Goal: Transaction & Acquisition: Subscribe to service/newsletter

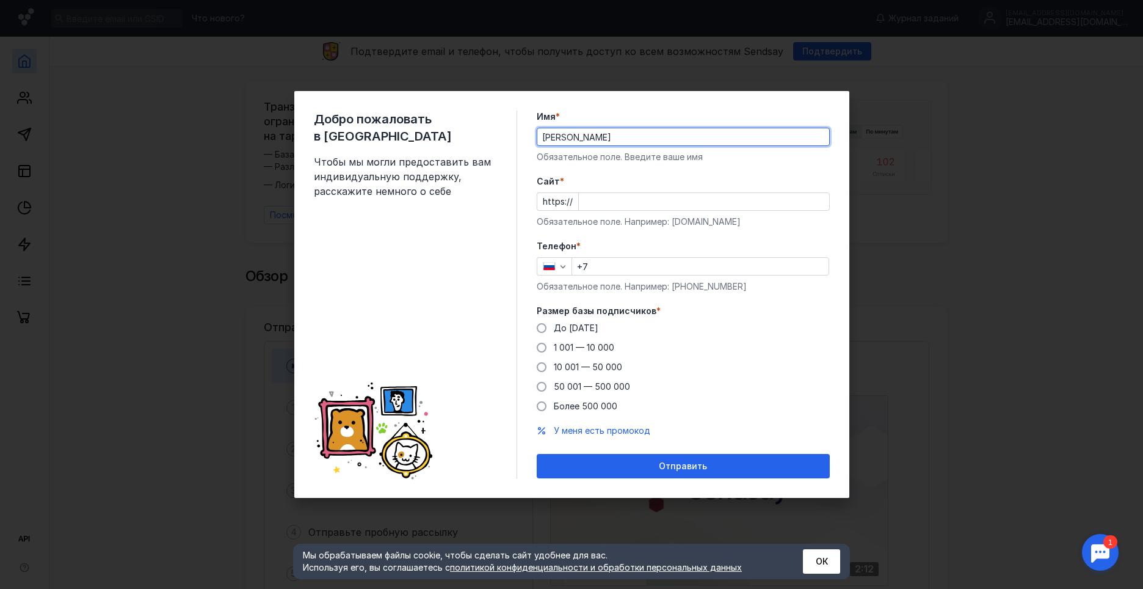
type input "[PERSON_NAME]"
click at [615, 198] on input "Cайт *" at bounding box center [704, 201] width 250 height 17
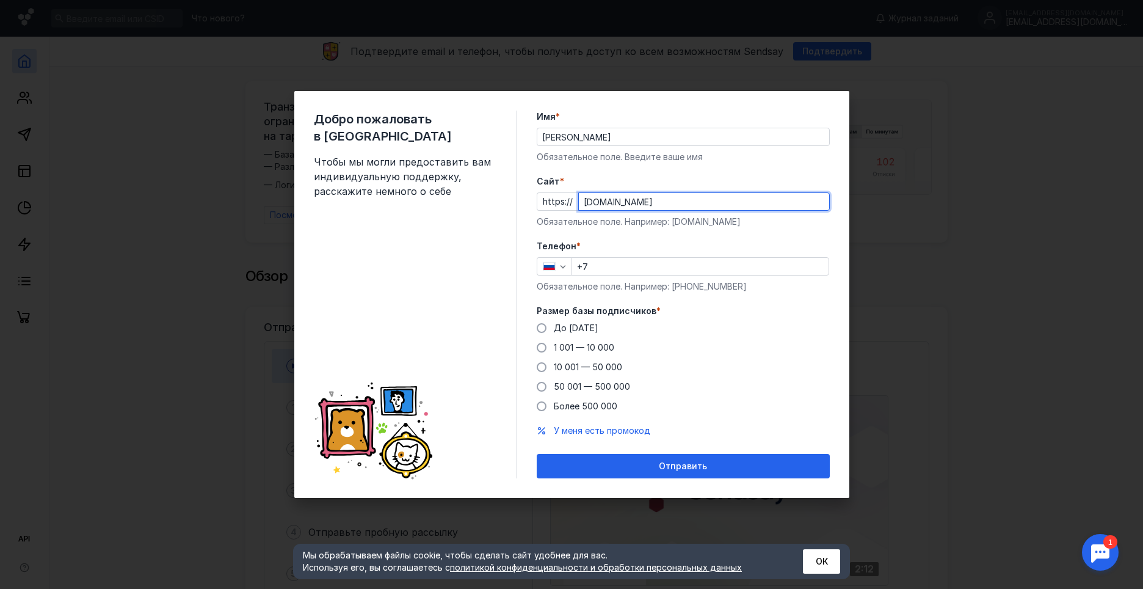
type input "[DOMAIN_NAME]"
click at [633, 261] on input "+7" at bounding box center [700, 266] width 257 height 17
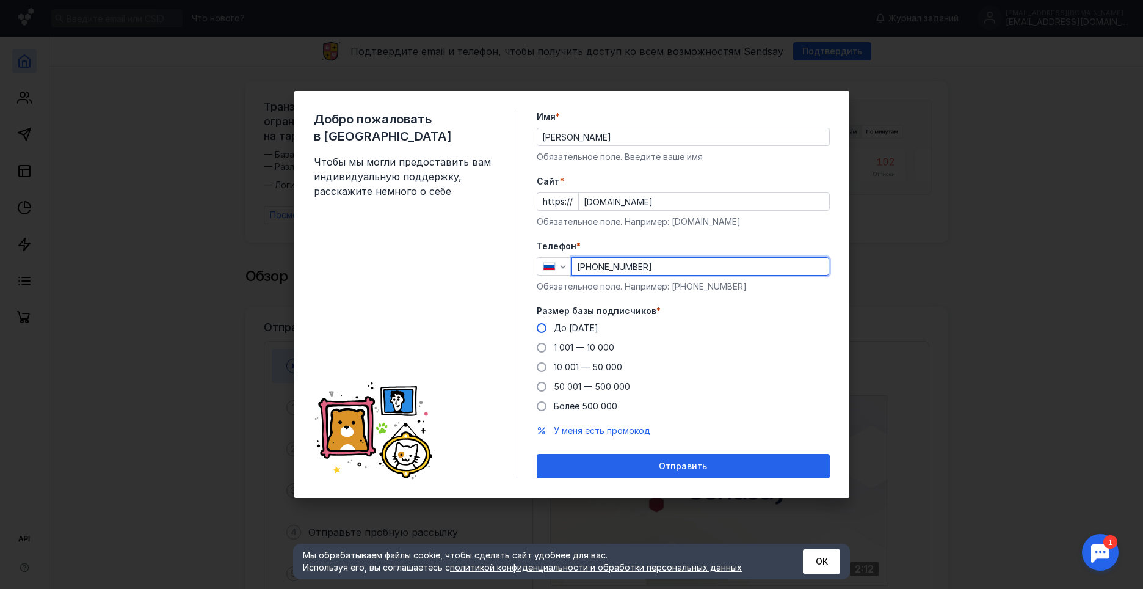
type input "[PHONE_NUMBER]"
click at [544, 331] on span at bounding box center [542, 328] width 10 height 10
click at [0, 0] on input "До [DATE]" at bounding box center [0, 0] width 0 height 0
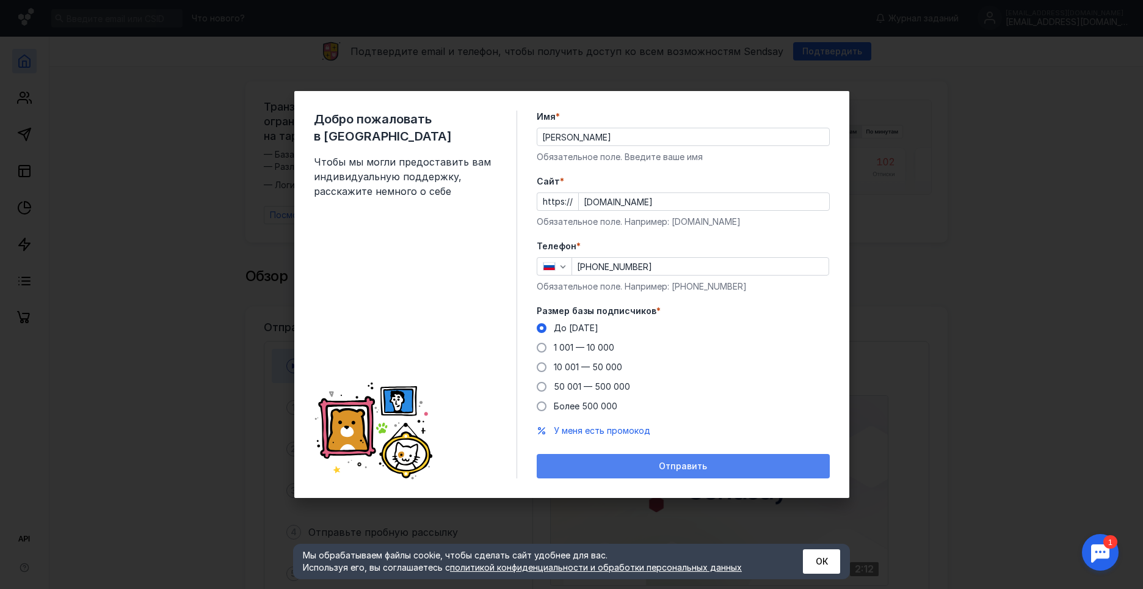
click at [663, 465] on span "Отправить" at bounding box center [683, 466] width 48 height 10
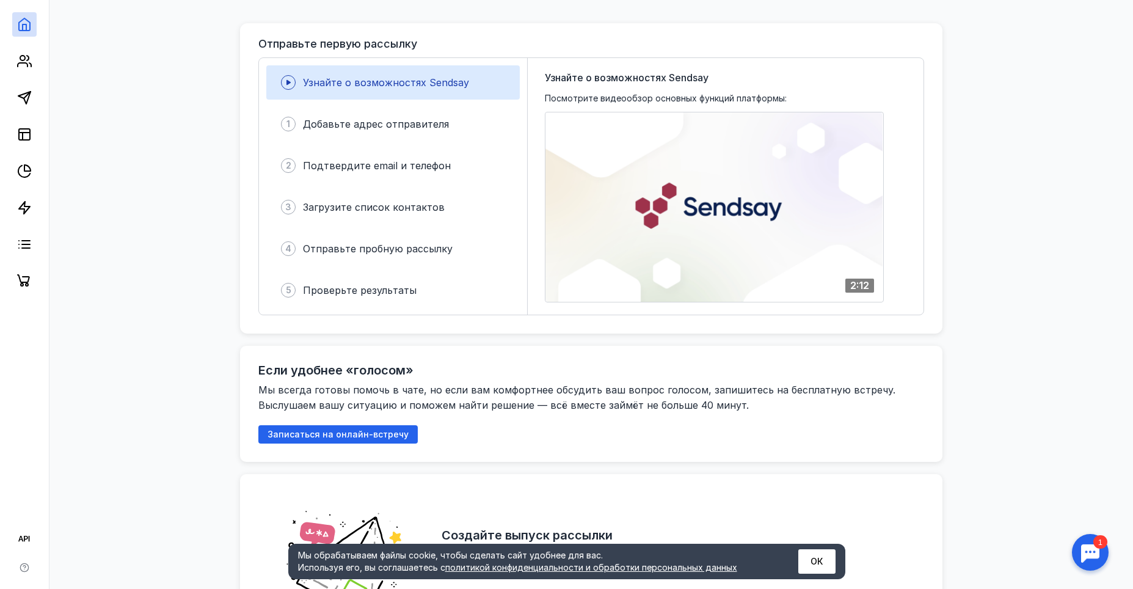
scroll to position [305, 0]
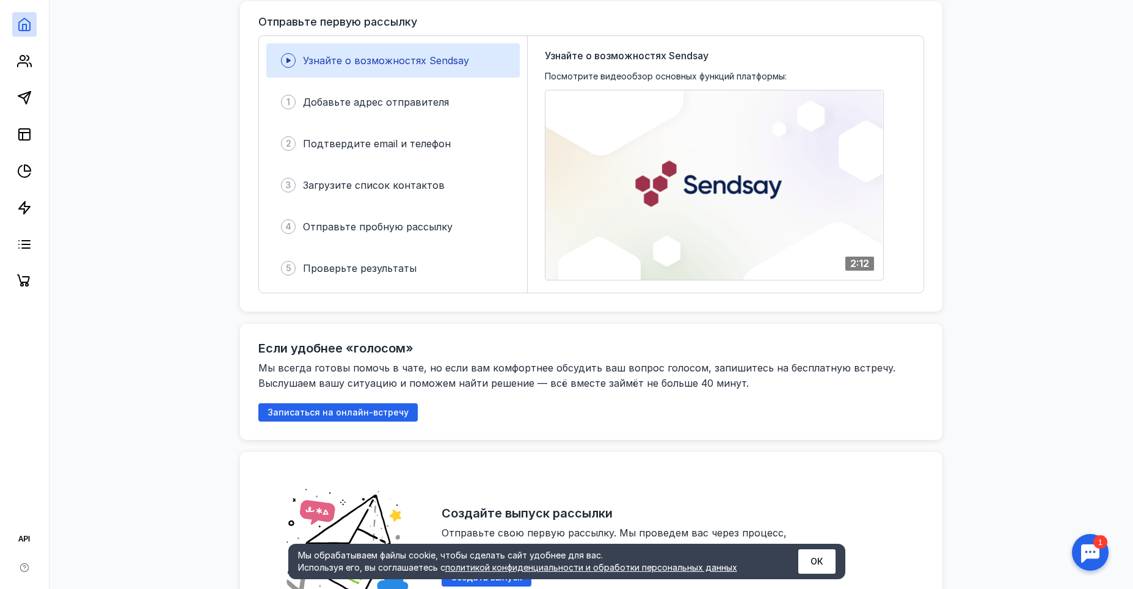
click at [443, 64] on span "Узнайте о возможностях Sendsay" at bounding box center [386, 60] width 166 height 12
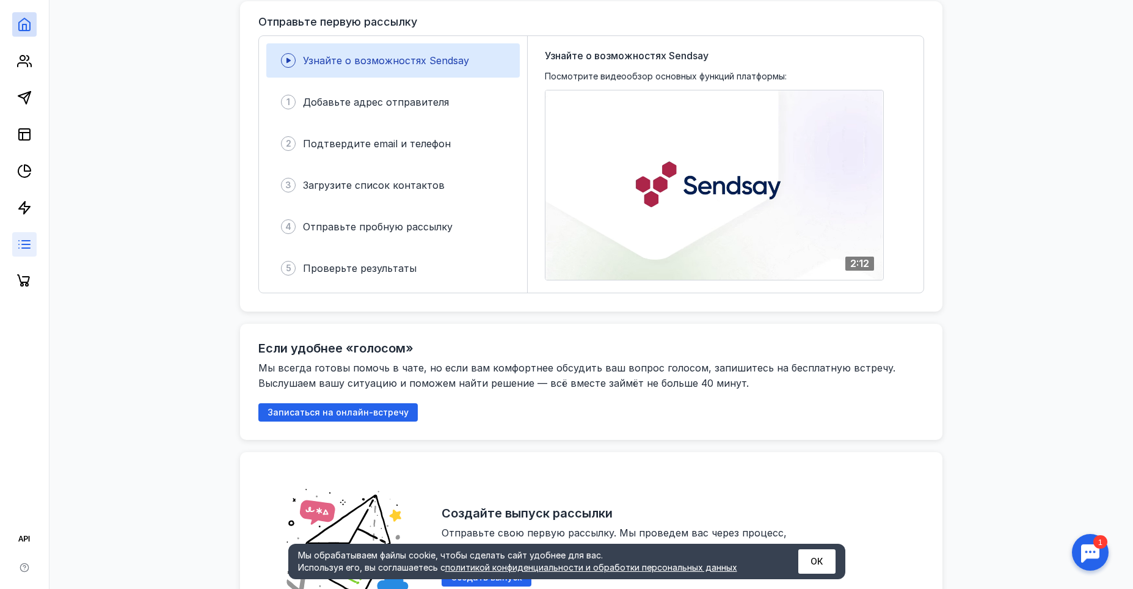
click at [35, 239] on link at bounding box center [24, 244] width 24 height 24
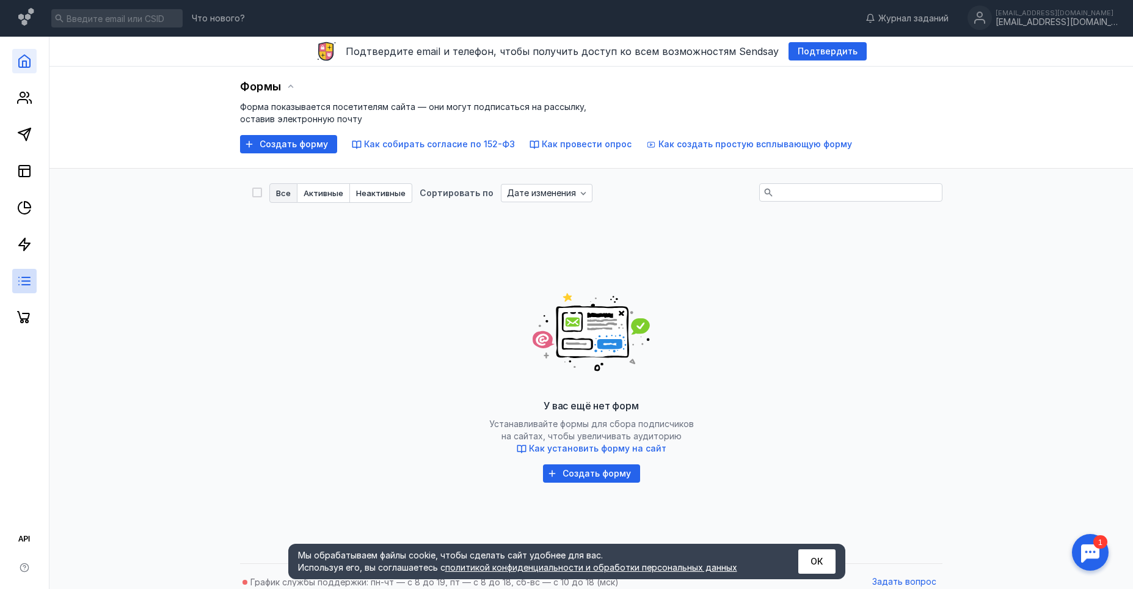
click at [32, 49] on link at bounding box center [24, 61] width 24 height 24
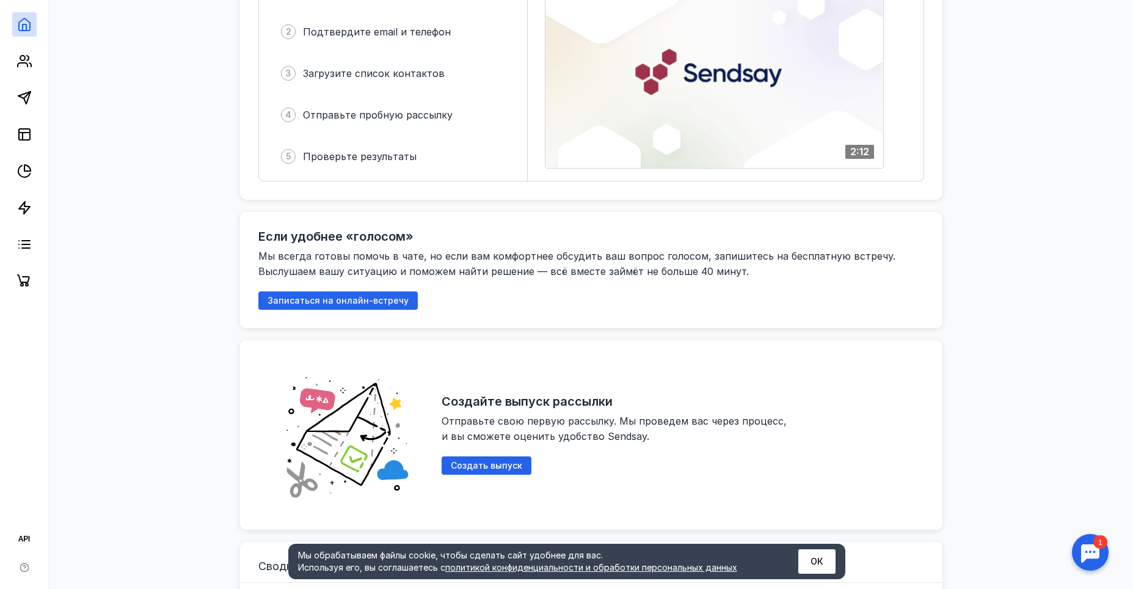
scroll to position [305, 0]
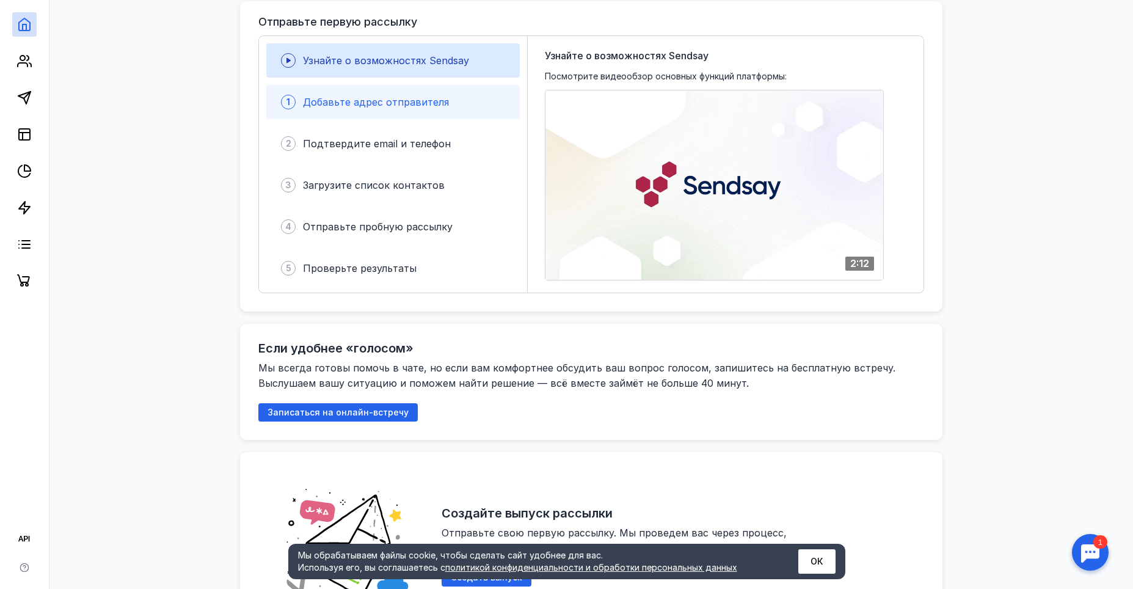
click at [418, 114] on div "1 Добавьте адрес отправителя" at bounding box center [392, 102] width 253 height 34
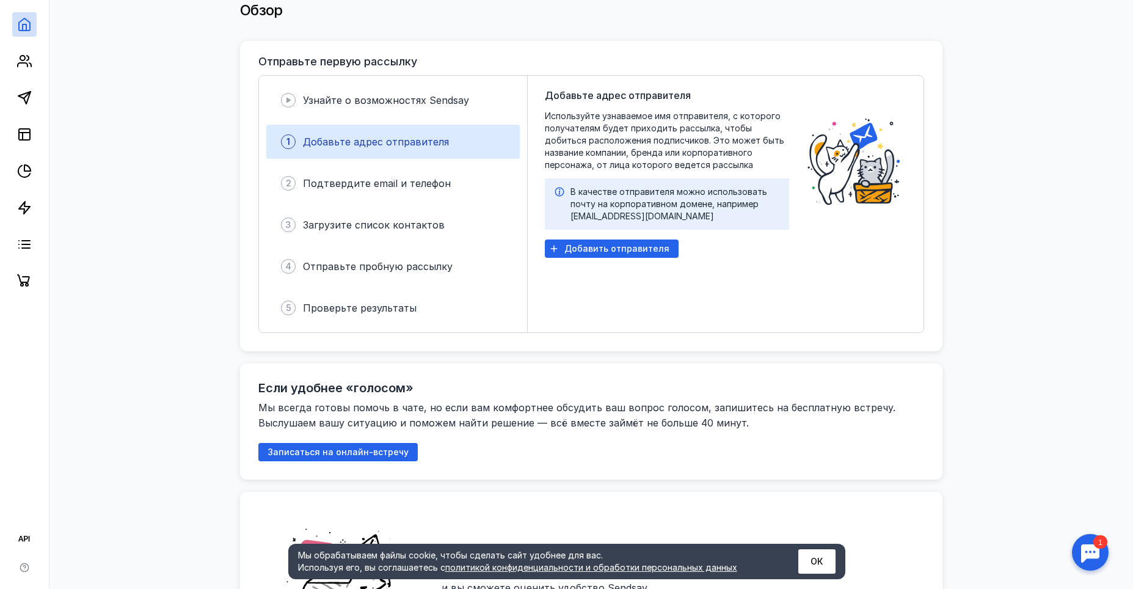
scroll to position [244, 0]
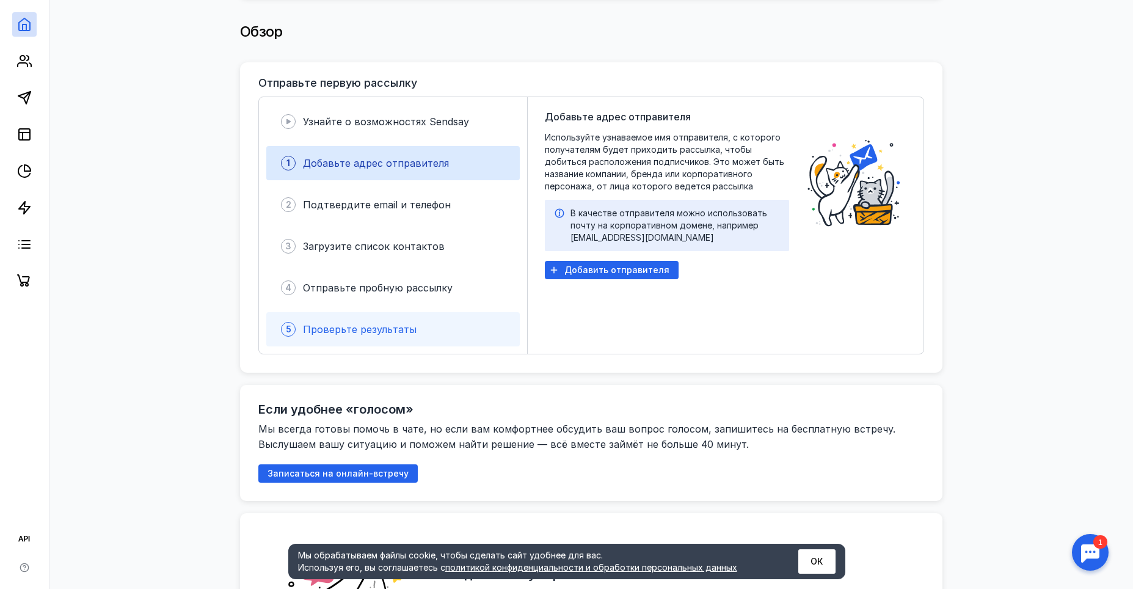
click at [405, 328] on span "Проверьте результаты" at bounding box center [360, 329] width 114 height 12
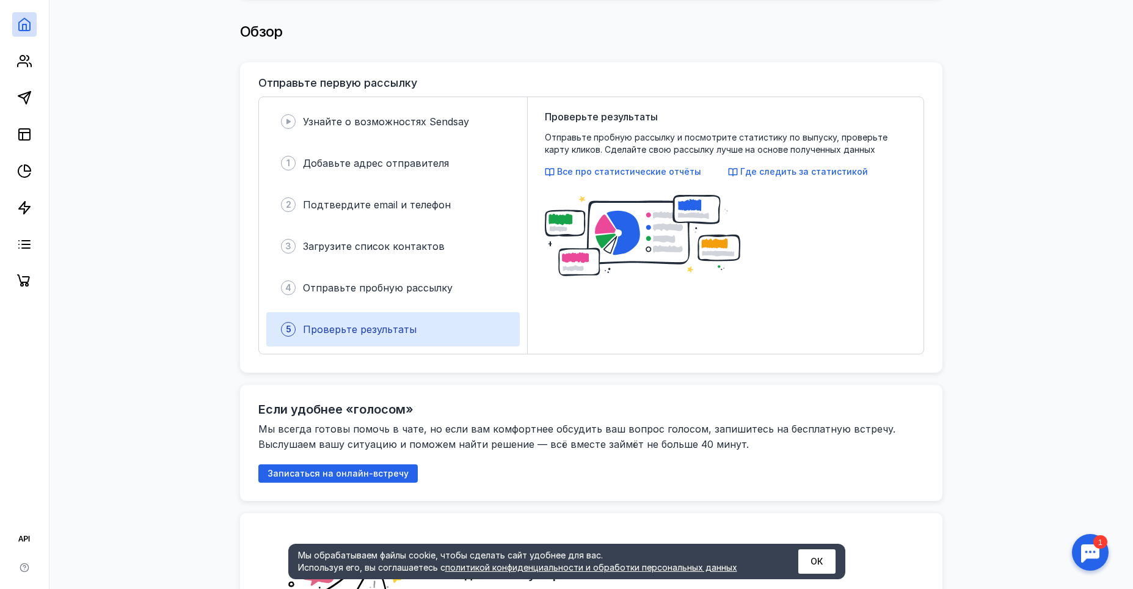
click at [396, 144] on div "Узнайте о возможностях Sendsay 1 Добавьте адрес отправителя 2 Подтвердите email…" at bounding box center [393, 225] width 269 height 257
click at [407, 158] on span "Добавьте адрес отправителя" at bounding box center [376, 163] width 146 height 12
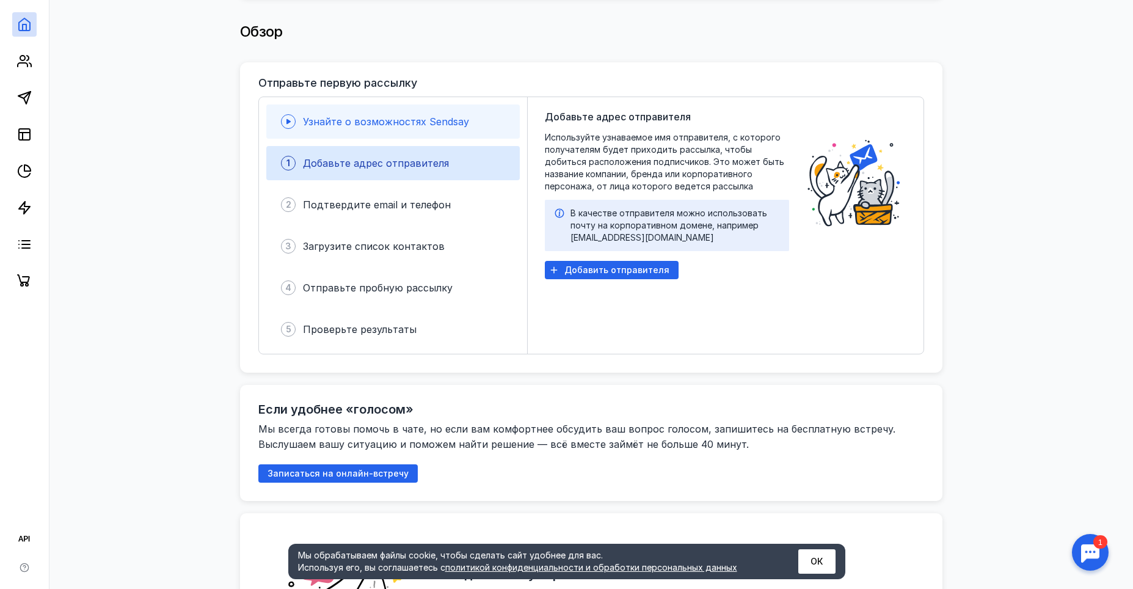
click at [407, 127] on span "Узнайте о возможностях Sendsay" at bounding box center [386, 121] width 166 height 12
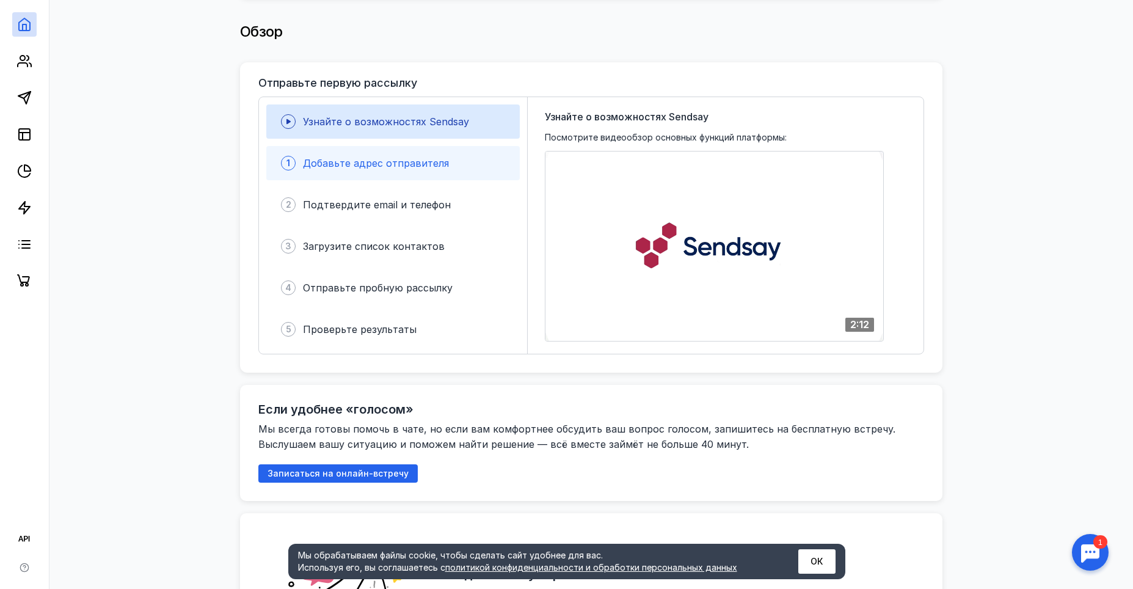
click at [491, 177] on div "1 Добавьте адрес отправителя" at bounding box center [392, 163] width 253 height 34
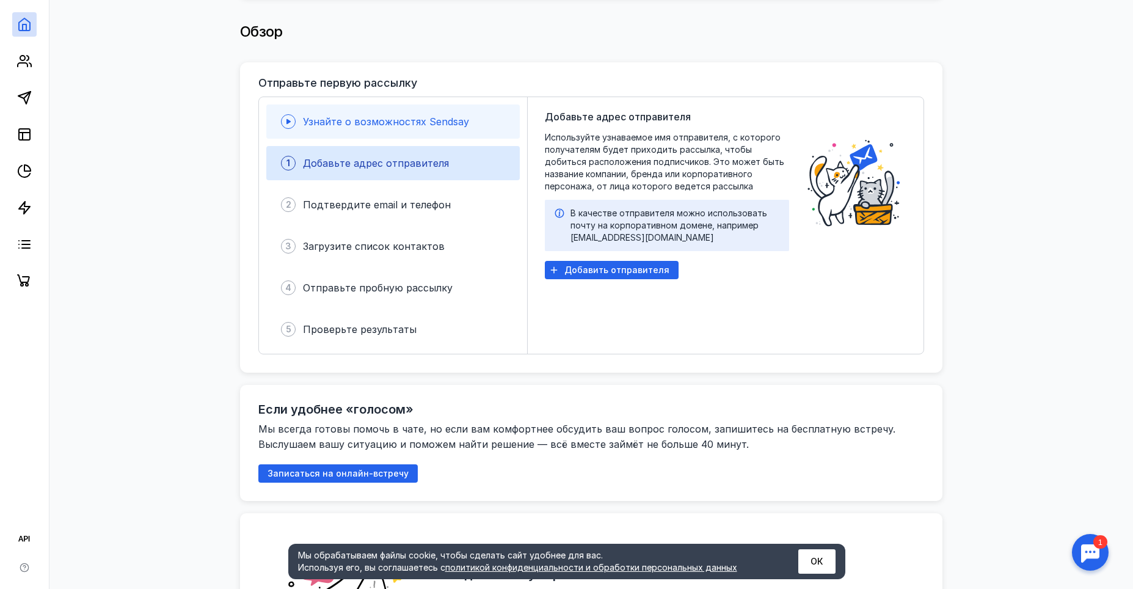
click at [384, 115] on span "Узнайте о возможностях Sendsay" at bounding box center [386, 121] width 166 height 12
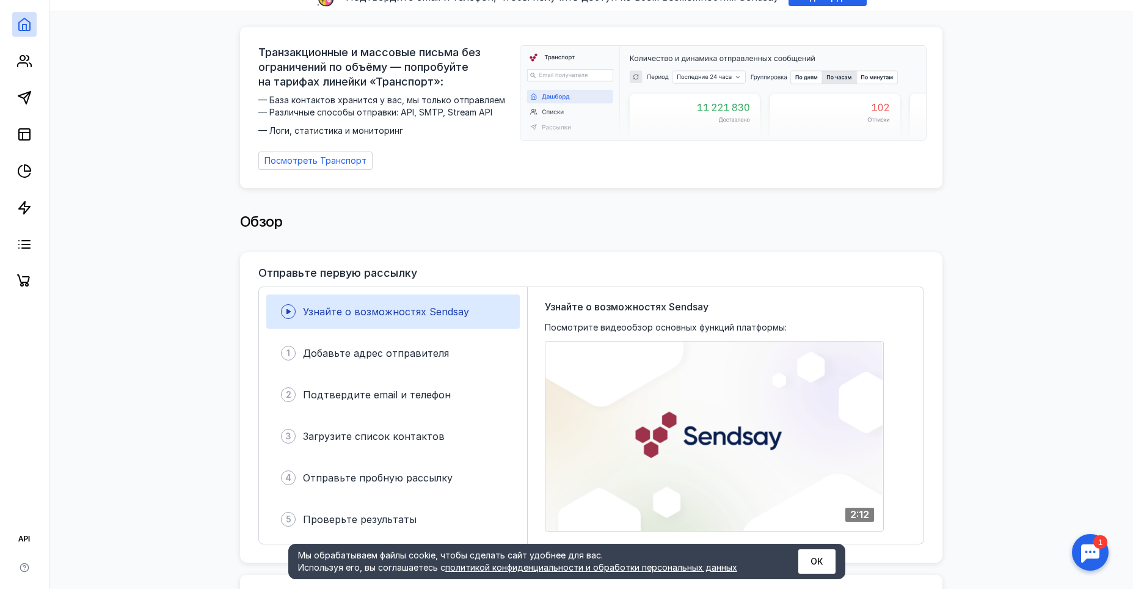
scroll to position [0, 0]
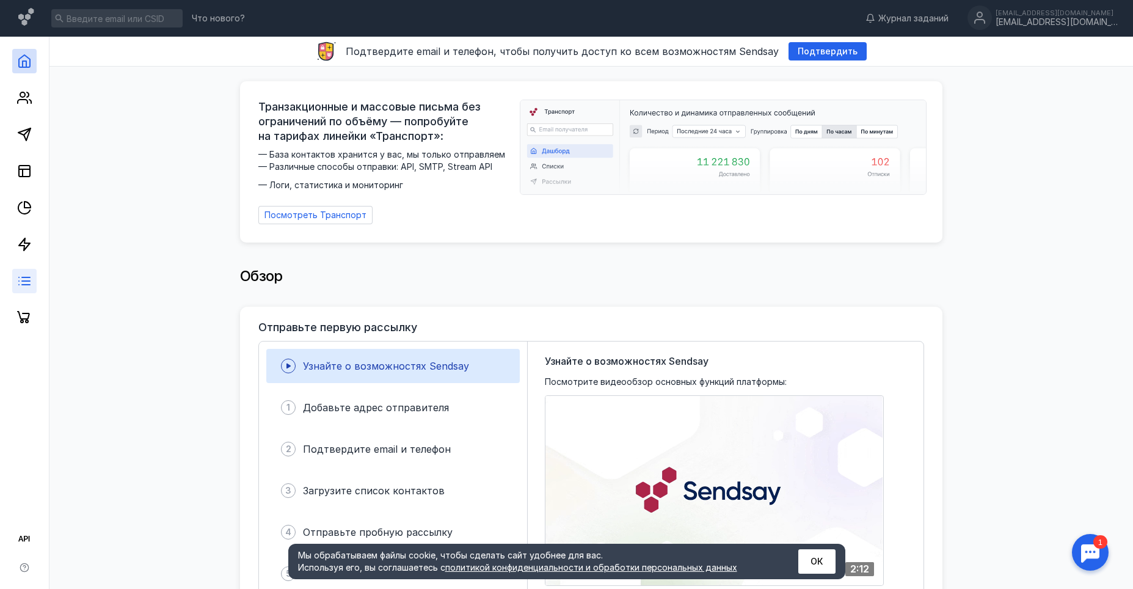
click at [34, 281] on link at bounding box center [24, 281] width 24 height 24
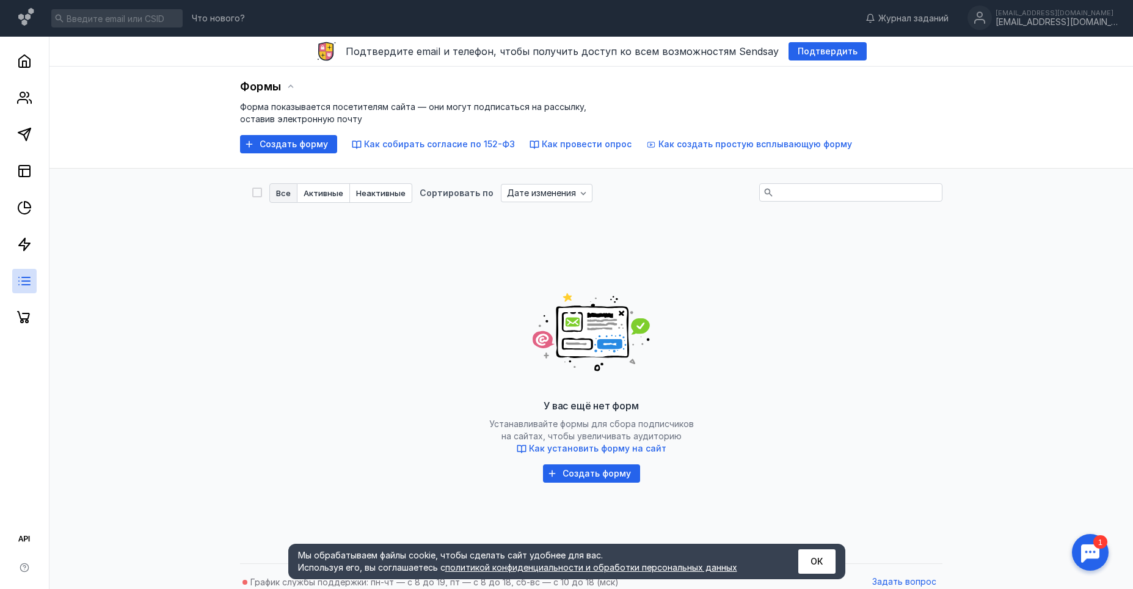
click at [27, 121] on div at bounding box center [24, 183] width 49 height 293
click at [26, 136] on icon at bounding box center [24, 134] width 15 height 15
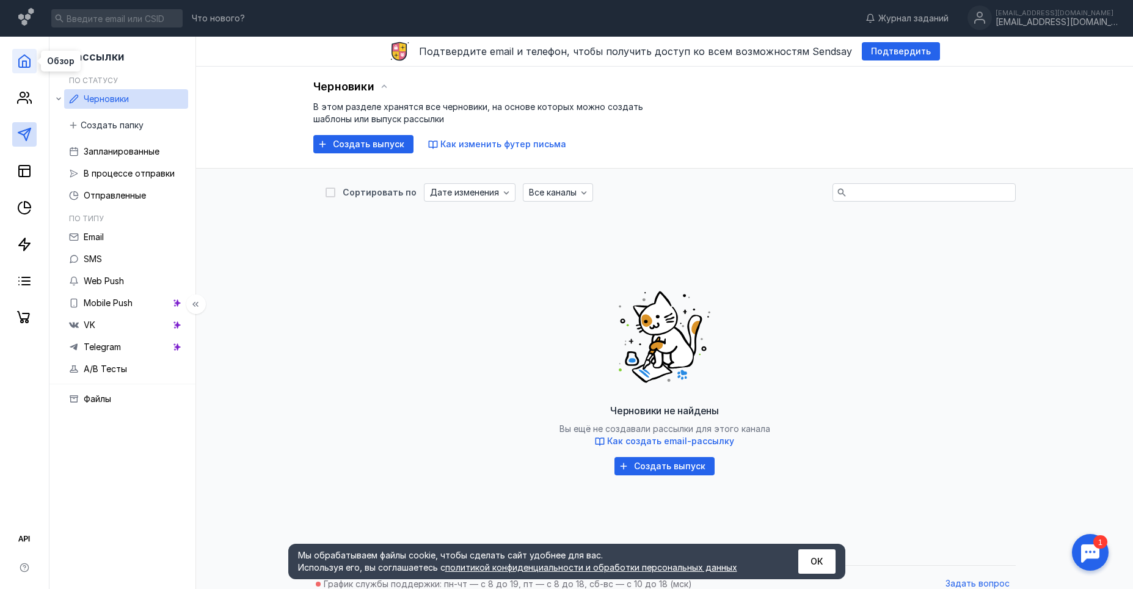
click at [21, 65] on icon at bounding box center [24, 61] width 15 height 15
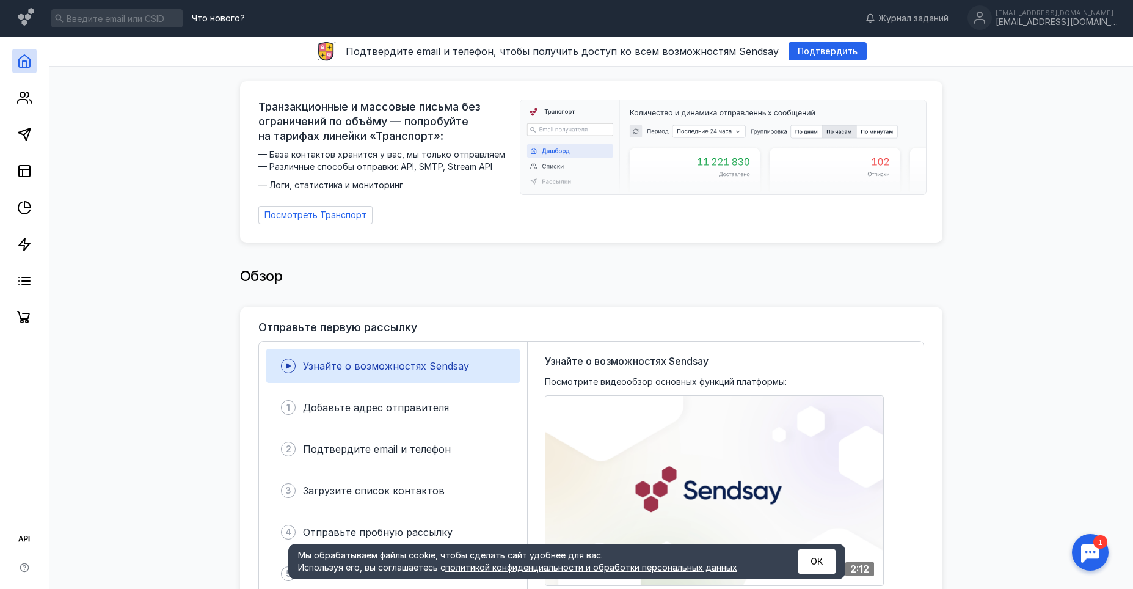
click at [215, 19] on span "Что нового?" at bounding box center [218, 18] width 53 height 9
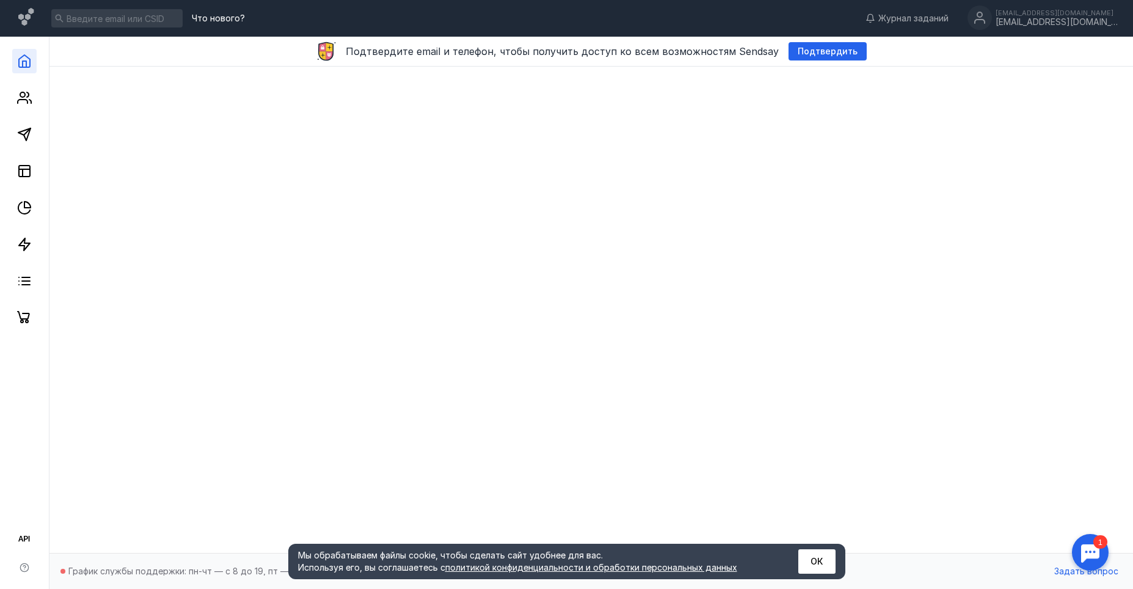
click at [24, 68] on link at bounding box center [24, 61] width 24 height 24
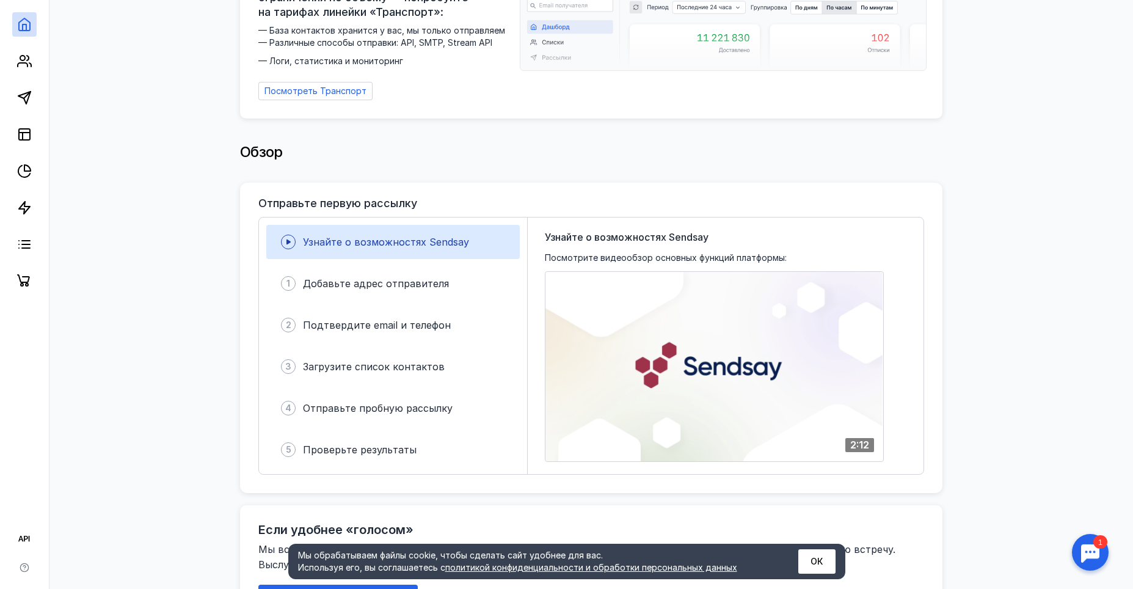
scroll to position [183, 0]
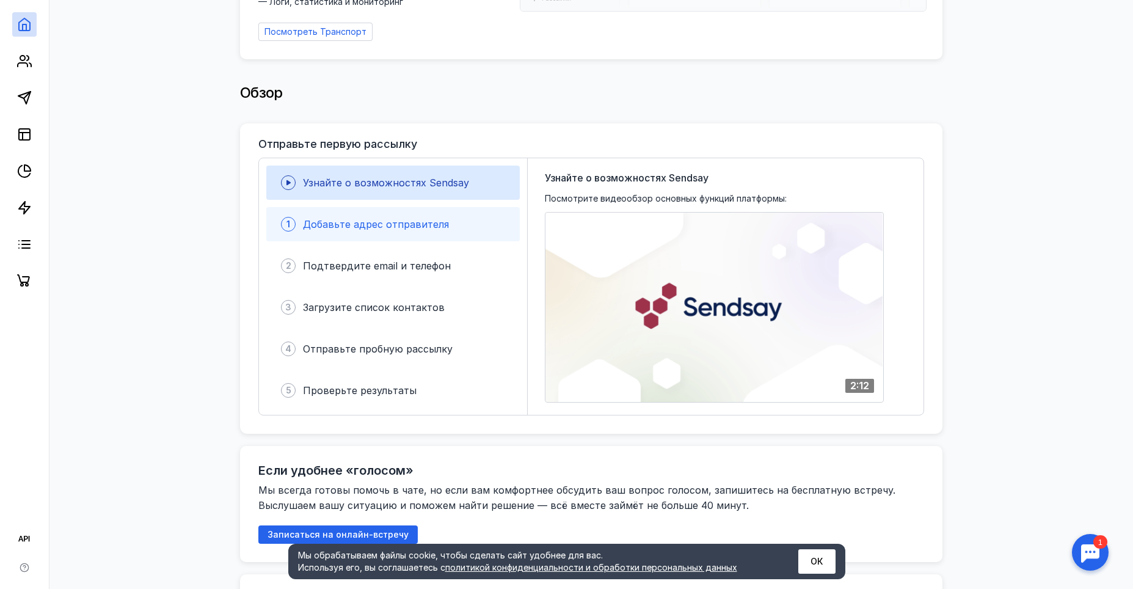
click at [444, 211] on div "1 Добавьте адрес отправителя" at bounding box center [392, 224] width 253 height 34
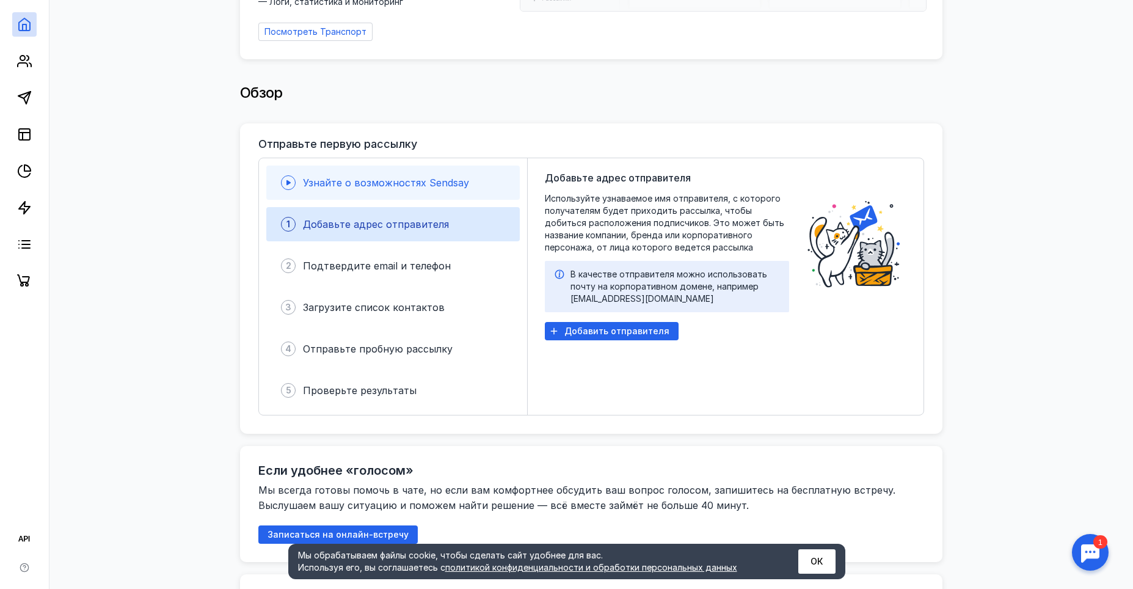
click at [397, 178] on span "Узнайте о возможностях Sendsay" at bounding box center [386, 183] width 166 height 12
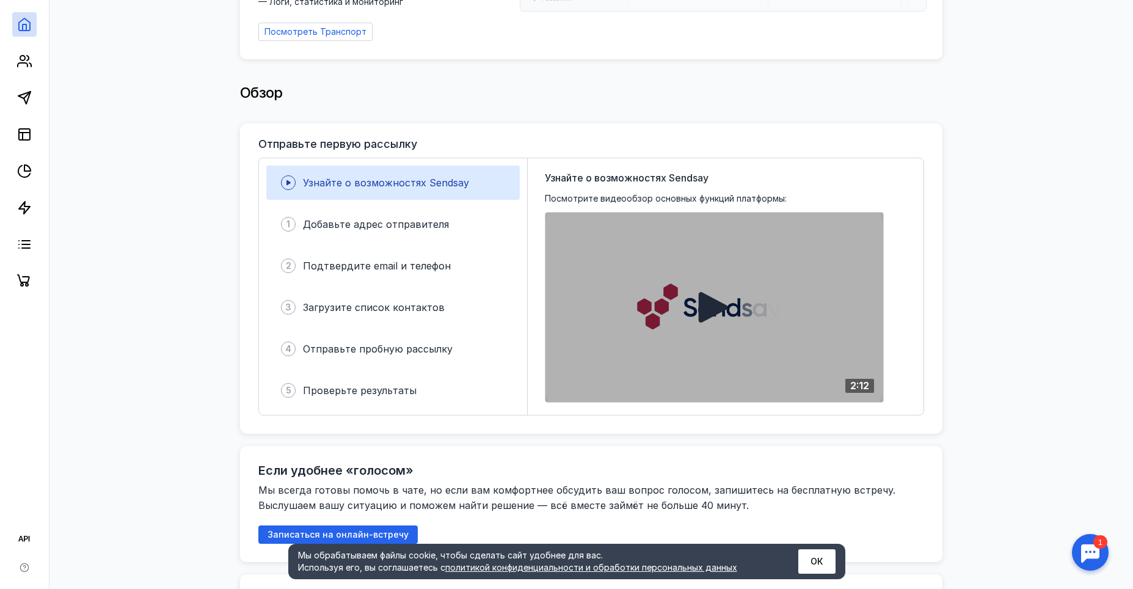
click at [708, 289] on div at bounding box center [714, 307] width 338 height 189
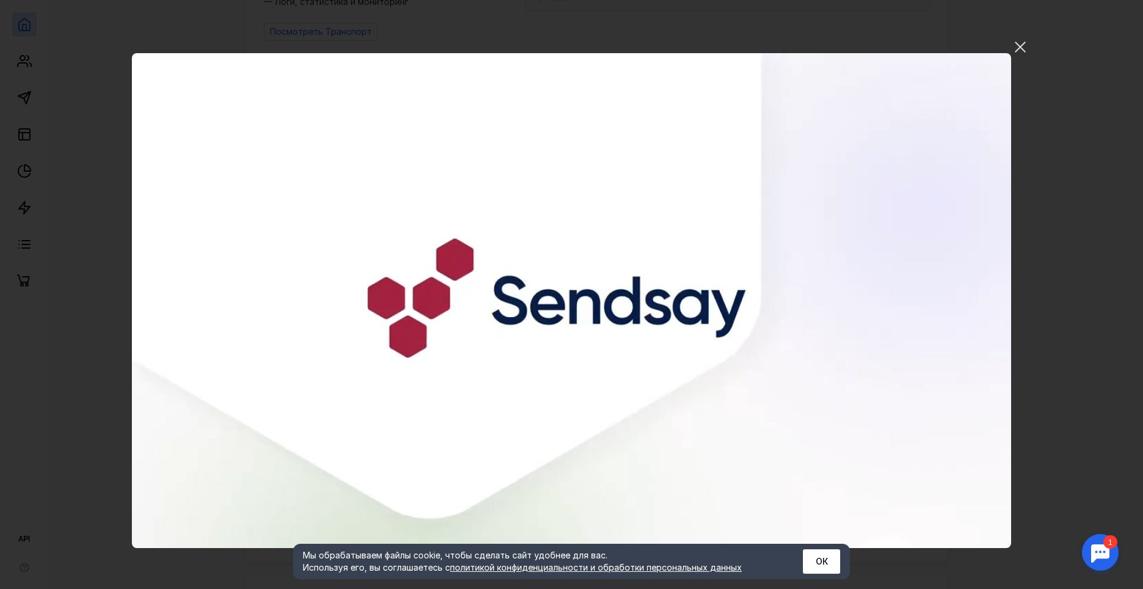
click at [811, 385] on video "Ваш браузер не поддерживает воспроизведение видео. Пожалуйста, обновите ваш бра…" at bounding box center [571, 300] width 879 height 495
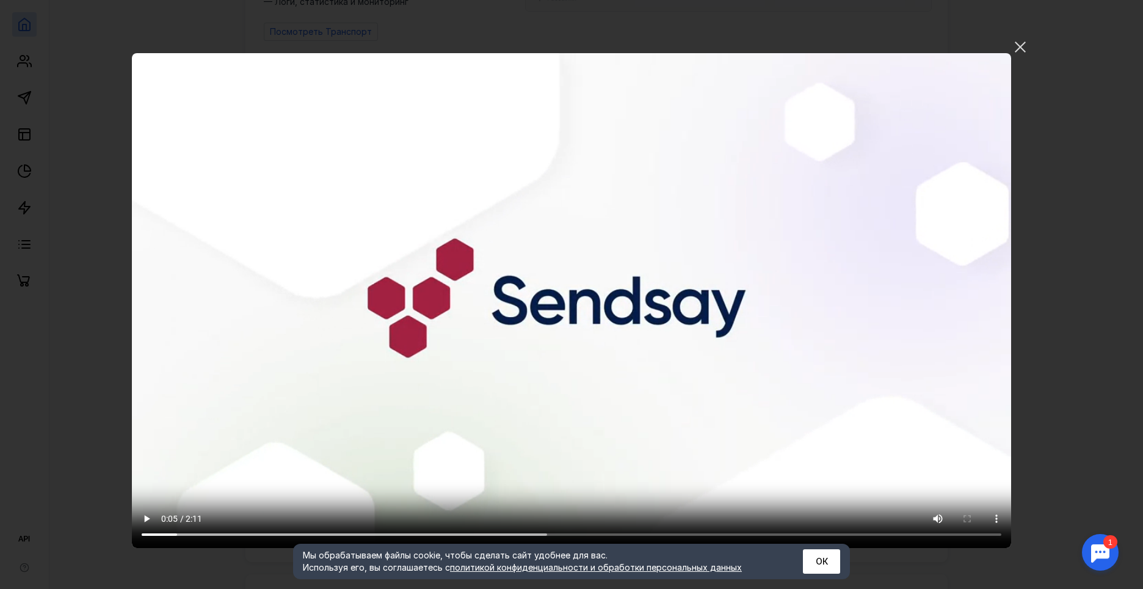
click at [357, 492] on video "Ваш браузер не поддерживает воспроизведение видео. Пожалуйста, обновите ваш бра…" at bounding box center [571, 300] width 879 height 495
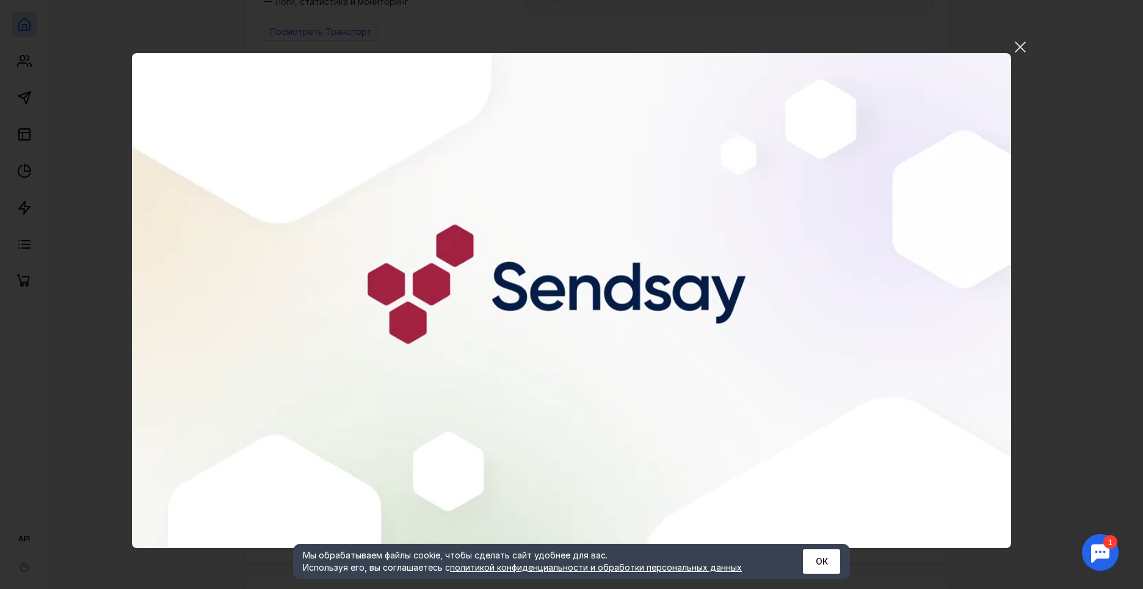
click at [496, 409] on video "Ваш браузер не поддерживает воспроизведение видео. Пожалуйста, обновите ваш бра…" at bounding box center [571, 300] width 879 height 495
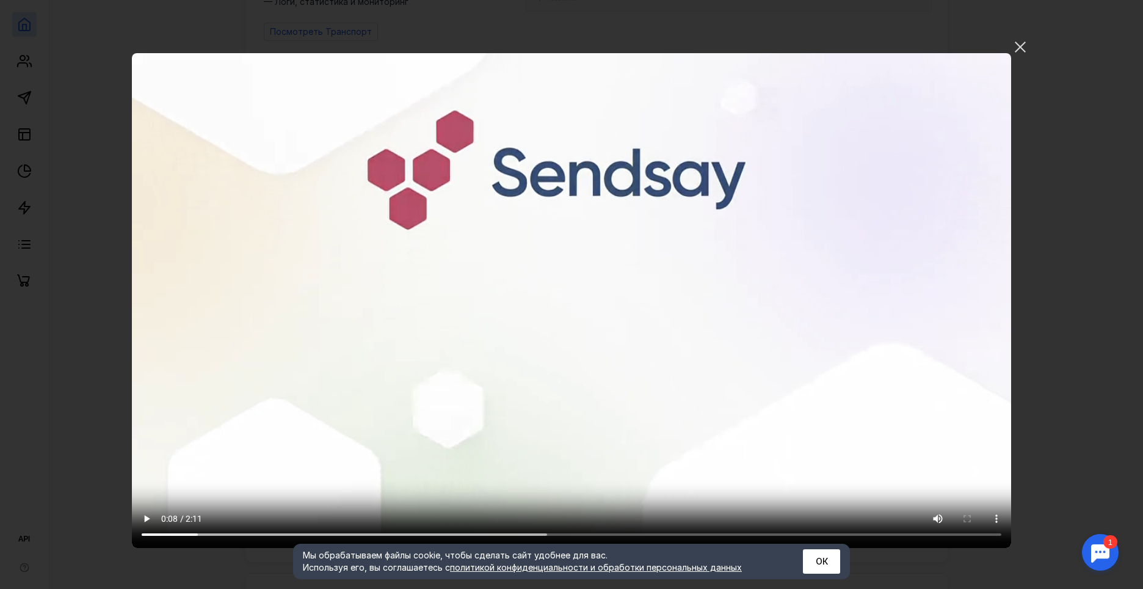
click at [550, 330] on video "Ваш браузер не поддерживает воспроизведение видео. Пожалуйста, обновите ваш бра…" at bounding box center [571, 300] width 879 height 495
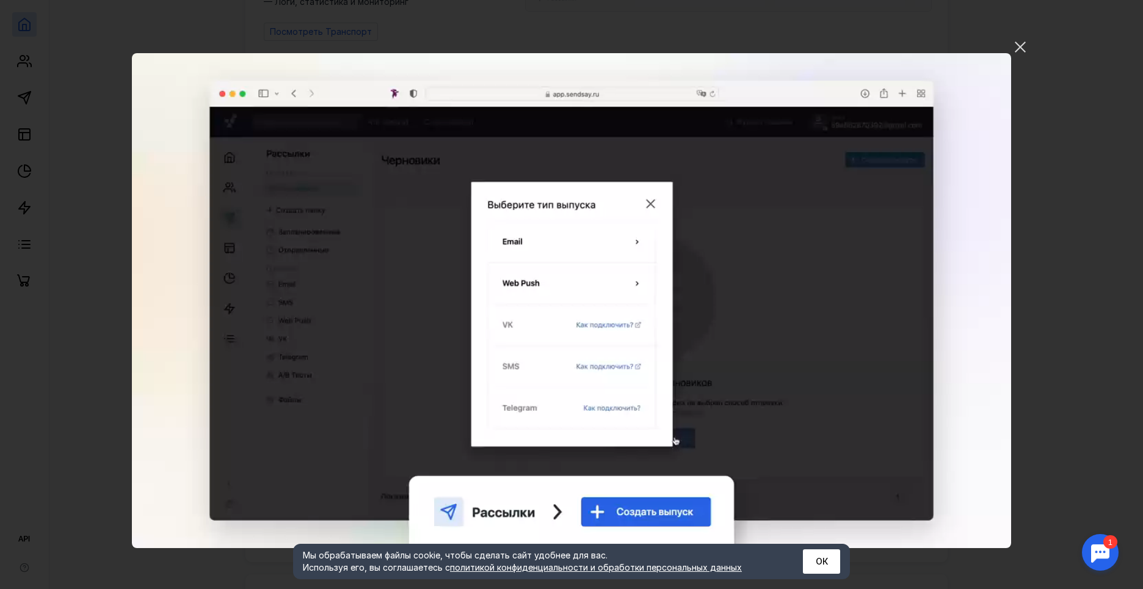
click at [336, 467] on video "Ваш браузер не поддерживает воспроизведение видео. Пожалуйста, обновите ваш бра…" at bounding box center [571, 300] width 879 height 495
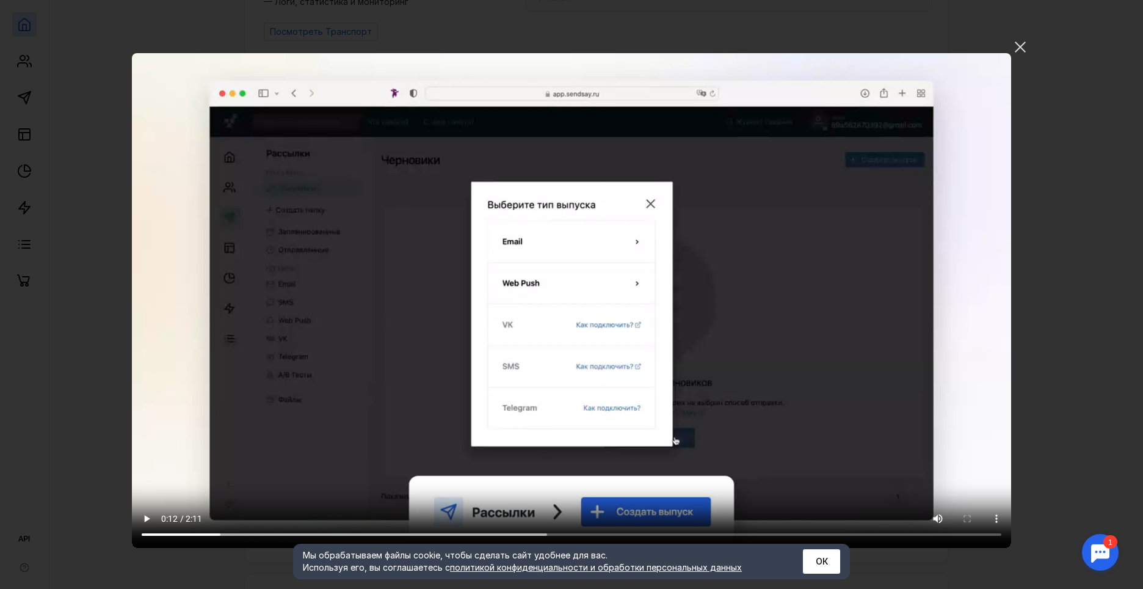
click at [444, 465] on video "Ваш браузер не поддерживает воспроизведение видео. Пожалуйста, обновите ваш бра…" at bounding box center [571, 300] width 879 height 495
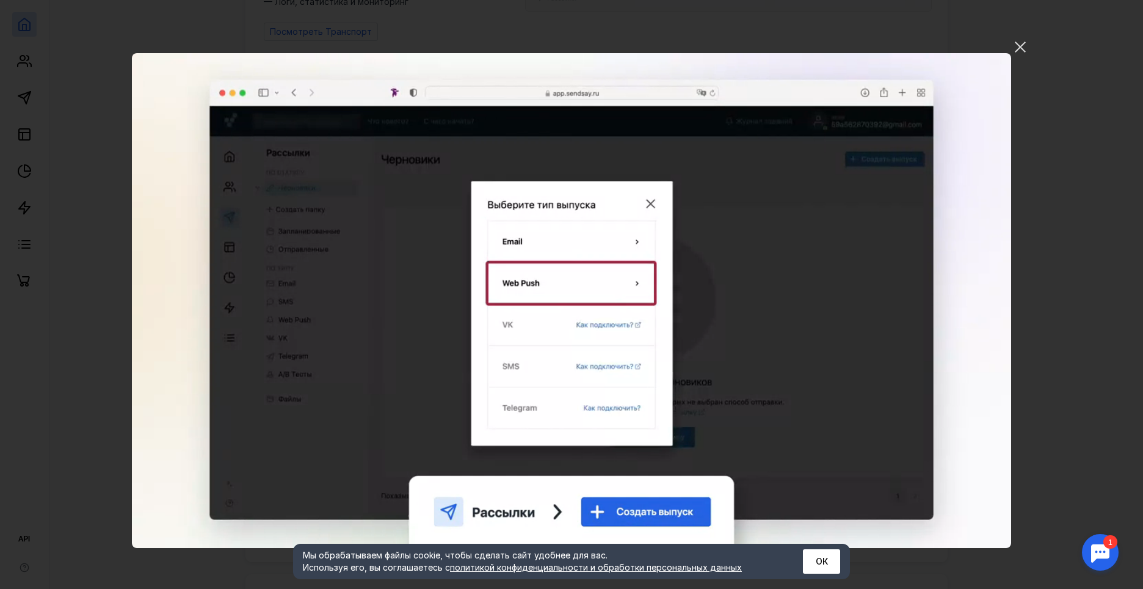
click at [404, 475] on video "Ваш браузер не поддерживает воспроизведение видео. Пожалуйста, обновите ваш бра…" at bounding box center [571, 300] width 879 height 495
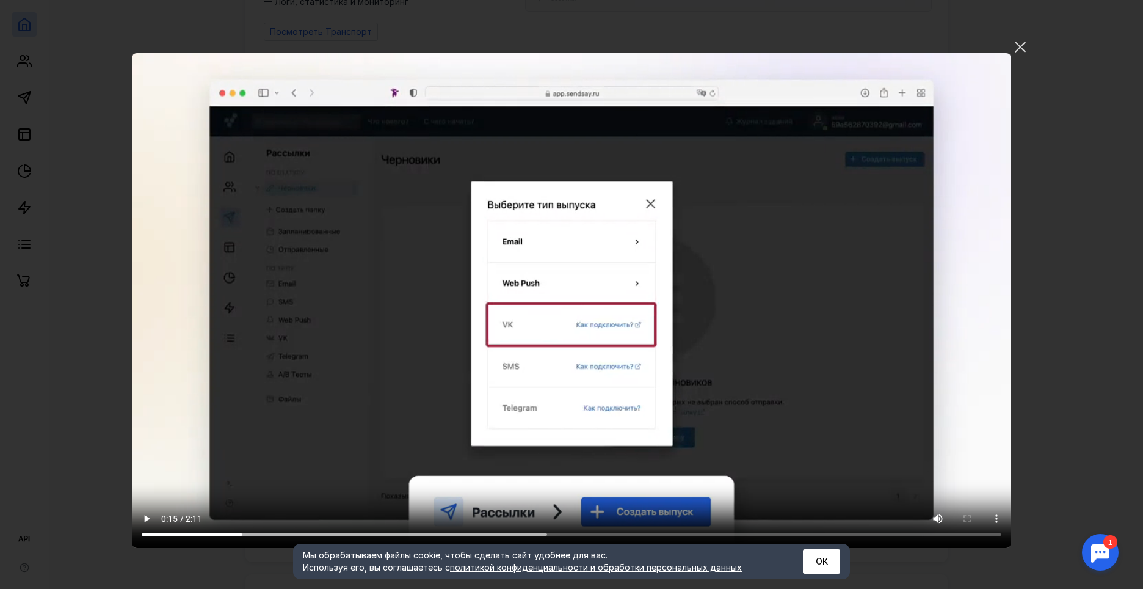
click at [484, 366] on video "Ваш браузер не поддерживает воспроизведение видео. Пожалуйста, обновите ваш бра…" at bounding box center [571, 300] width 879 height 495
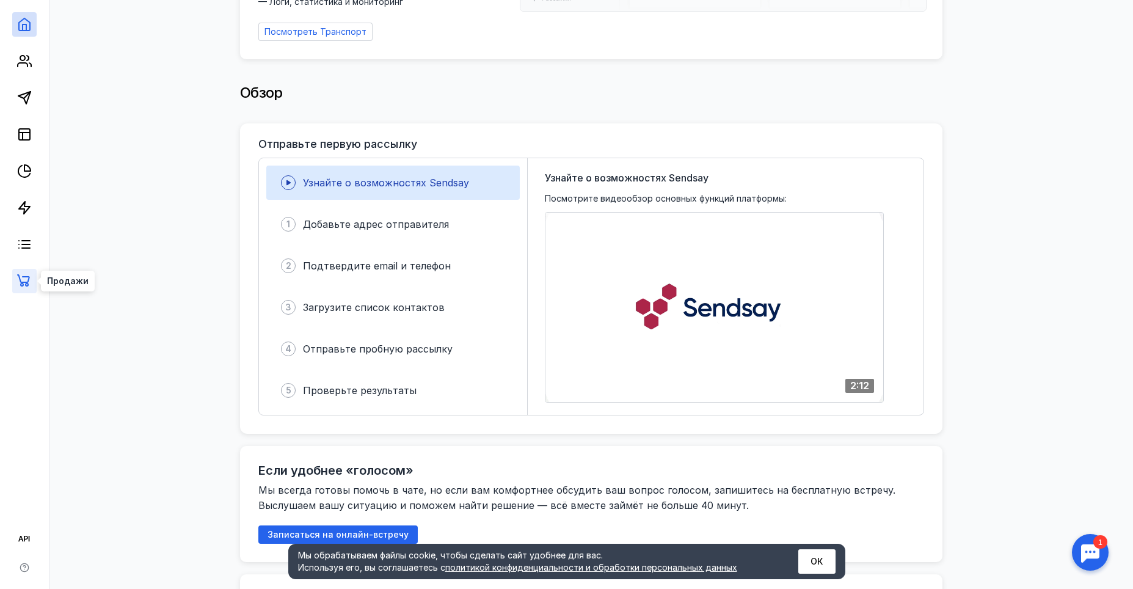
click at [28, 280] on icon at bounding box center [23, 280] width 13 height 12
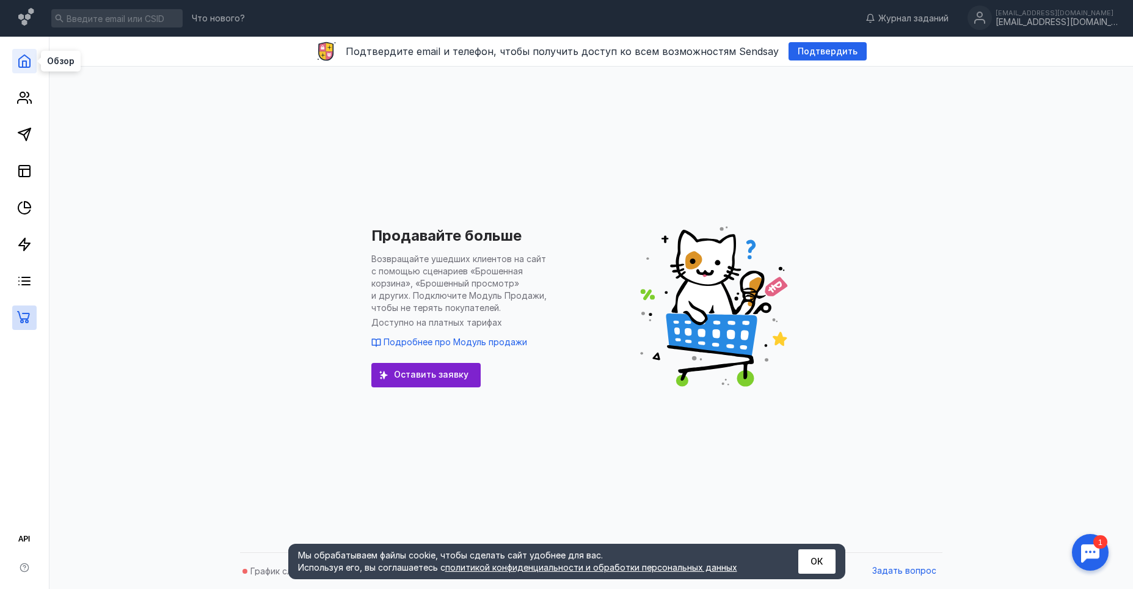
click at [26, 65] on polyline at bounding box center [25, 64] width 4 height 6
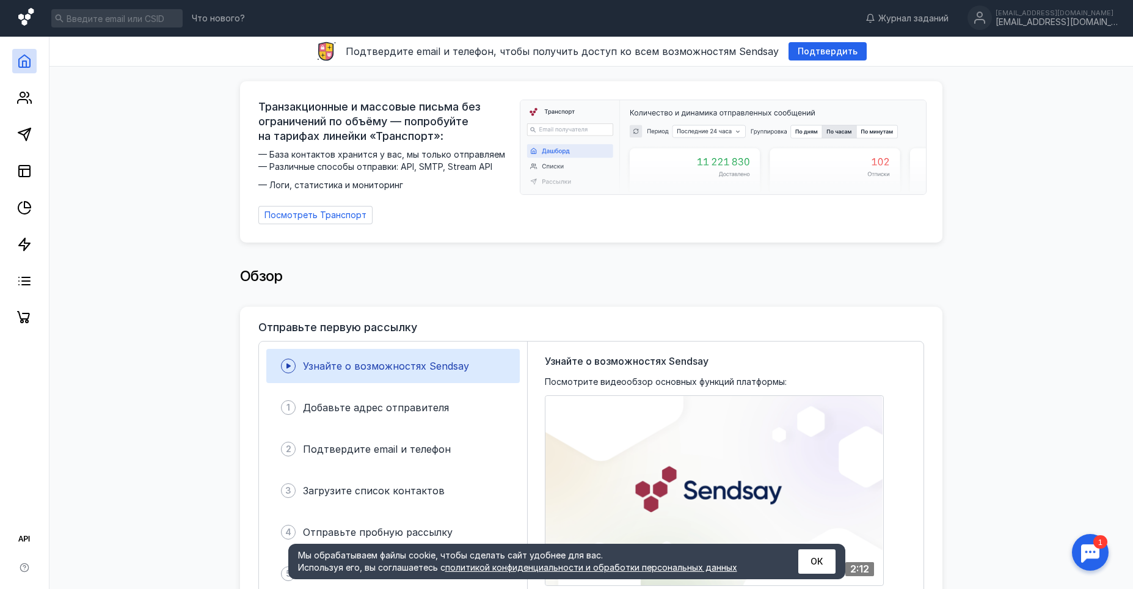
click at [32, 13] on icon at bounding box center [25, 17] width 15 height 18
click at [22, 22] on icon at bounding box center [25, 17] width 15 height 18
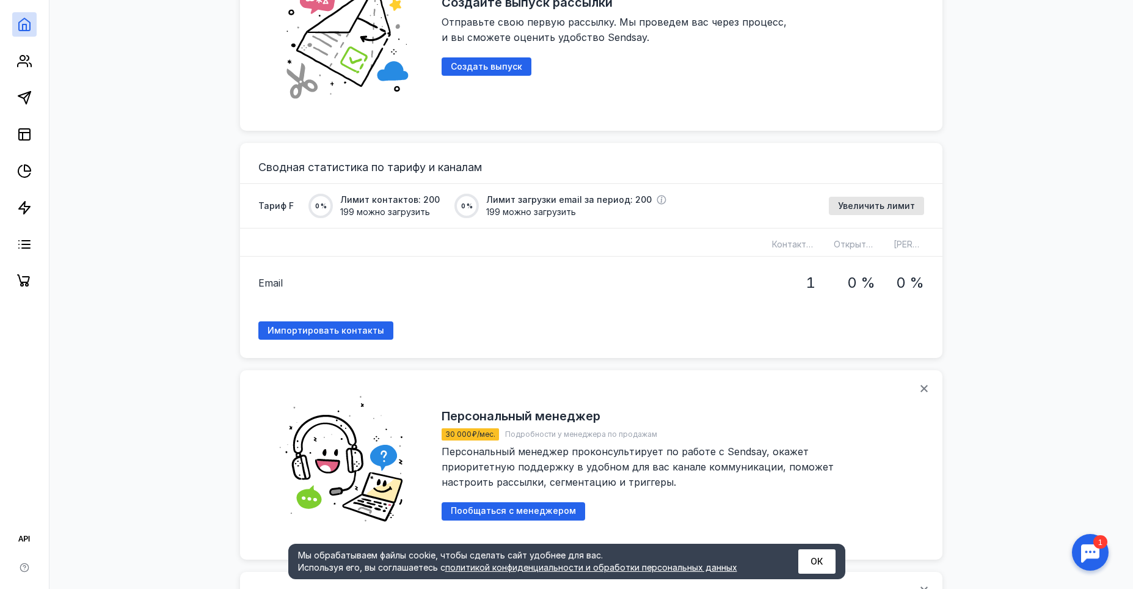
scroll to position [794, 0]
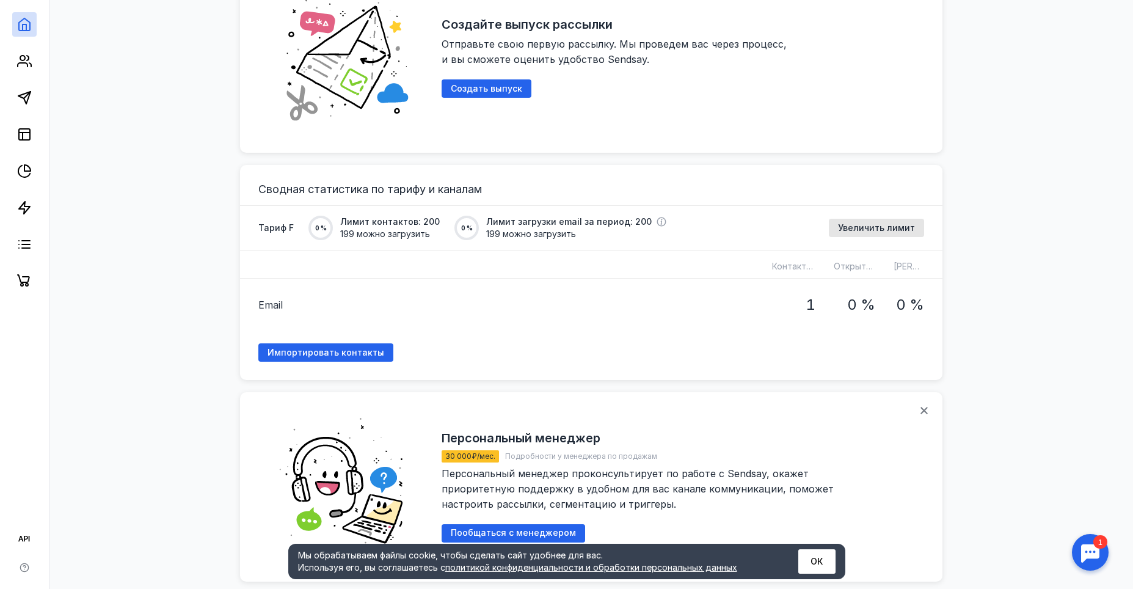
click at [413, 192] on h3 "Сводная статистика по тарифу и каналам" at bounding box center [591, 189] width 666 height 12
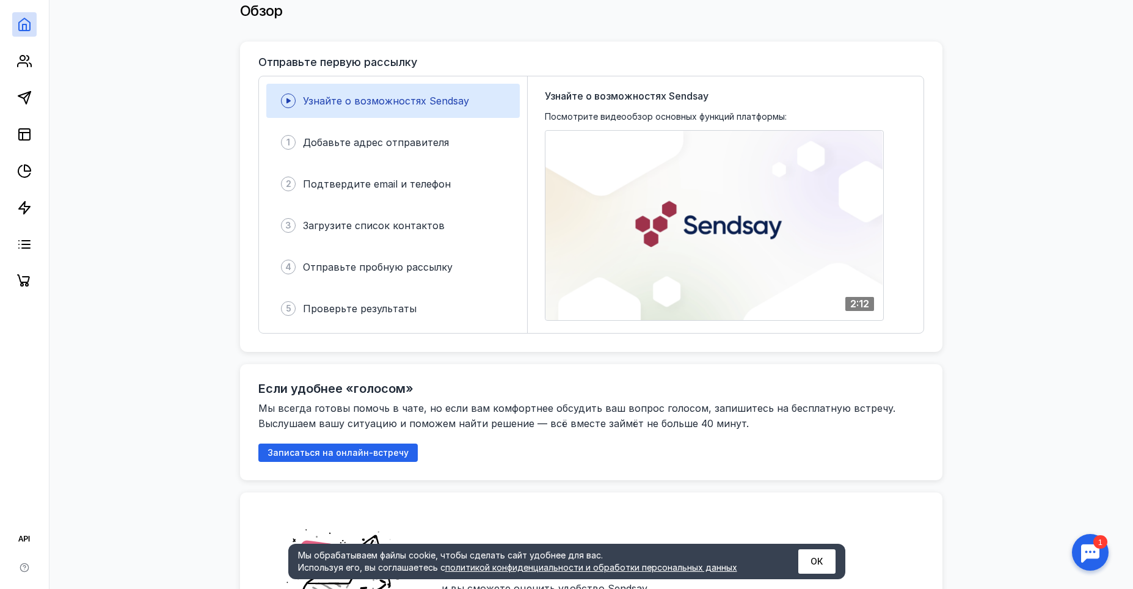
scroll to position [183, 0]
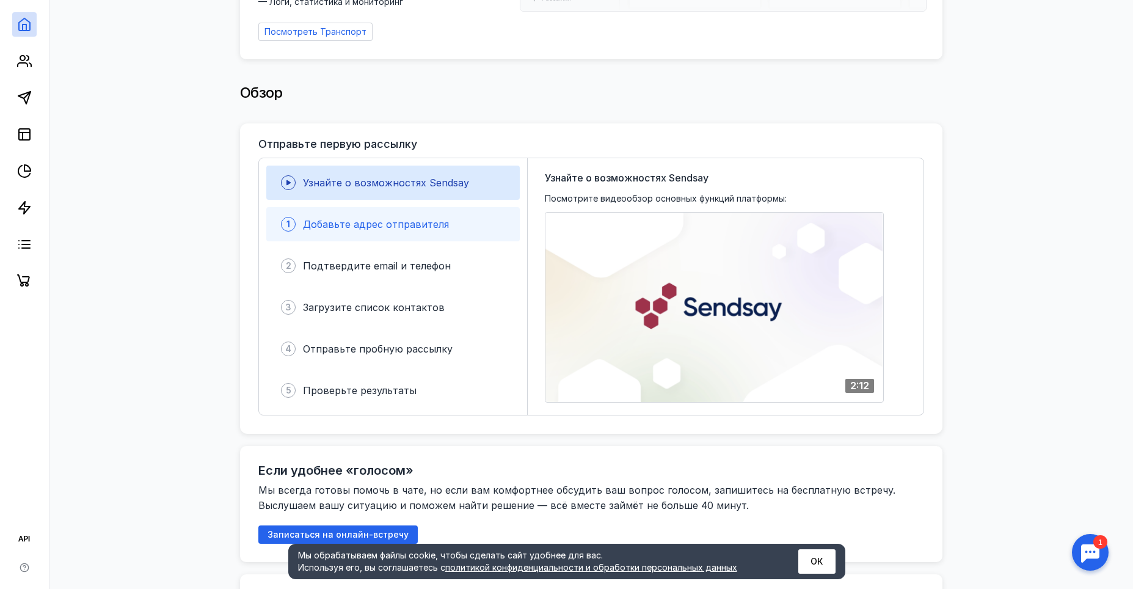
click at [386, 239] on div "1 Добавьте адрес отправителя" at bounding box center [392, 224] width 253 height 34
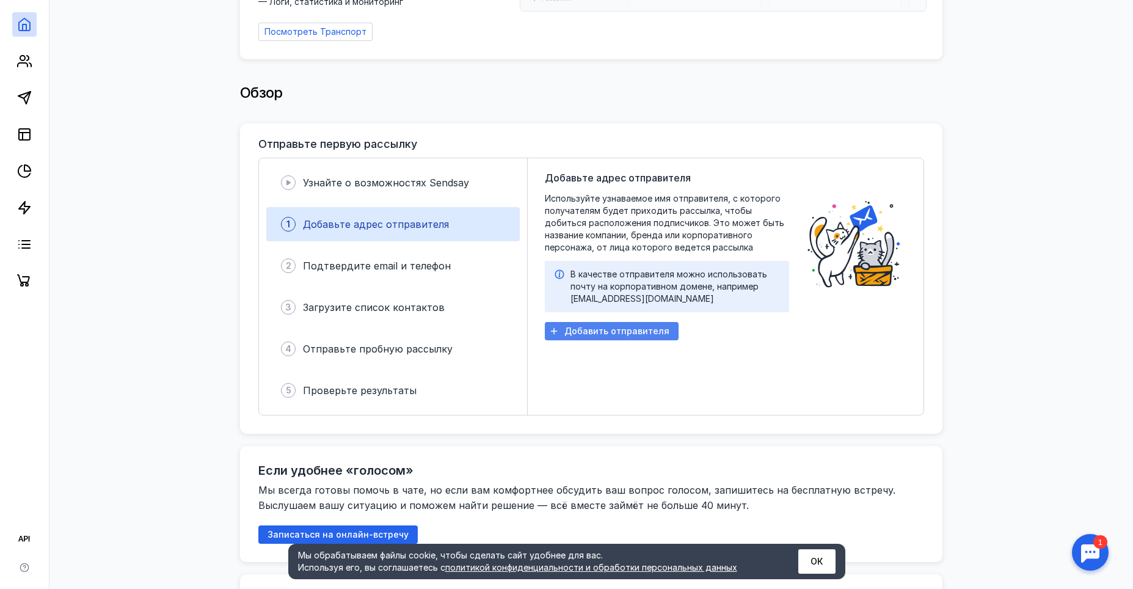
click at [616, 335] on span "Добавить отправителя" at bounding box center [616, 331] width 105 height 10
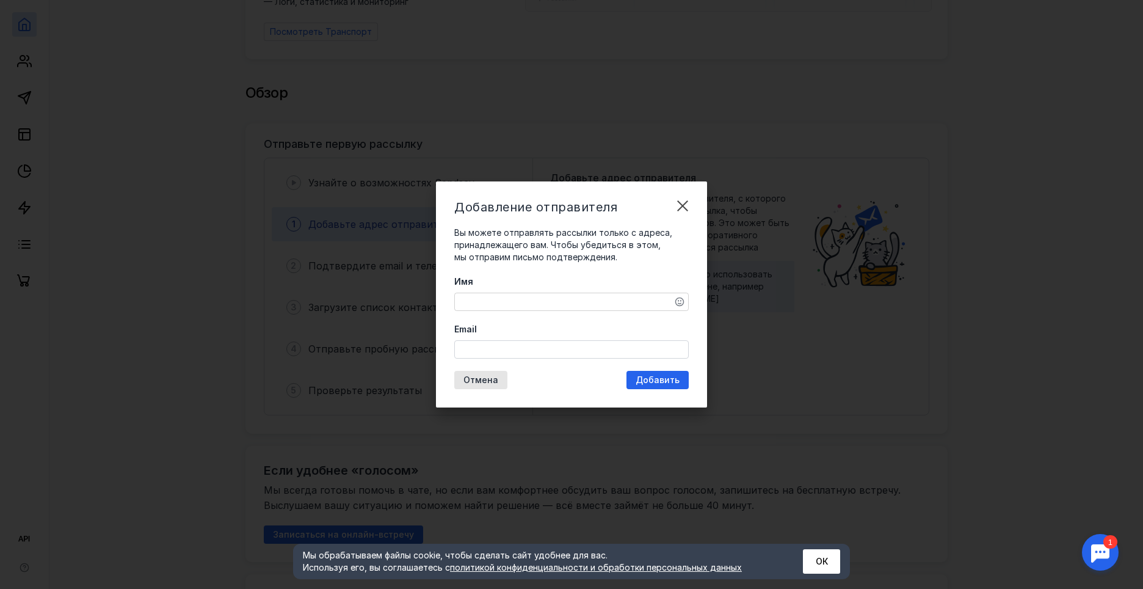
click at [574, 303] on textarea "Имя" at bounding box center [571, 301] width 233 height 17
type textarea "[DEMOGRAPHIC_DATA]"
click at [563, 358] on div at bounding box center [571, 349] width 235 height 18
click at [564, 355] on input "Email" at bounding box center [571, 349] width 233 height 17
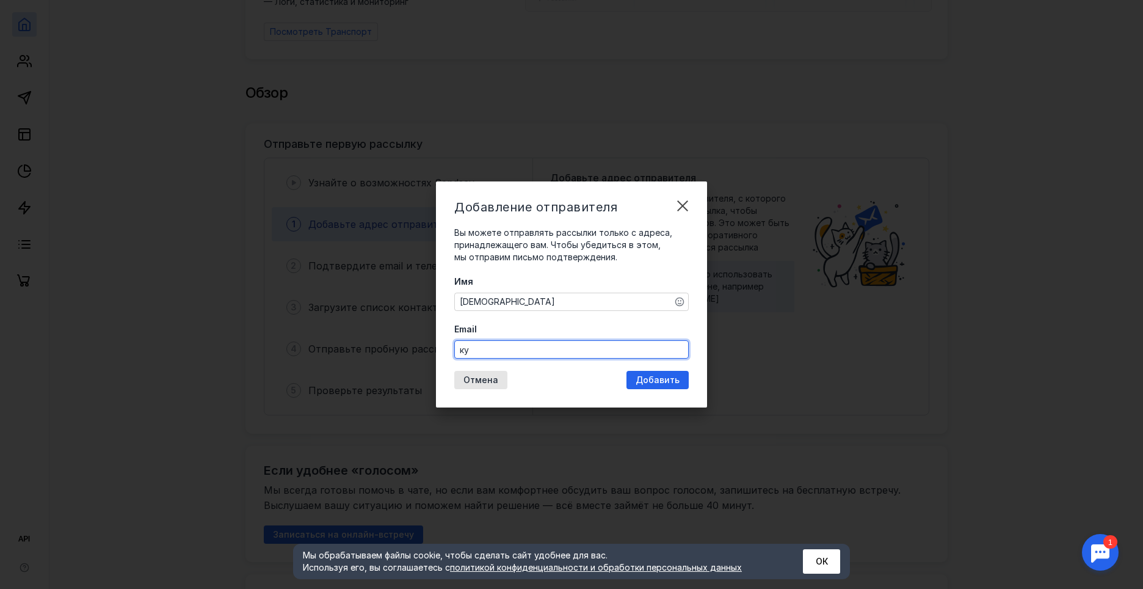
type input "к"
type input "[EMAIL_ADDRESS][DOMAIN_NAME]"
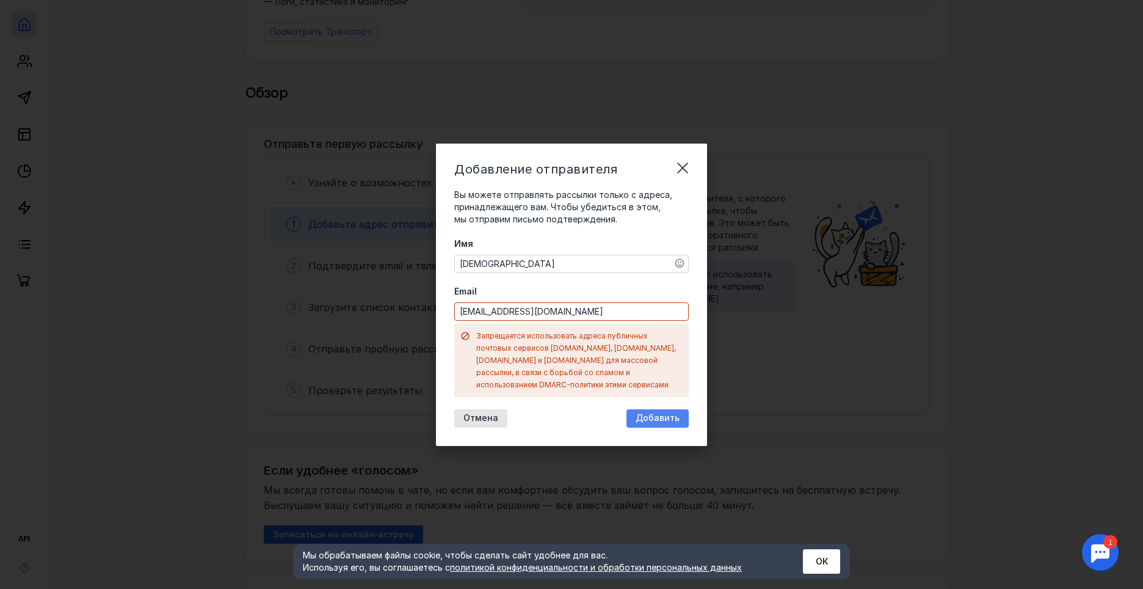
click at [671, 380] on div "Добавление отправителя Вы можете отправлять рассылки только с адреса, принадлеж…" at bounding box center [571, 295] width 271 height 302
drag, startPoint x: 583, startPoint y: 316, endPoint x: 426, endPoint y: 318, distance: 157.0
click at [426, 318] on div "Добавление отправителя Вы можете отправлять рассылки только с адреса, принадлеж…" at bounding box center [571, 294] width 1143 height 589
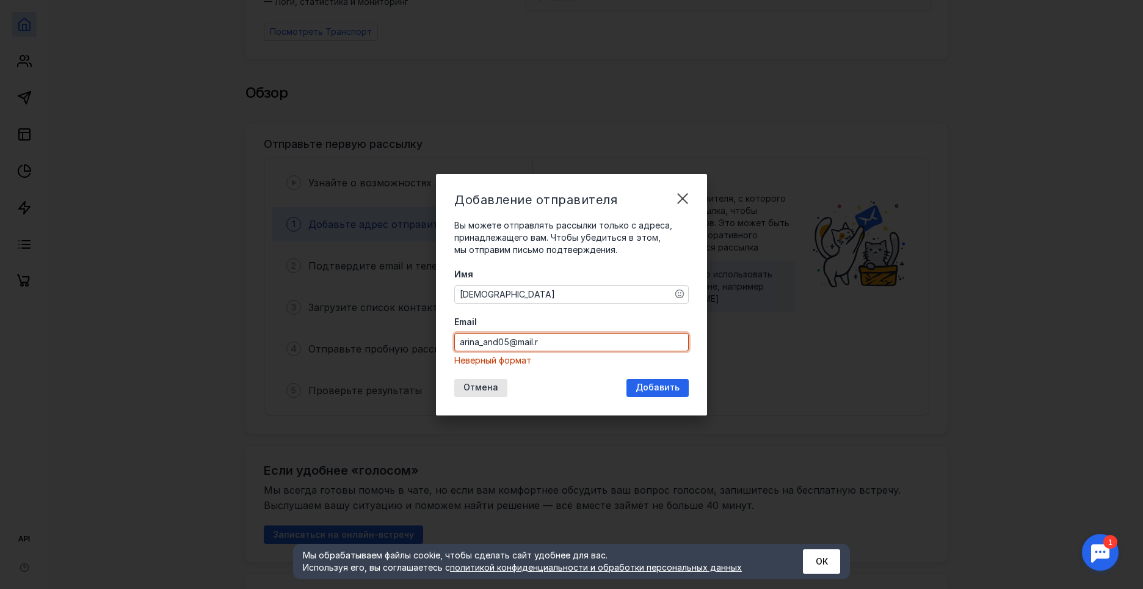
type input "[EMAIL_ADDRESS][DOMAIN_NAME]"
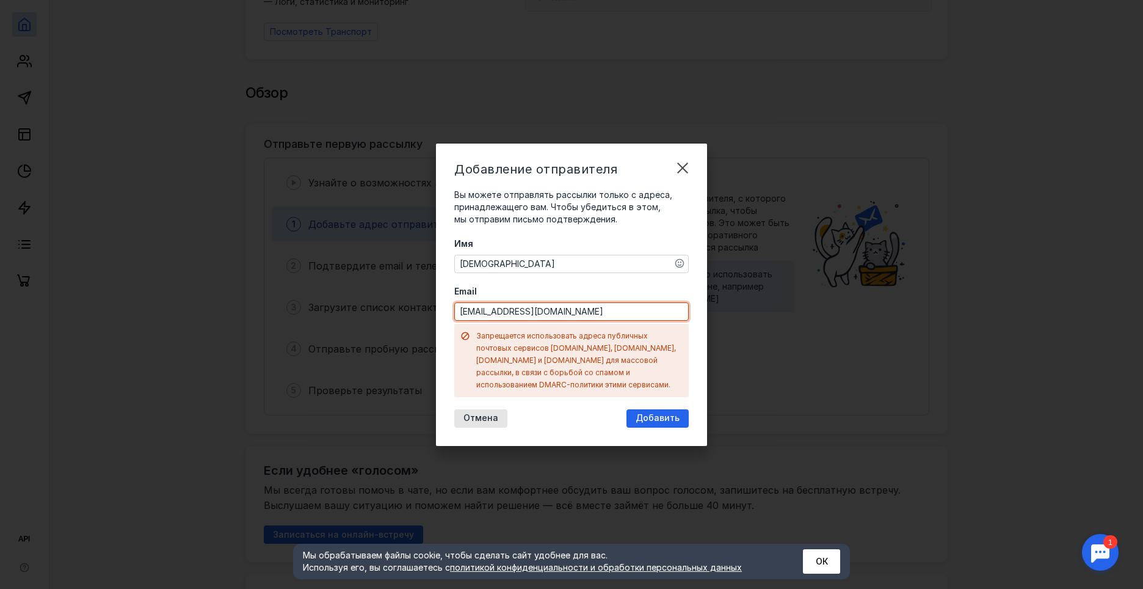
drag, startPoint x: 619, startPoint y: 316, endPoint x: 411, endPoint y: 319, distance: 207.7
click at [411, 319] on div "Добавление отправителя Вы можете отправлять рассылки только с адреса, принадлеж…" at bounding box center [571, 294] width 1143 height 589
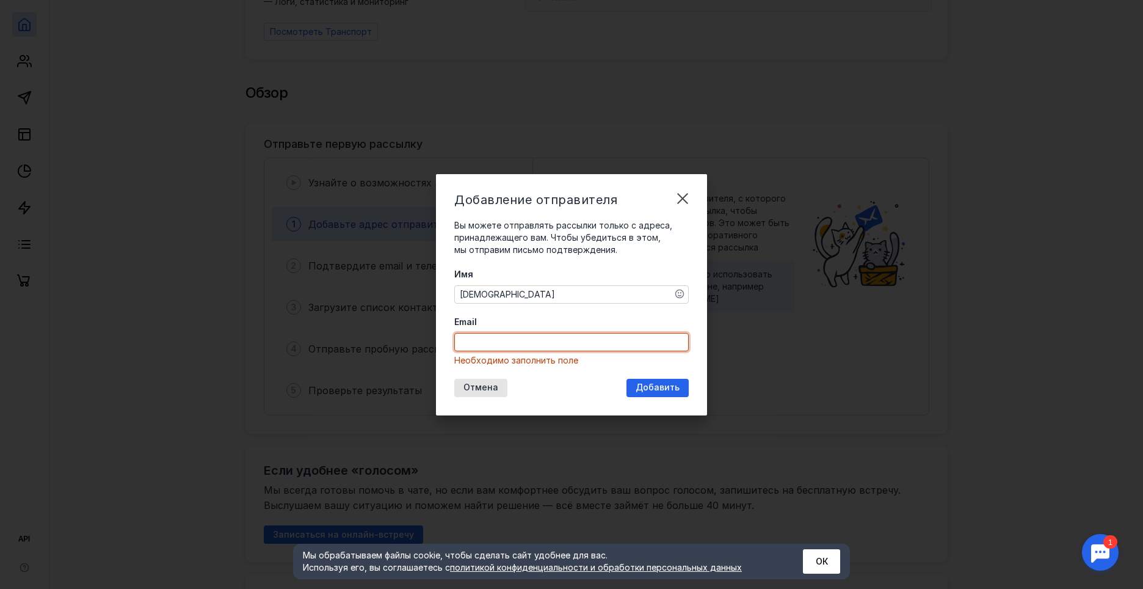
click at [583, 285] on div "[DEMOGRAPHIC_DATA]" at bounding box center [571, 294] width 235 height 18
click at [580, 293] on textarea "[DEMOGRAPHIC_DATA]" at bounding box center [571, 294] width 233 height 17
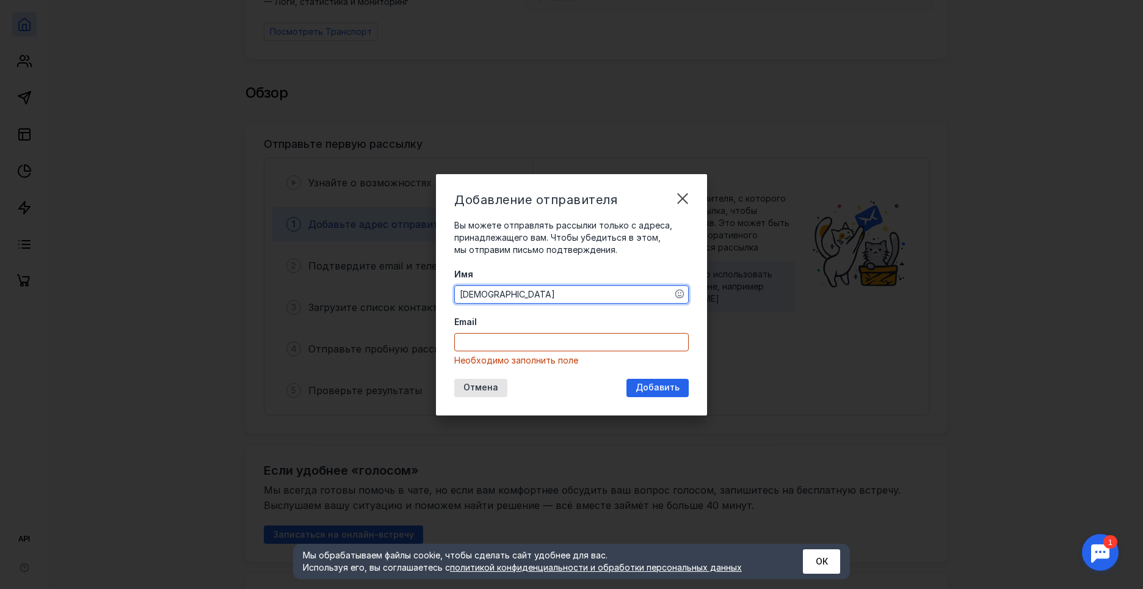
click at [567, 342] on input "Email" at bounding box center [571, 341] width 233 height 17
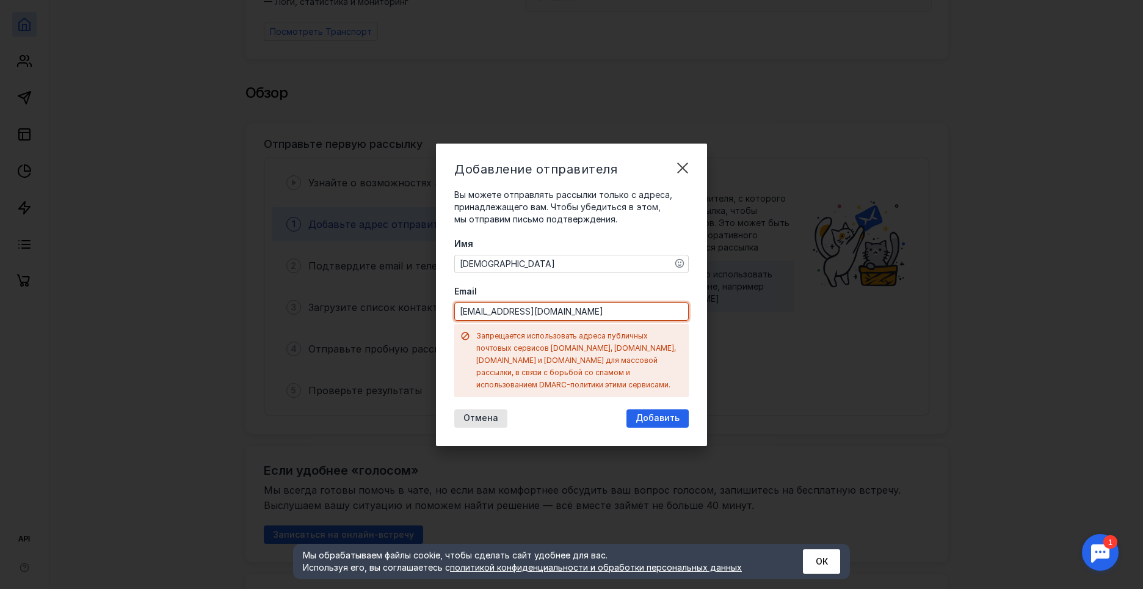
drag, startPoint x: 593, startPoint y: 317, endPoint x: 501, endPoint y: 315, distance: 91.6
click at [501, 315] on input "[EMAIL_ADDRESS][DOMAIN_NAME]" at bounding box center [571, 311] width 233 height 17
type input "ttoppppoo"
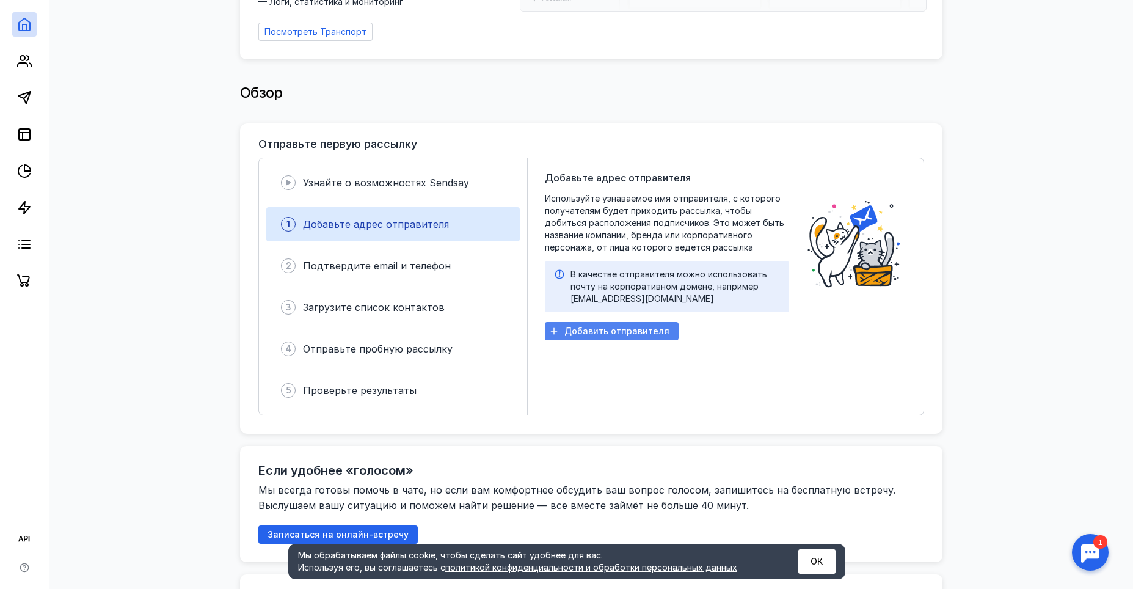
click at [581, 327] on span "Добавить отправителя" at bounding box center [616, 331] width 105 height 10
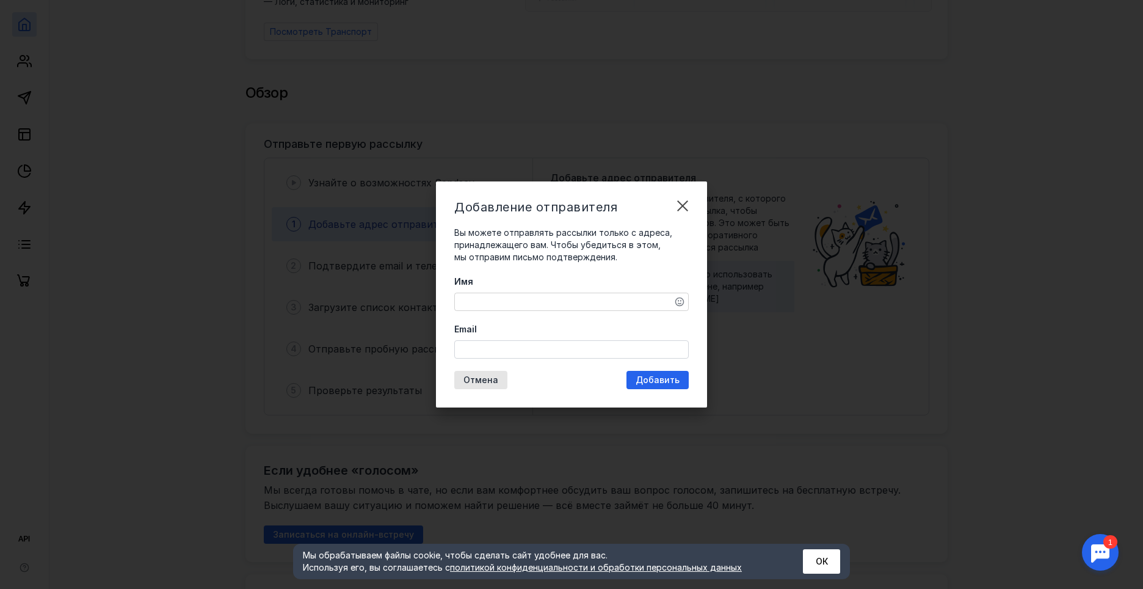
click at [507, 305] on textarea "Имя" at bounding box center [571, 301] width 233 height 17
type textarea "[DEMOGRAPHIC_DATA]"
click at [504, 352] on input "Email" at bounding box center [571, 349] width 233 height 17
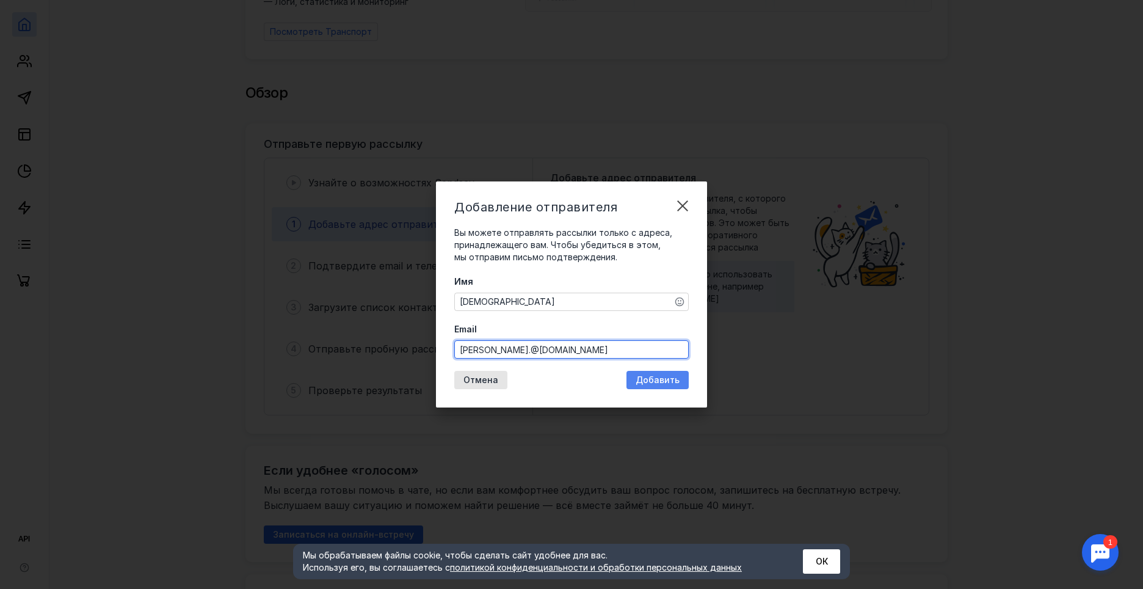
type input "[PERSON_NAME].@[DOMAIN_NAME]"
click at [653, 381] on span "Добавить" at bounding box center [658, 380] width 44 height 10
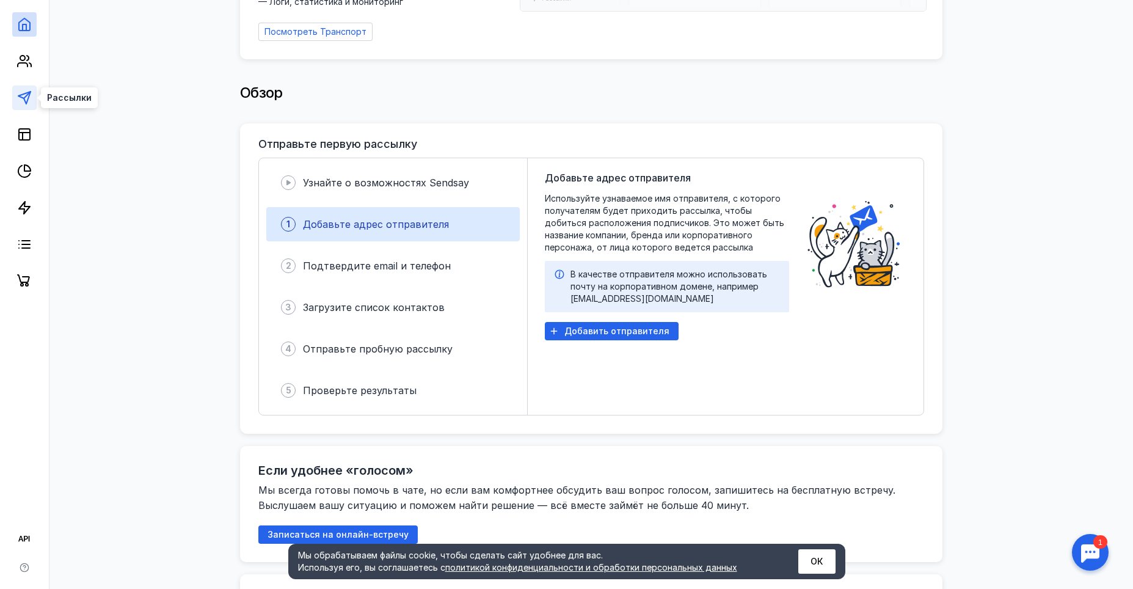
click at [29, 98] on icon at bounding box center [24, 97] width 15 height 15
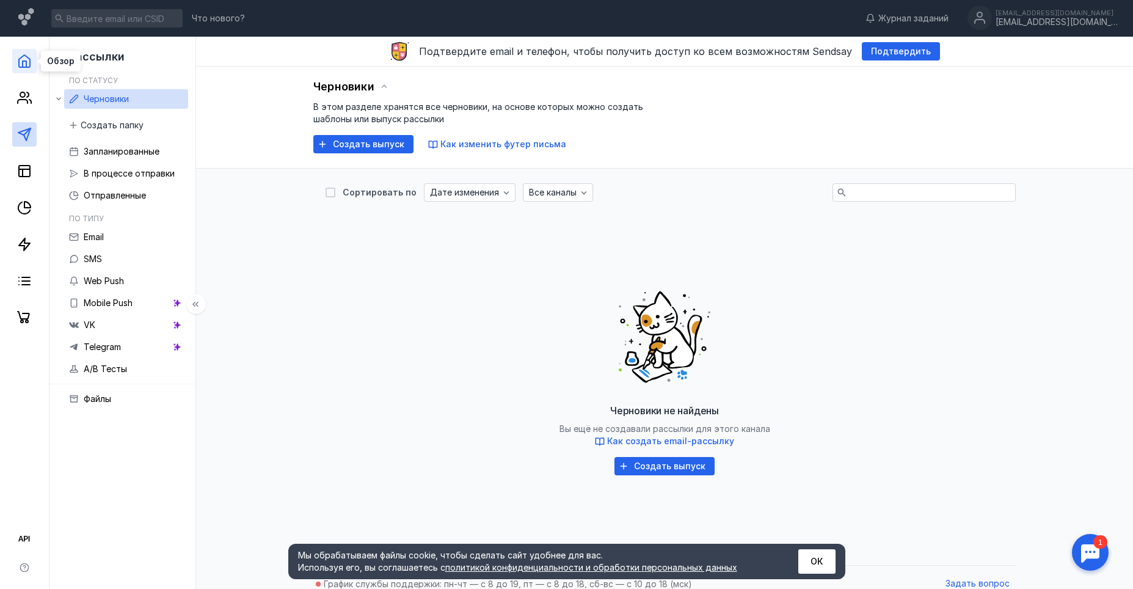
click at [29, 57] on icon at bounding box center [24, 61] width 15 height 15
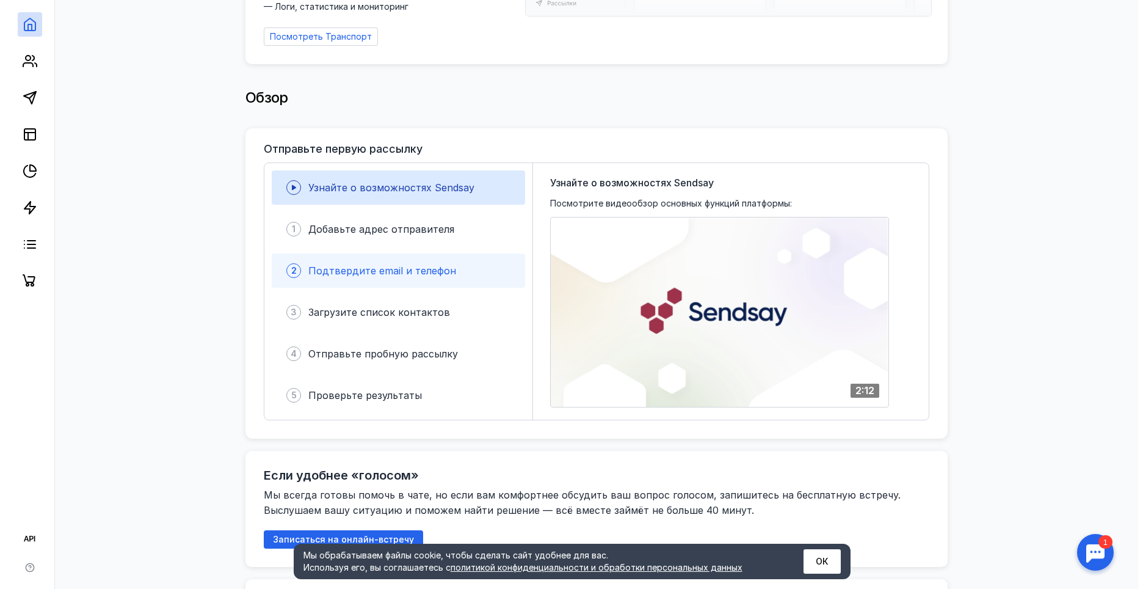
scroll to position [183, 0]
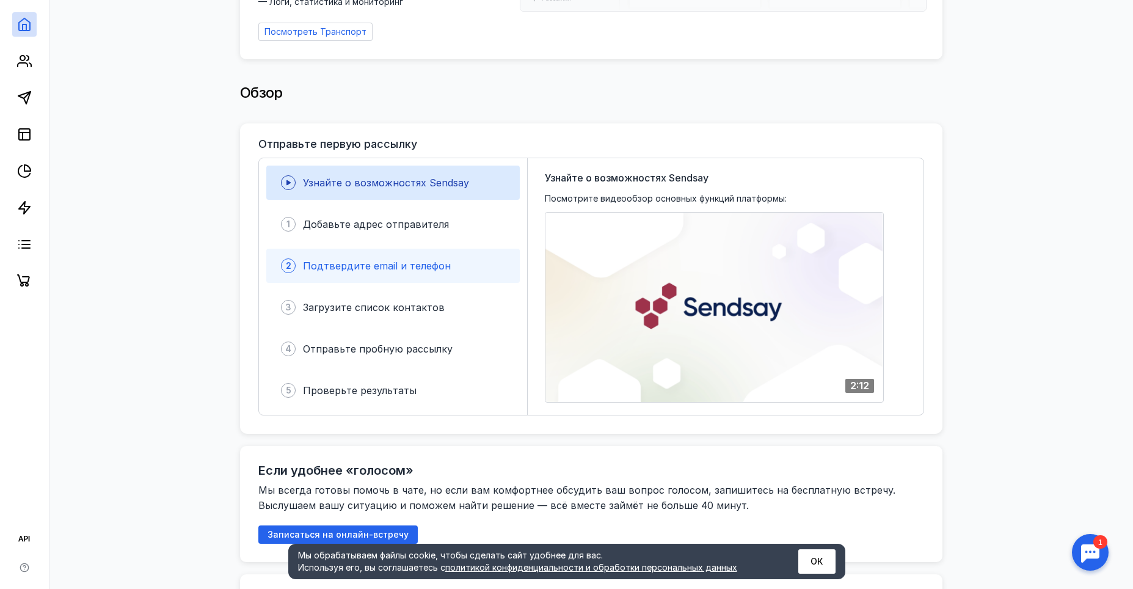
click at [414, 275] on div "2 Подтвердите email и телефон" at bounding box center [392, 266] width 253 height 34
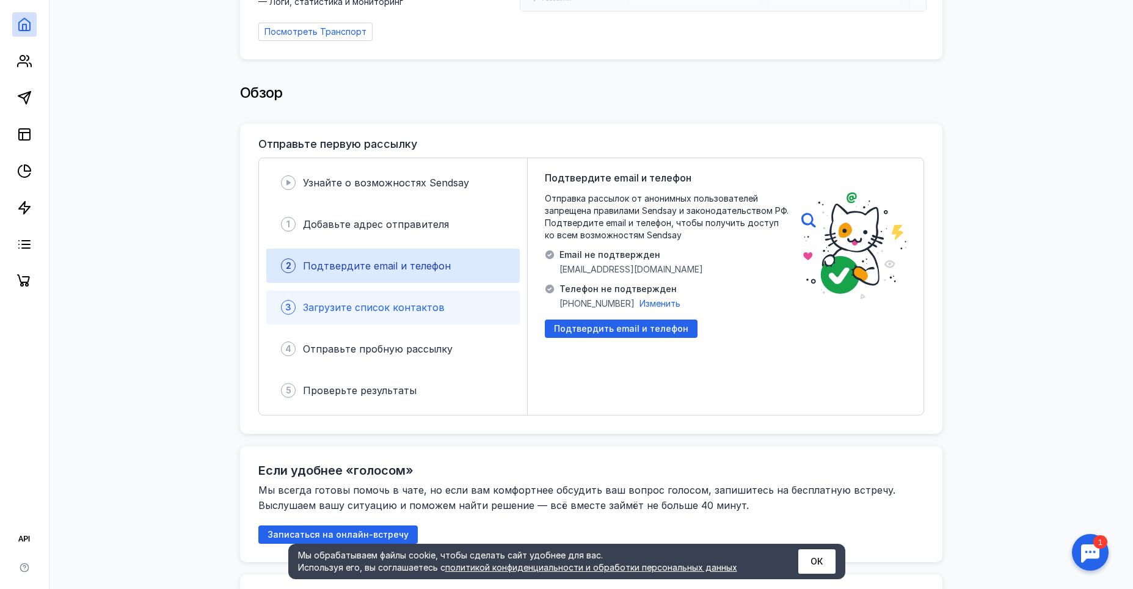
click at [415, 311] on span "Загрузите список контактов" at bounding box center [374, 307] width 142 height 12
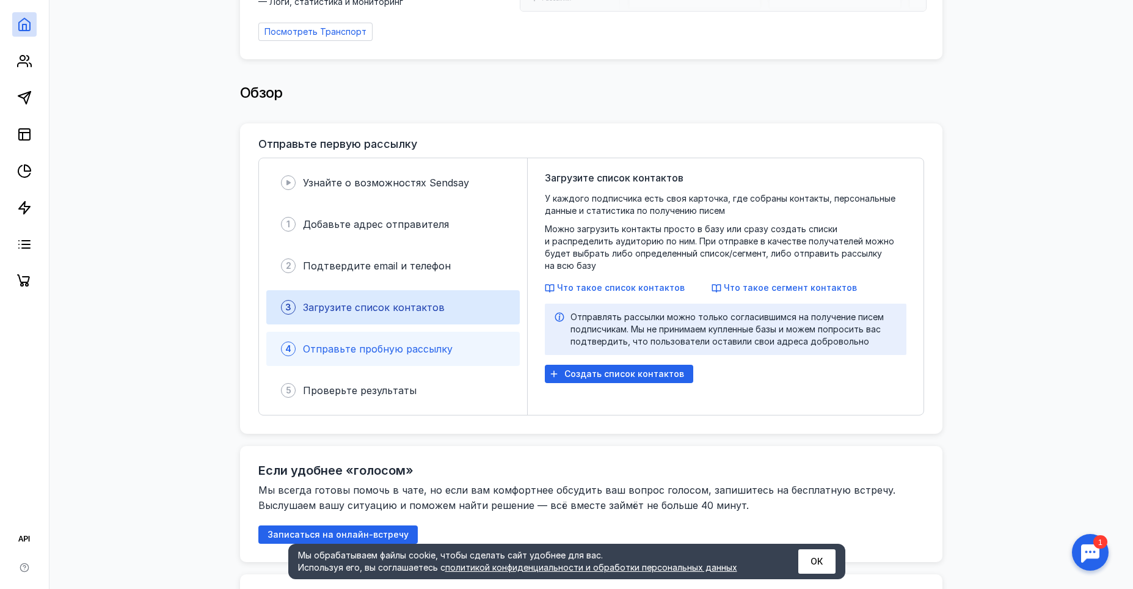
click at [412, 355] on div "Отправьте пробную рассылку" at bounding box center [378, 348] width 150 height 15
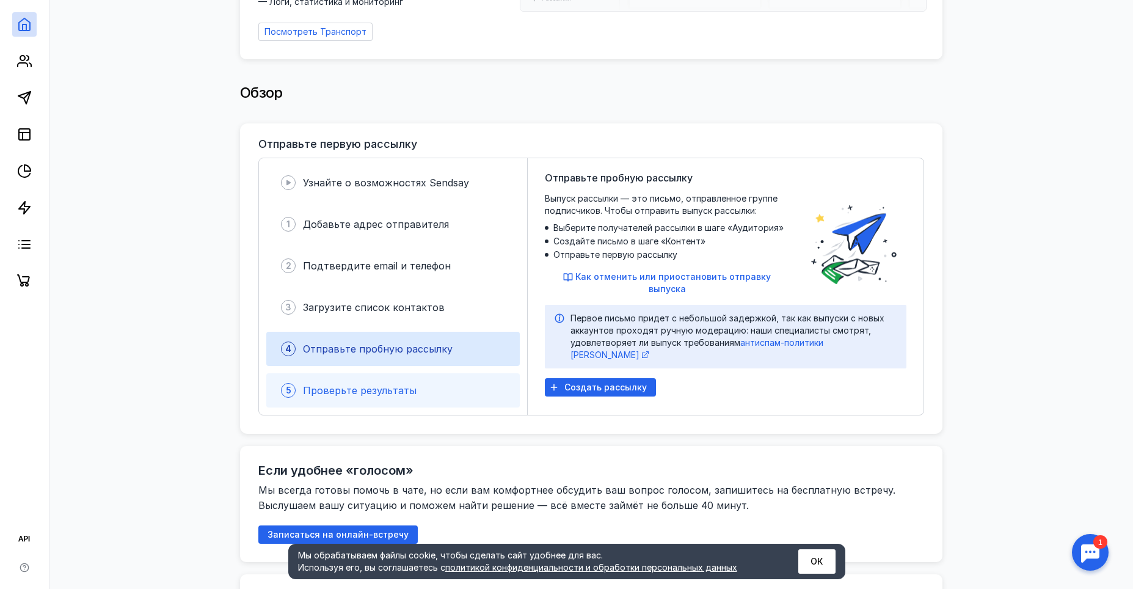
click at [400, 393] on span "Проверьте результаты" at bounding box center [360, 390] width 114 height 12
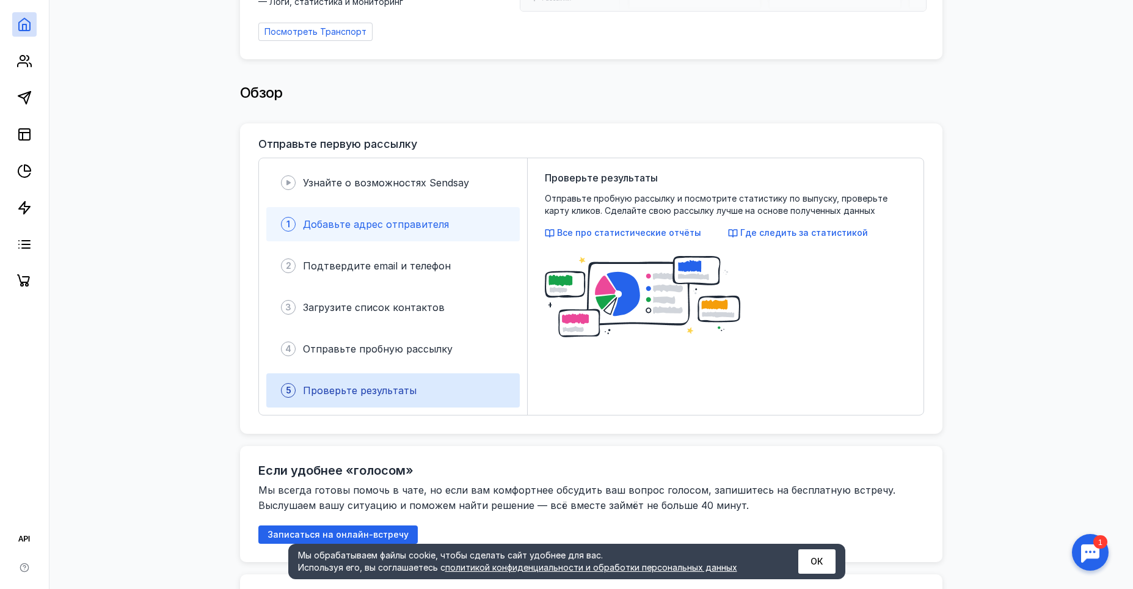
click at [394, 224] on span "Добавьте адрес отправителя" at bounding box center [376, 224] width 146 height 12
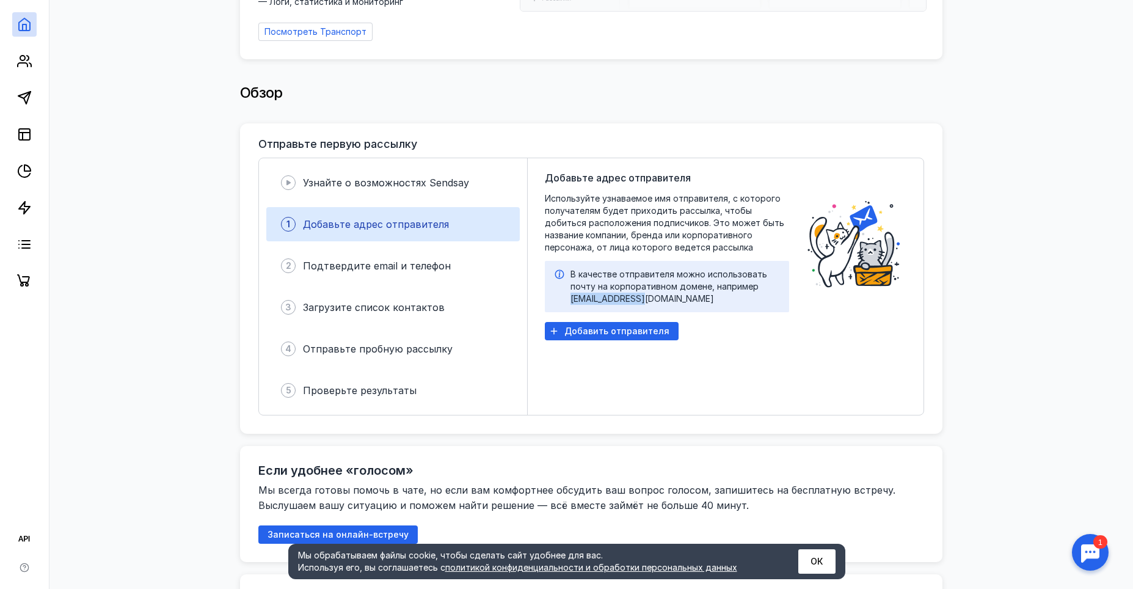
drag, startPoint x: 570, startPoint y: 297, endPoint x: 643, endPoint y: 299, distance: 72.7
click at [643, 299] on div "В качестве отправителя можно использовать почту на корпоративном домене, наприм…" at bounding box center [674, 286] width 209 height 37
copy div "[EMAIL_ADDRESS][DOMAIN_NAME]"
click at [697, 306] on div "В качестве отправителя можно использовать почту на корпоративном домене, наприм…" at bounding box center [667, 286] width 244 height 51
click at [628, 334] on span "Добавить отправителя" at bounding box center [616, 331] width 105 height 10
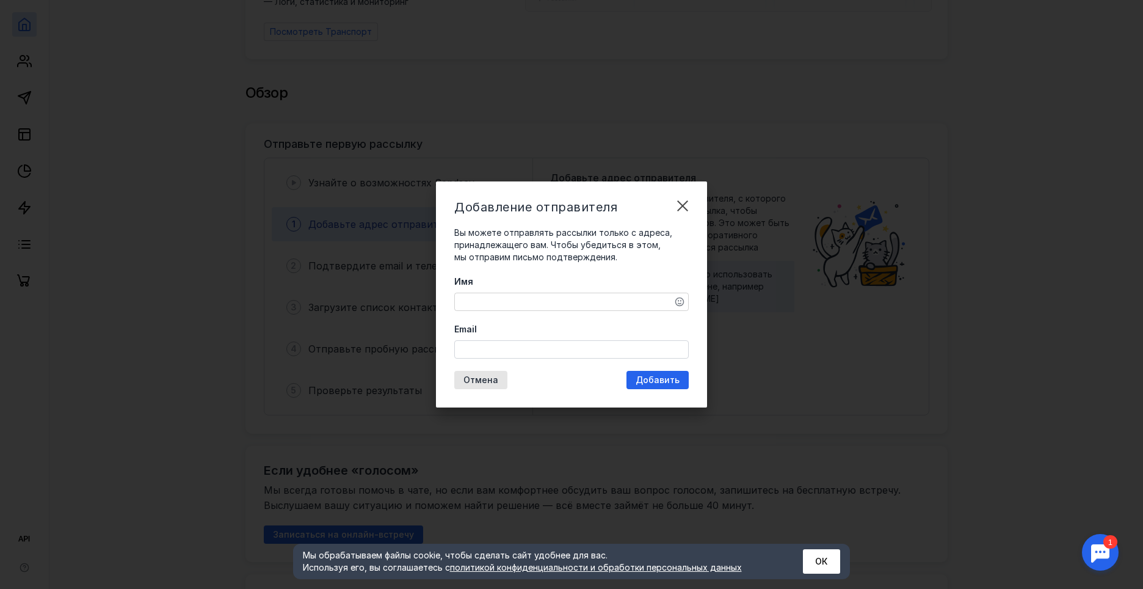
drag, startPoint x: 535, startPoint y: 290, endPoint x: 534, endPoint y: 307, distance: 16.5
click at [535, 296] on div "Имя" at bounding box center [571, 292] width 235 height 35
click at [534, 308] on textarea "Имя" at bounding box center [571, 301] width 233 height 17
type textarea "B"
type textarea "[PERSON_NAME]"
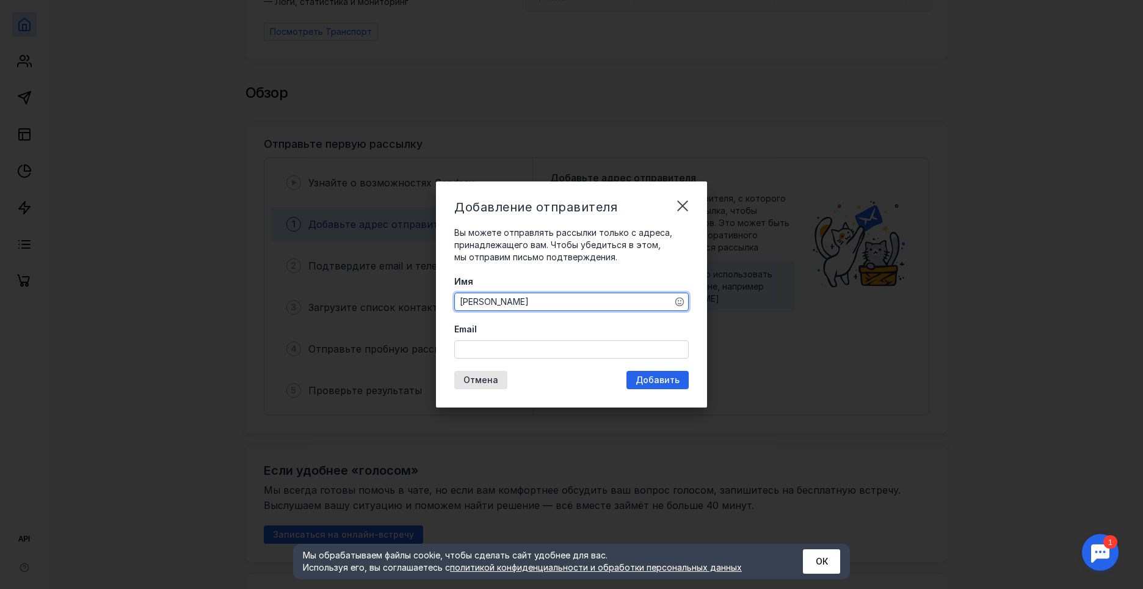
drag, startPoint x: 602, startPoint y: 342, endPoint x: 595, endPoint y: 345, distance: 6.8
click at [597, 344] on input "Email" at bounding box center [571, 349] width 233 height 17
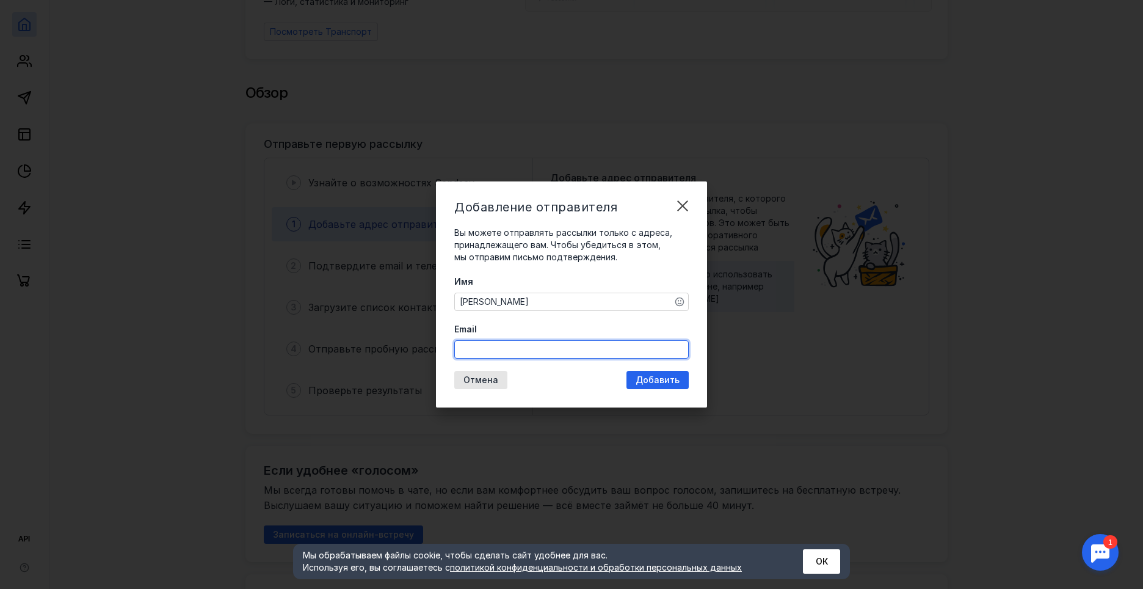
click at [570, 349] on input "Email" at bounding box center [571, 349] width 233 height 17
paste input "[EMAIL_ADDRESS][DOMAIN_NAME]"
click at [475, 352] on input "[EMAIL_ADDRESS][DOMAIN_NAME]" at bounding box center [571, 349] width 233 height 17
type input "[PERSON_NAME][EMAIL_ADDRESS][DOMAIN_NAME]"
click at [652, 383] on span "Добавить" at bounding box center [658, 380] width 44 height 10
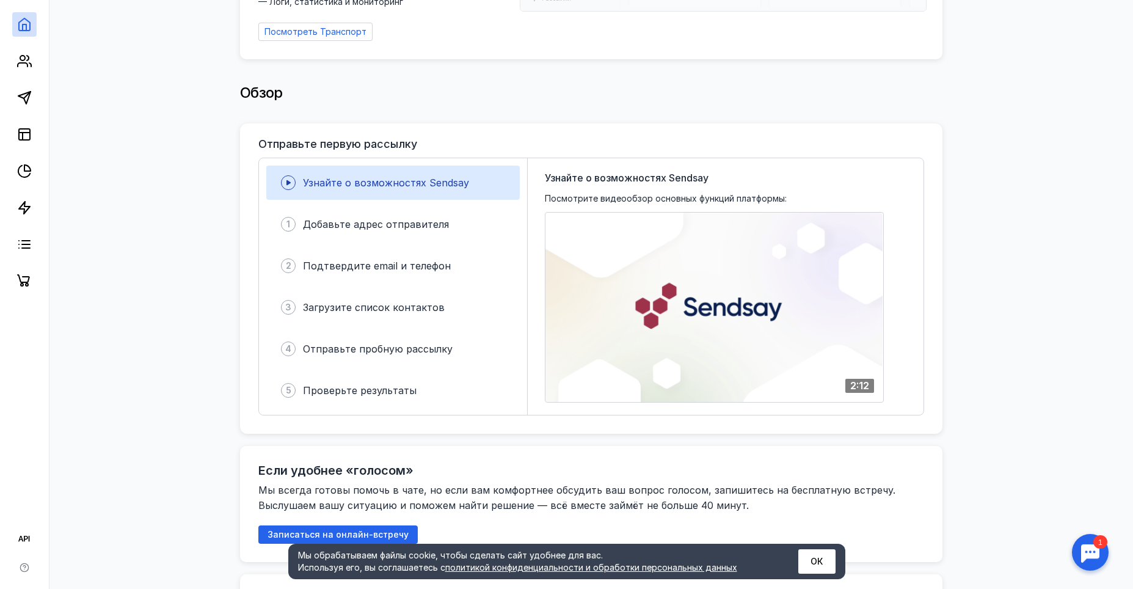
click at [432, 248] on div "Узнайте о возможностях Sendsay 1 Добавьте адрес отправителя 2 Подтвердите email…" at bounding box center [393, 286] width 269 height 257
click at [430, 269] on span "Подтвердите email и телефон" at bounding box center [377, 266] width 148 height 12
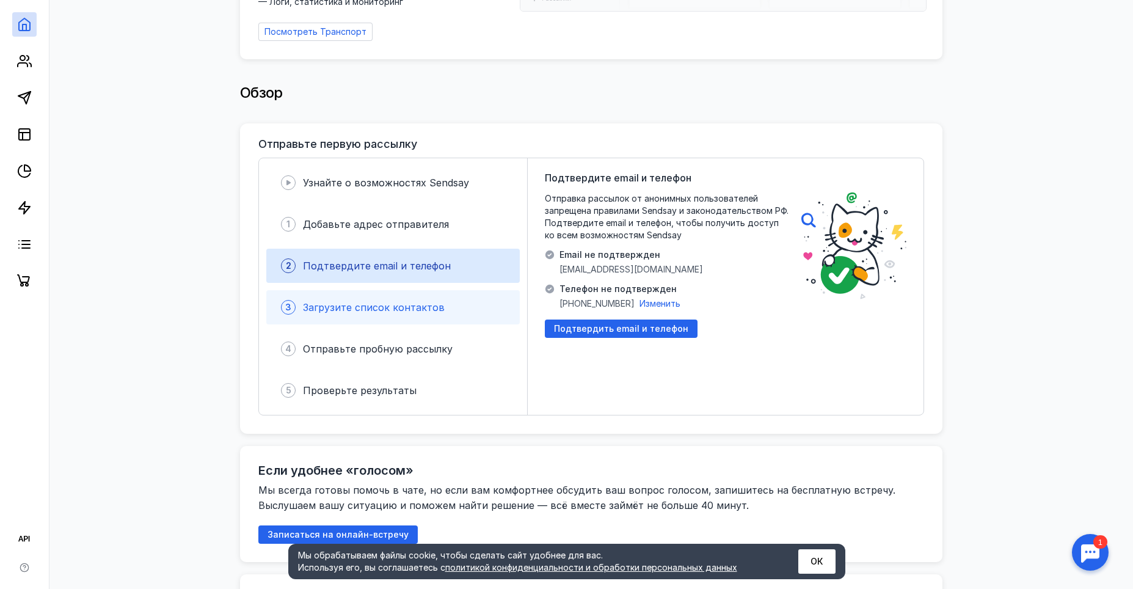
click at [428, 315] on div "3 Загрузите список контактов" at bounding box center [392, 307] width 253 height 34
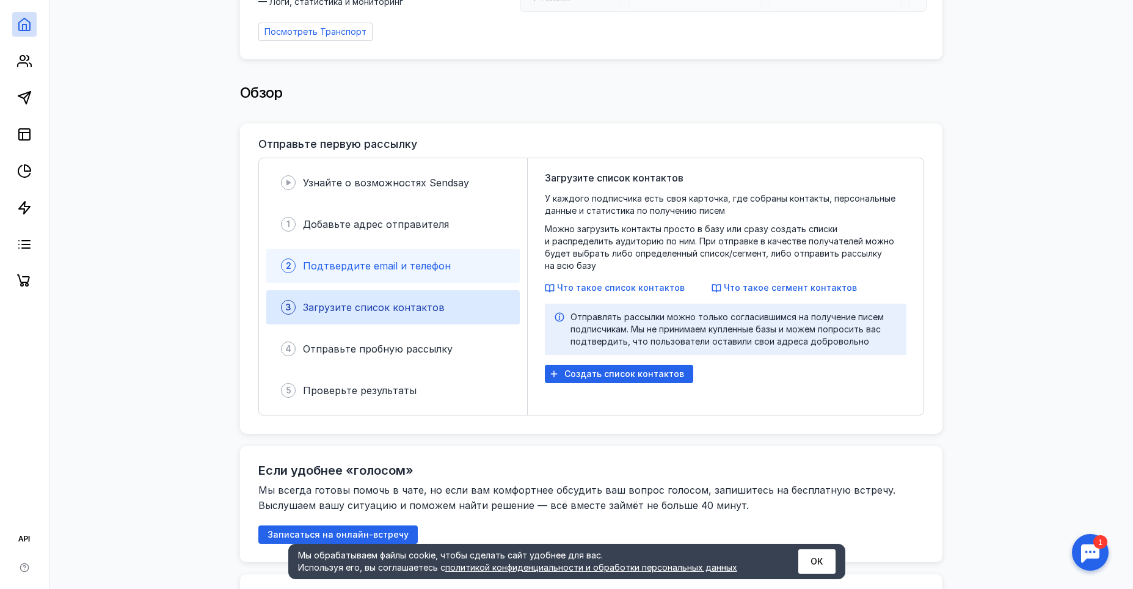
click at [427, 261] on span "Подтвердите email и телефон" at bounding box center [377, 266] width 148 height 12
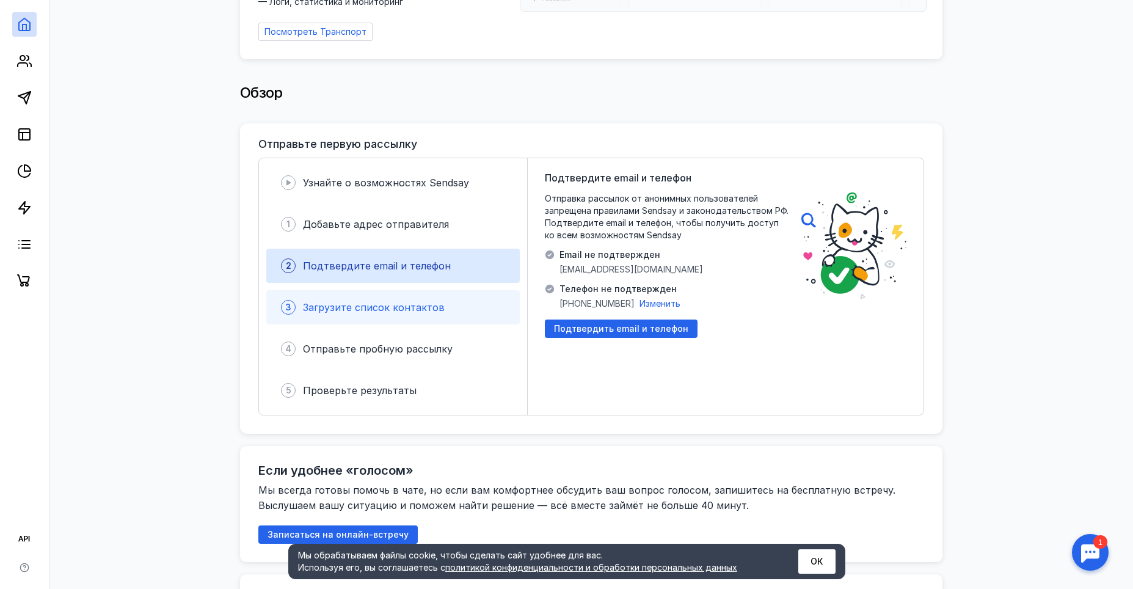
click at [439, 313] on div "3 Загрузите список контактов" at bounding box center [392, 307] width 253 height 34
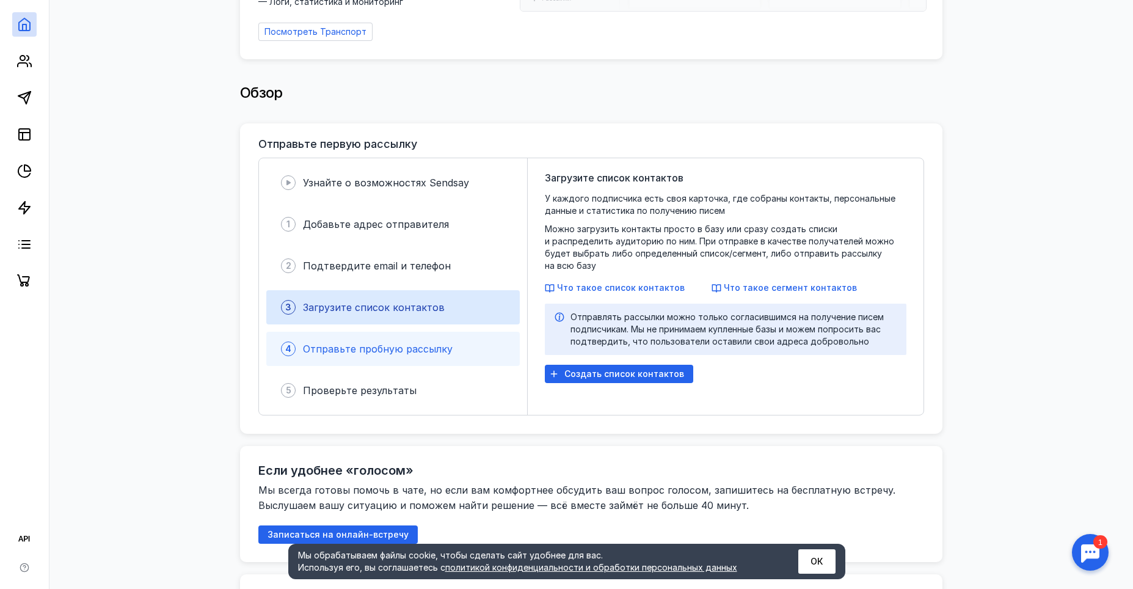
click at [433, 348] on span "Отправьте пробную рассылку" at bounding box center [378, 349] width 150 height 12
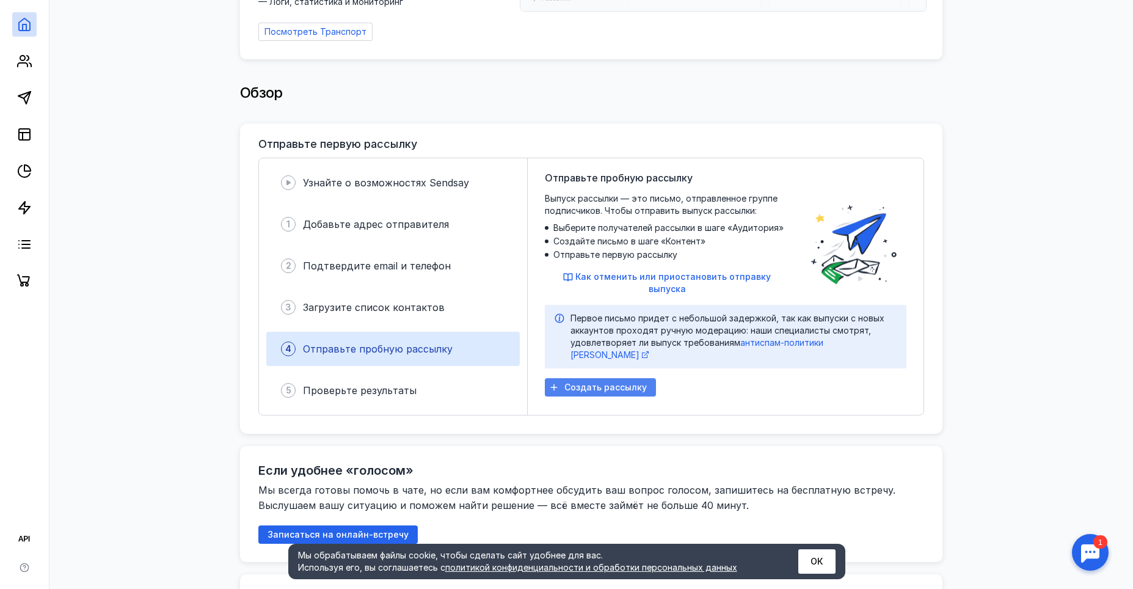
click at [626, 382] on span "Создать рассылку" at bounding box center [605, 387] width 82 height 10
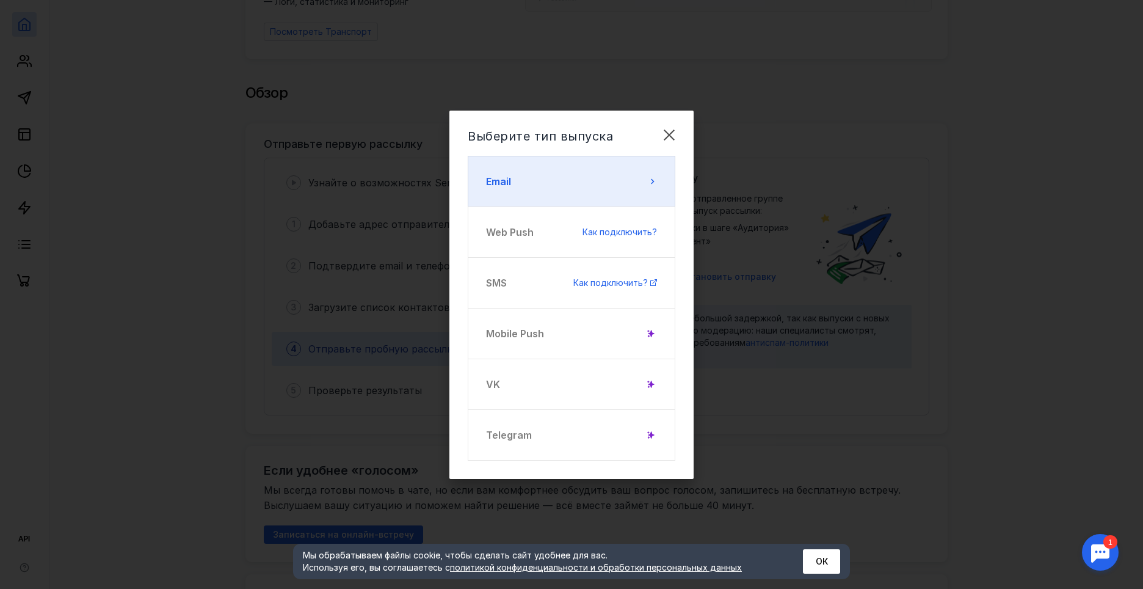
click at [608, 194] on button "Email" at bounding box center [572, 181] width 208 height 51
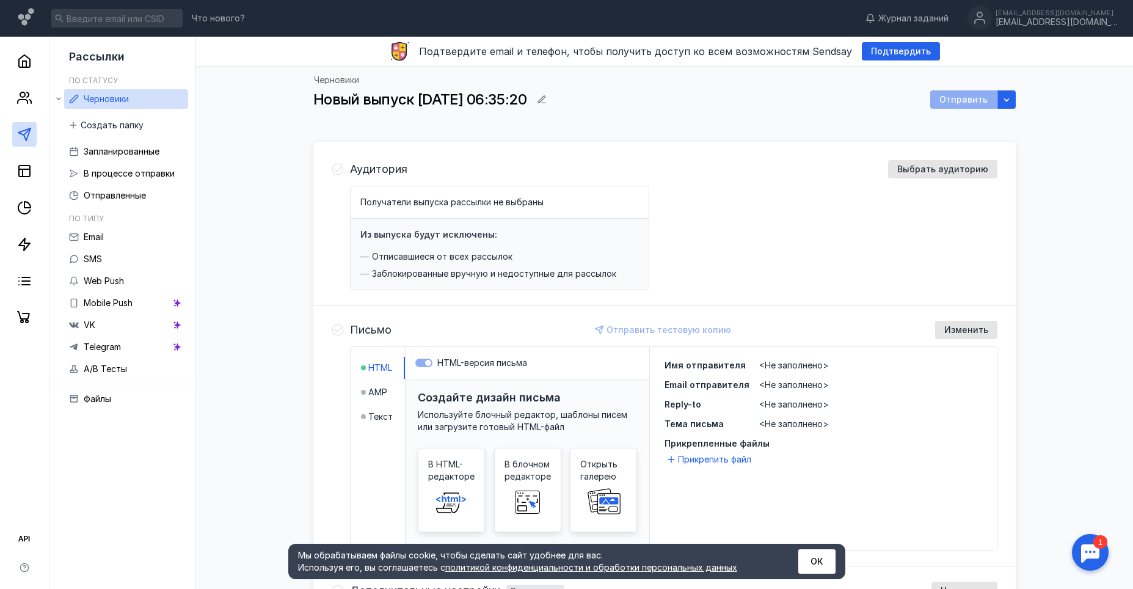
click at [340, 172] on icon at bounding box center [338, 169] width 12 height 12
click at [339, 175] on div at bounding box center [338, 226] width 12 height 127
click at [339, 168] on icon at bounding box center [338, 169] width 12 height 12
click at [957, 170] on span "Выбрать аудиторию" at bounding box center [942, 169] width 91 height 10
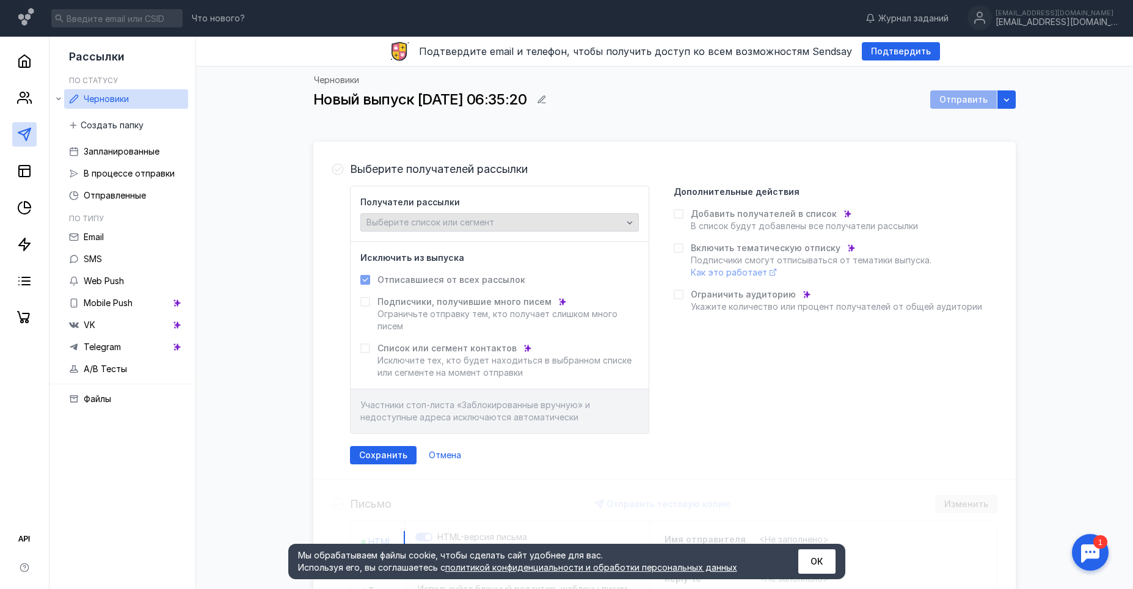
click at [465, 229] on div "Выберите список или сегмент" at bounding box center [499, 222] width 278 height 18
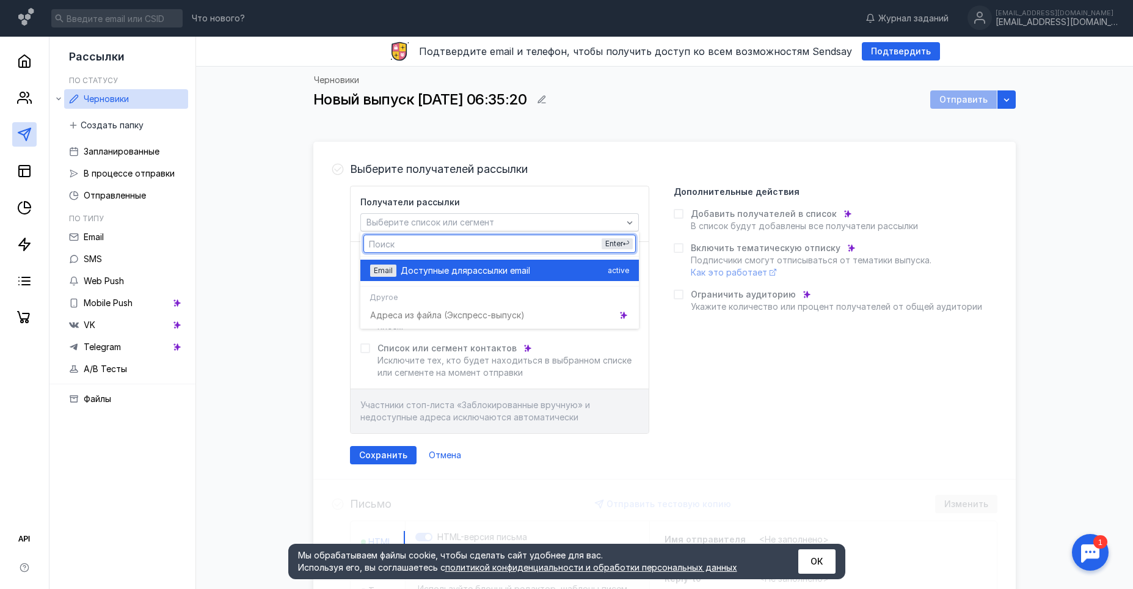
click at [452, 275] on span "Доступные для" at bounding box center [434, 270] width 67 height 12
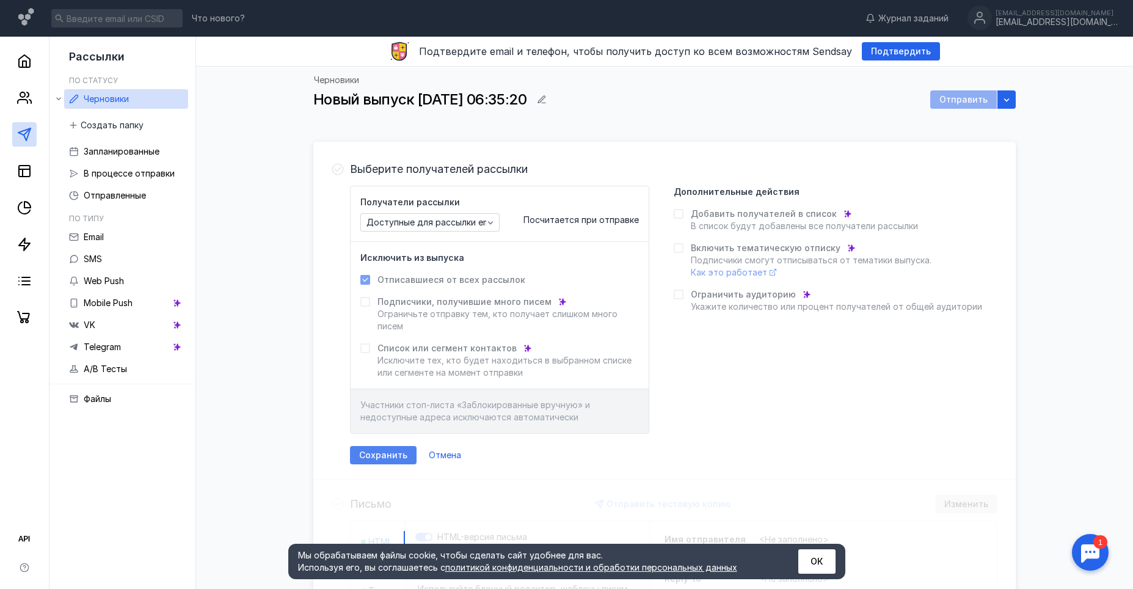
click at [396, 449] on div "Сохранить" at bounding box center [383, 455] width 67 height 18
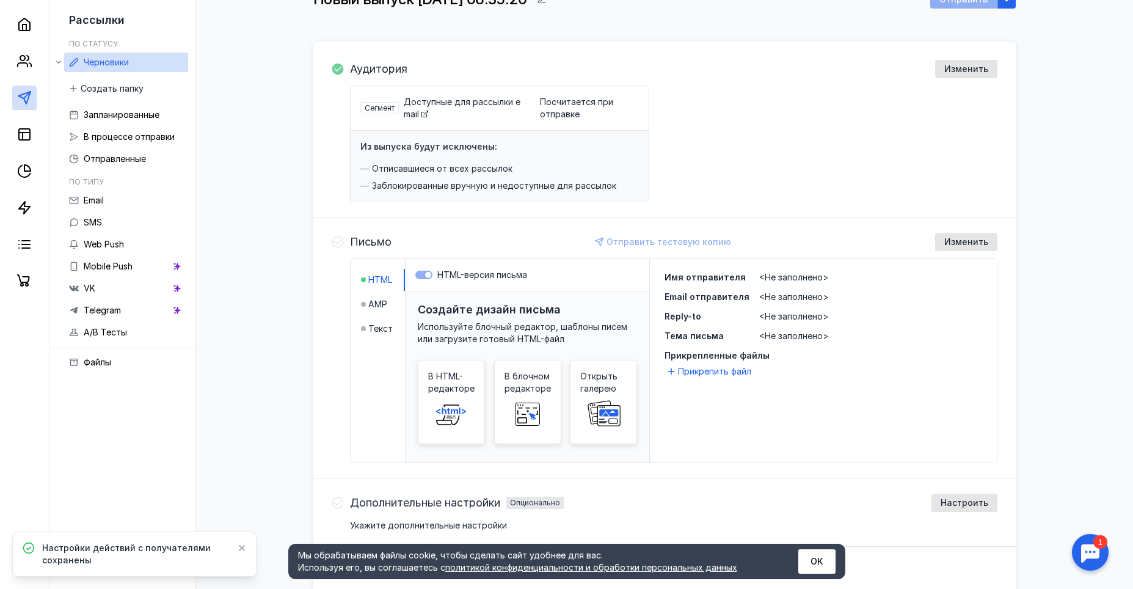
scroll to position [122, 0]
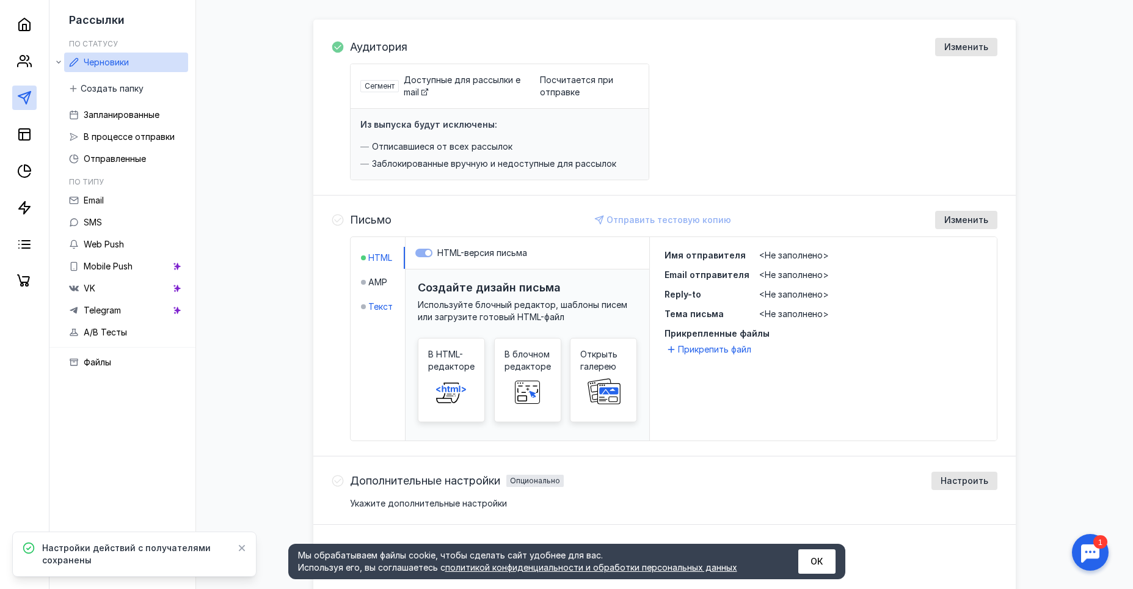
click at [381, 304] on span "Текст" at bounding box center [380, 306] width 24 height 12
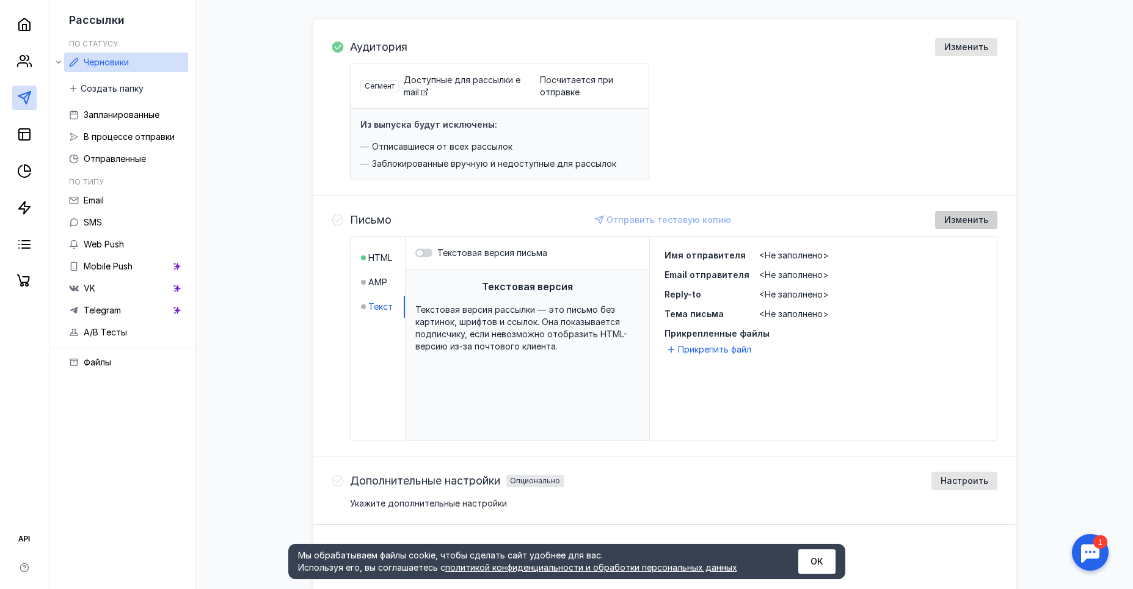
click at [960, 220] on span "Изменить" at bounding box center [966, 220] width 44 height 10
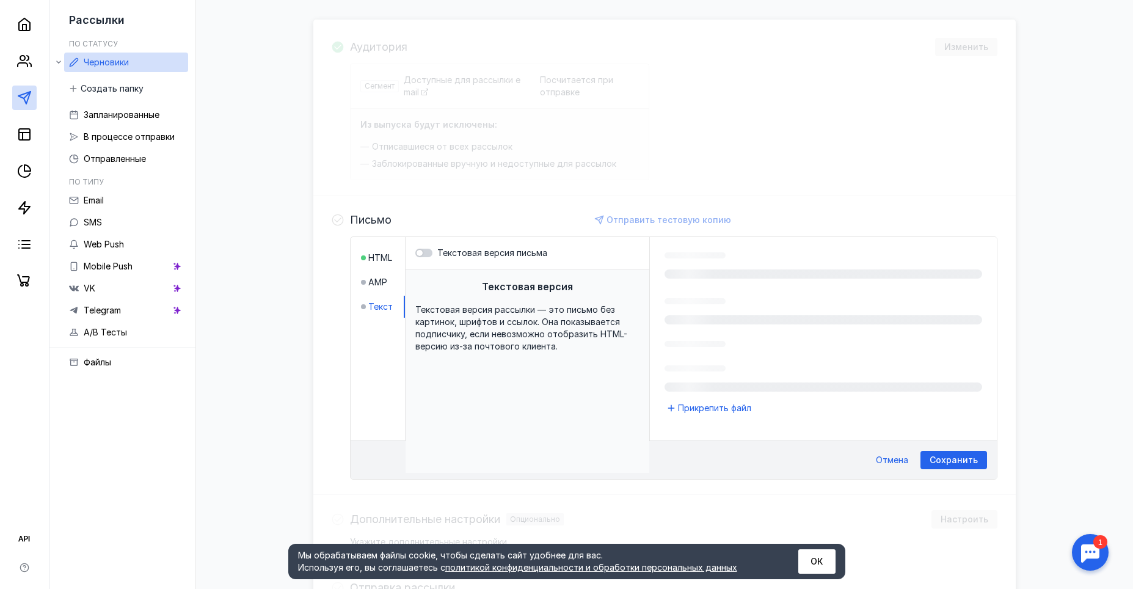
scroll to position [233, 0]
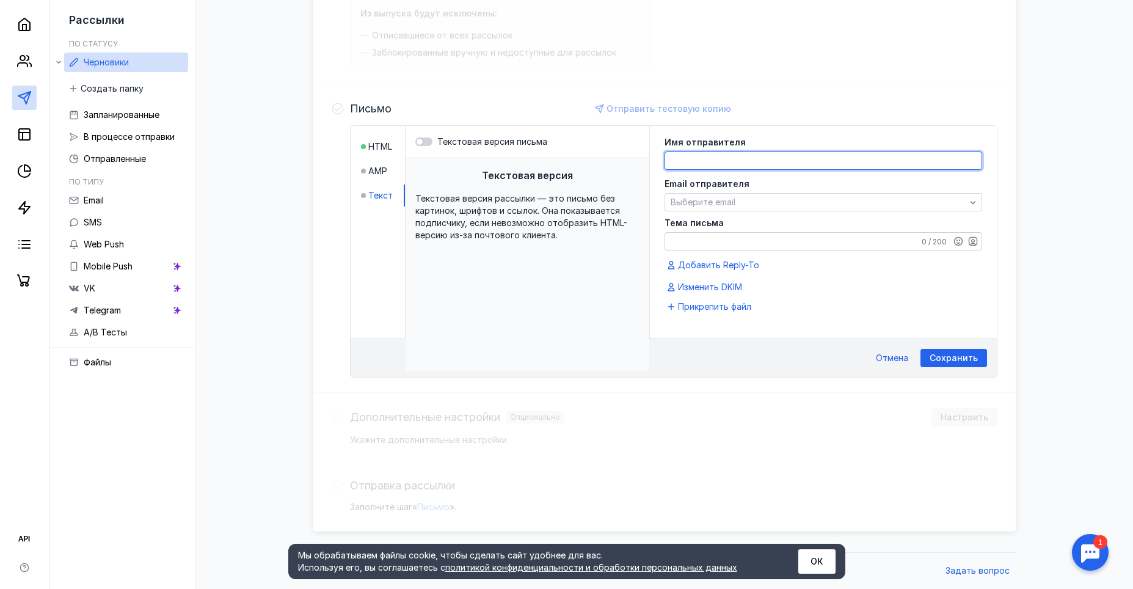
click at [798, 167] on textarea at bounding box center [823, 160] width 316 height 17
click at [769, 183] on div "[PERSON_NAME]" at bounding box center [771, 184] width 194 height 12
type textarea "[PERSON_NAME]"
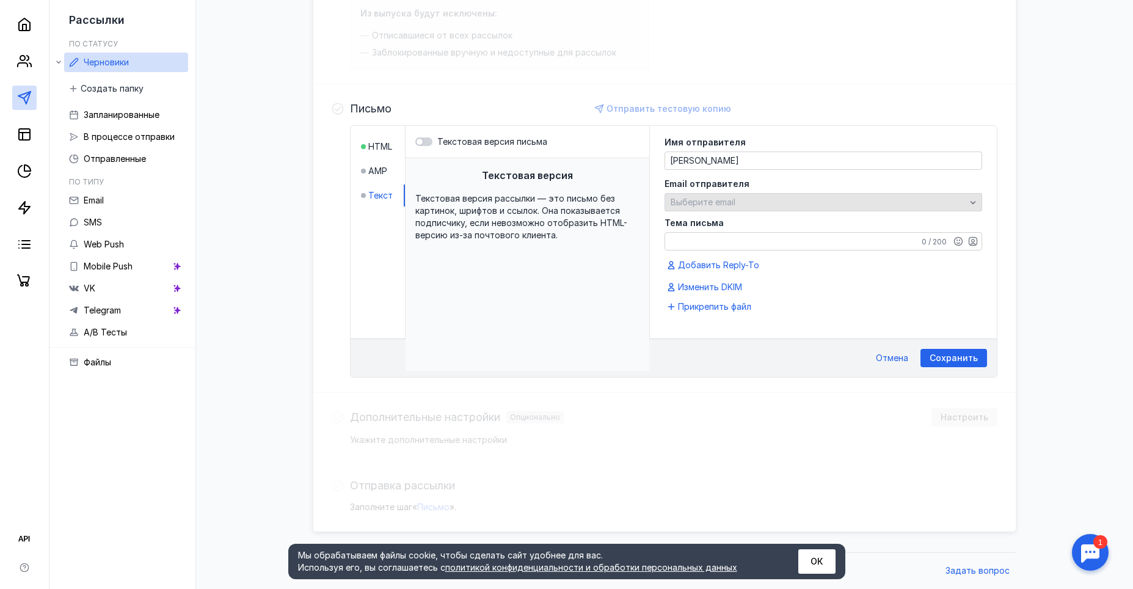
click at [788, 200] on div "Выберите email" at bounding box center [818, 202] width 301 height 10
click at [788, 202] on div "Выберите email" at bounding box center [818, 202] width 301 height 10
click at [791, 239] on div "Тема письма 0 / 200" at bounding box center [823, 235] width 318 height 32
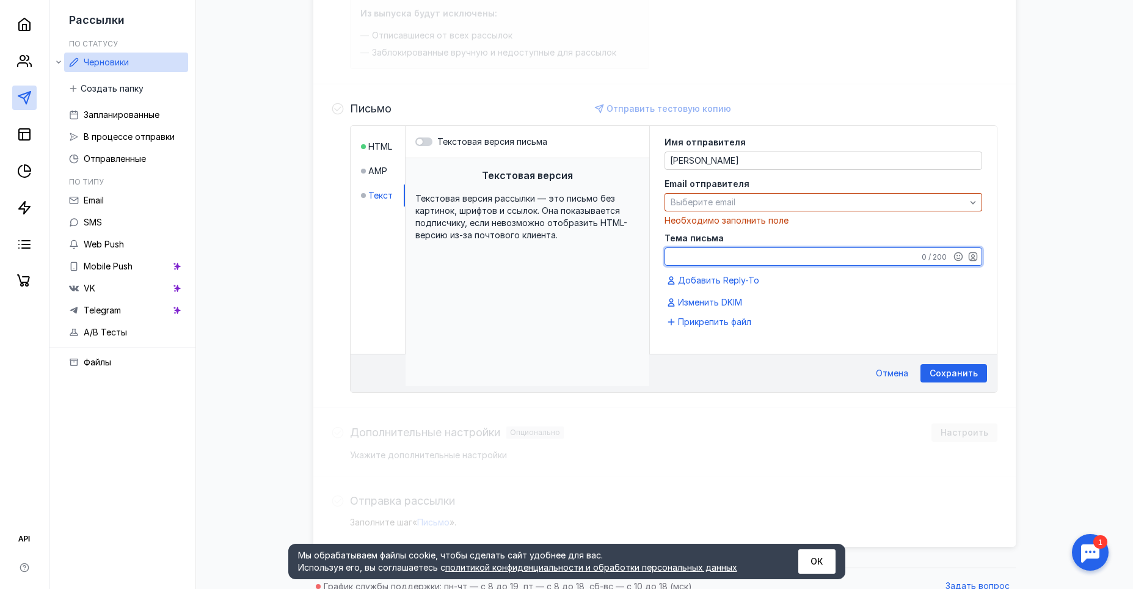
click at [735, 211] on div "Email отправителя Выберите email Необходимо заполнить поле" at bounding box center [823, 203] width 318 height 47
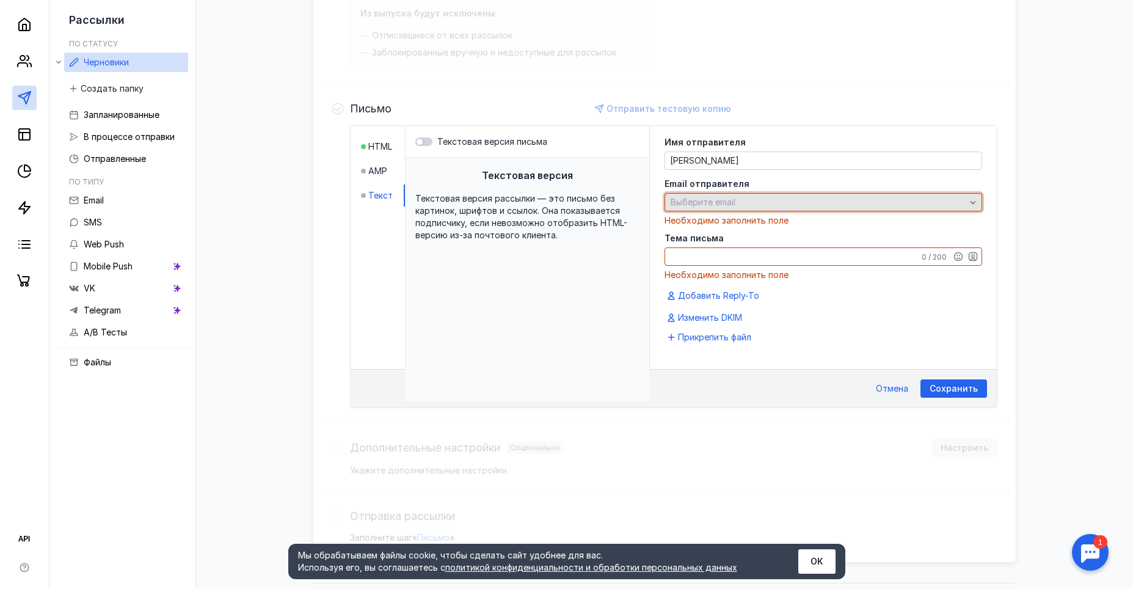
click at [725, 200] on span "Выберите email" at bounding box center [703, 202] width 65 height 10
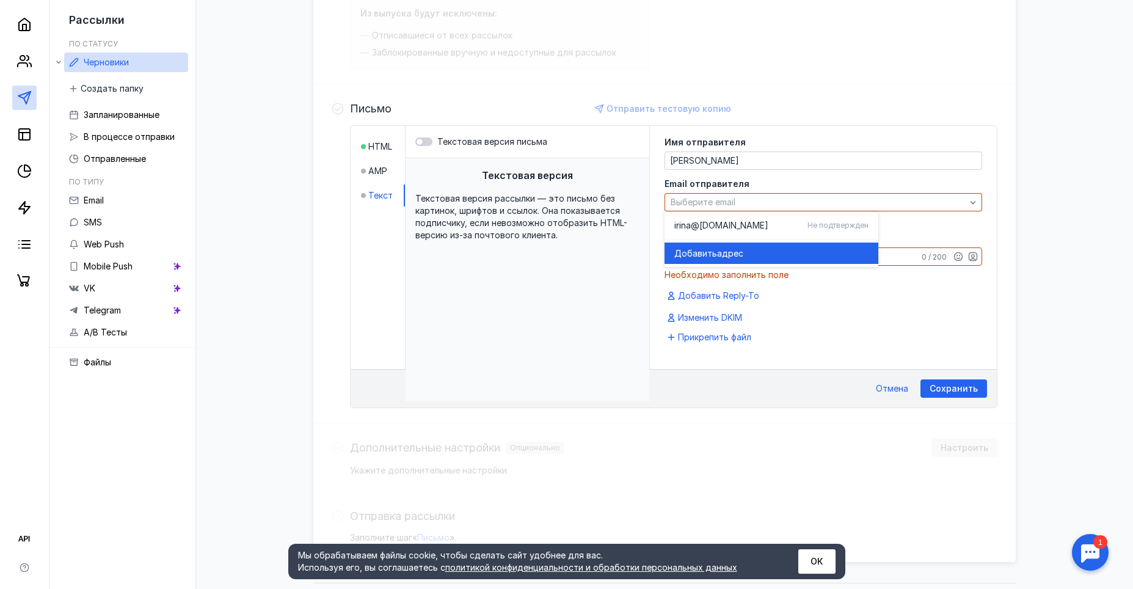
click at [726, 245] on div "Добавить адрес" at bounding box center [771, 252] width 194 height 21
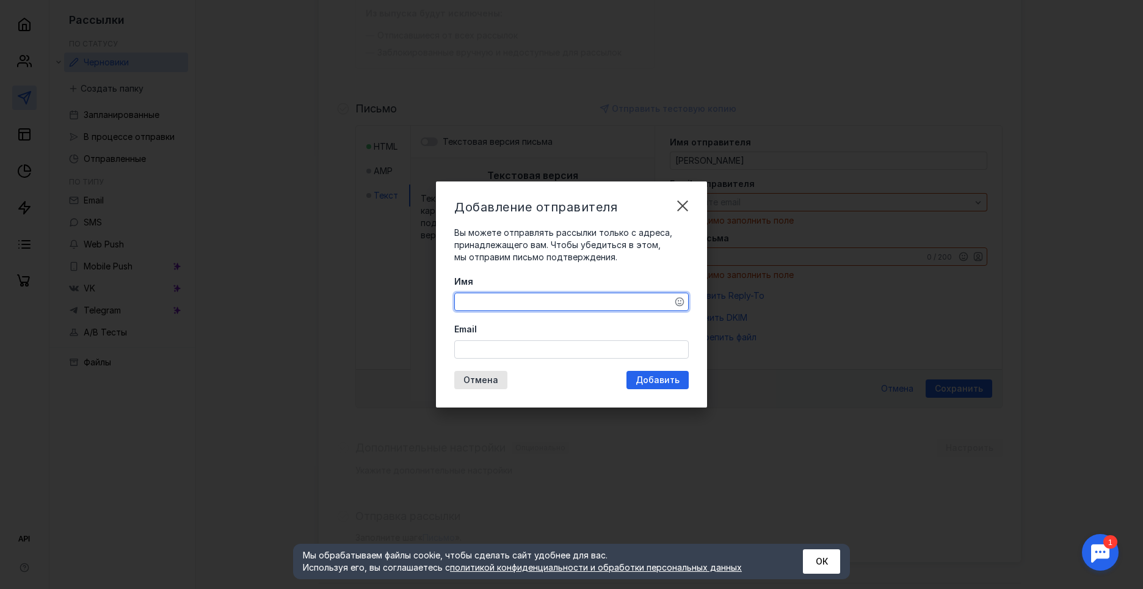
click at [589, 295] on textarea "Имя" at bounding box center [571, 301] width 233 height 17
type textarea "к"
drag, startPoint x: 578, startPoint y: 302, endPoint x: 451, endPoint y: 312, distance: 126.8
click at [442, 315] on div "Добавление отправителя Вы можете отправлять рассылки только с адреса, принадлеж…" at bounding box center [571, 294] width 271 height 226
type textarea "[EMAIL_ADDRESS][DOMAIN_NAME]"
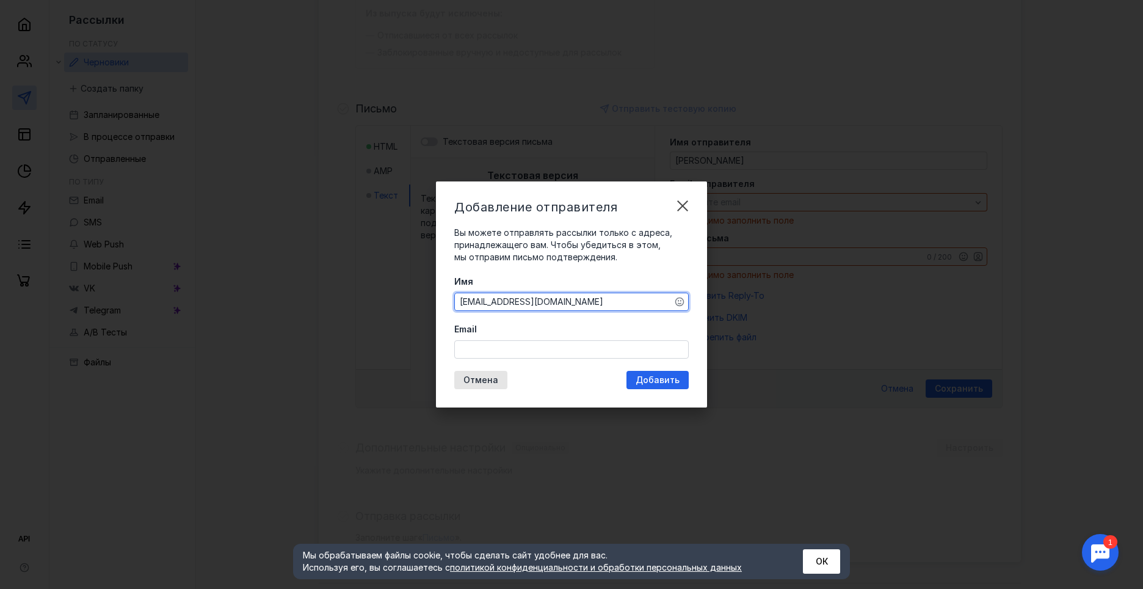
click at [521, 349] on input "Email" at bounding box center [571, 349] width 233 height 17
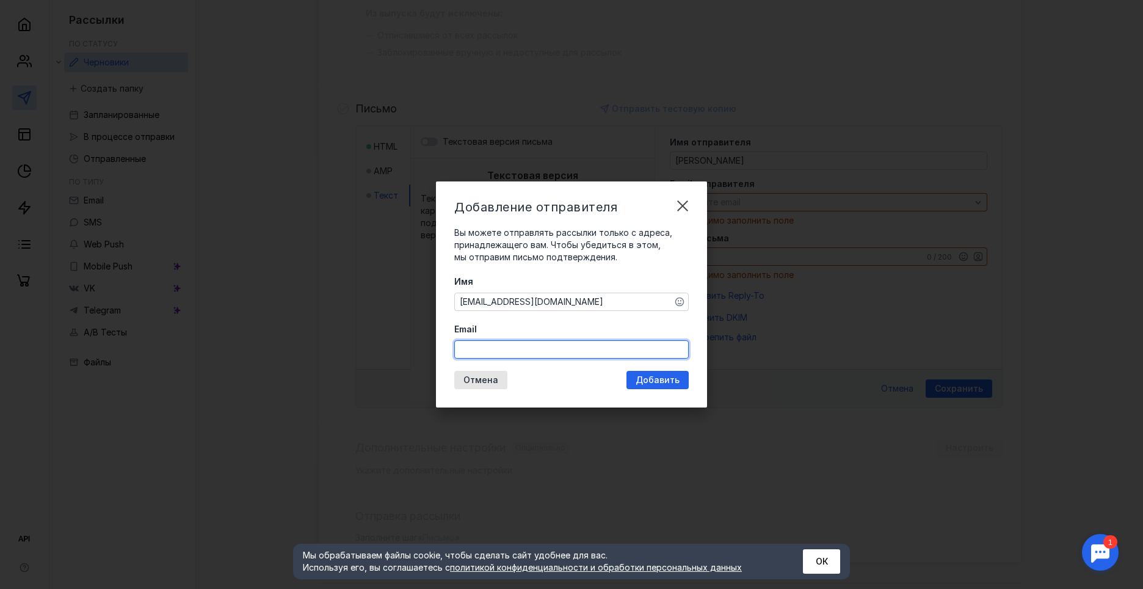
paste input "[EMAIL_ADDRESS][DOMAIN_NAME]"
type input "[EMAIL_ADDRESS][DOMAIN_NAME]"
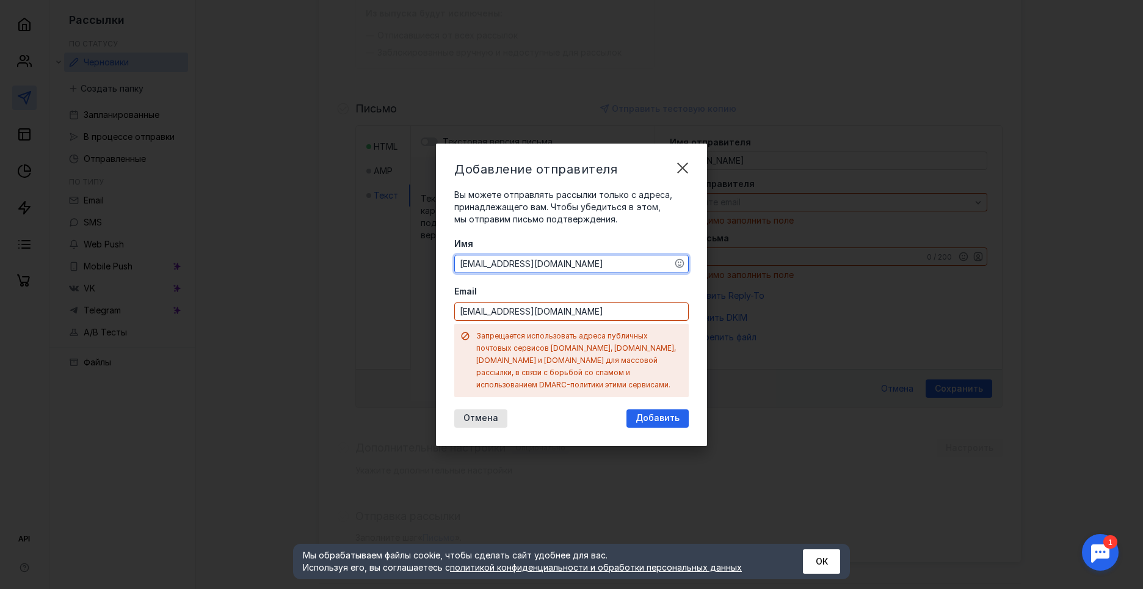
drag, startPoint x: 585, startPoint y: 298, endPoint x: 360, endPoint y: 300, distance: 224.8
click at [360, 300] on div "Добавление отправителя Вы можете отправлять рассылки только с адреса, принадлеж…" at bounding box center [571, 294] width 1143 height 589
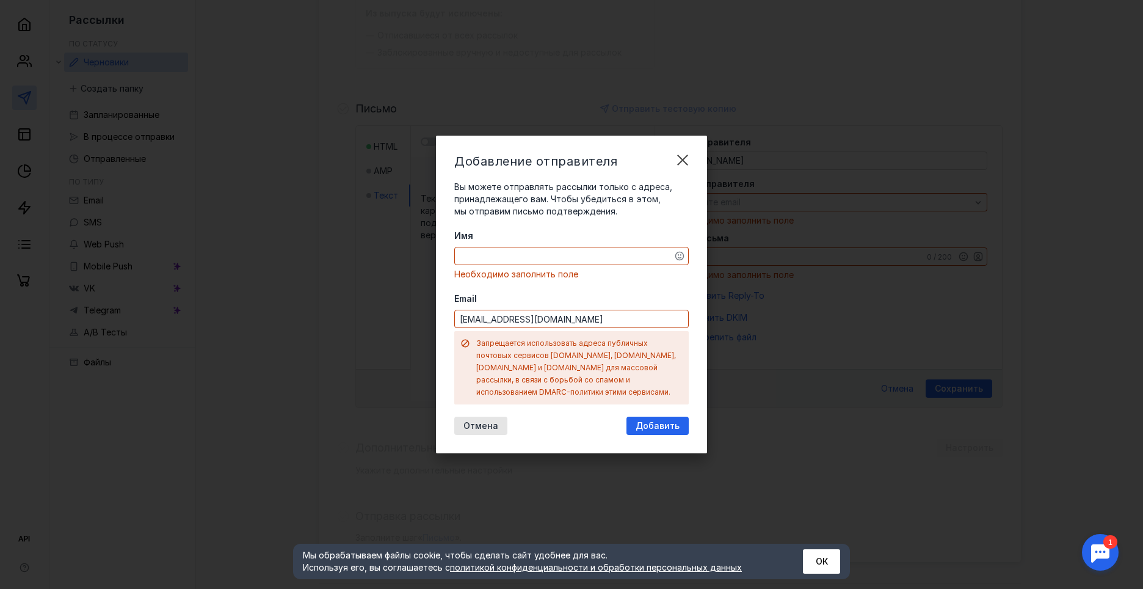
click at [686, 178] on div "Добавление отправителя Вы можете отправлять рассылки только с адреса, принадлеж…" at bounding box center [571, 295] width 271 height 318
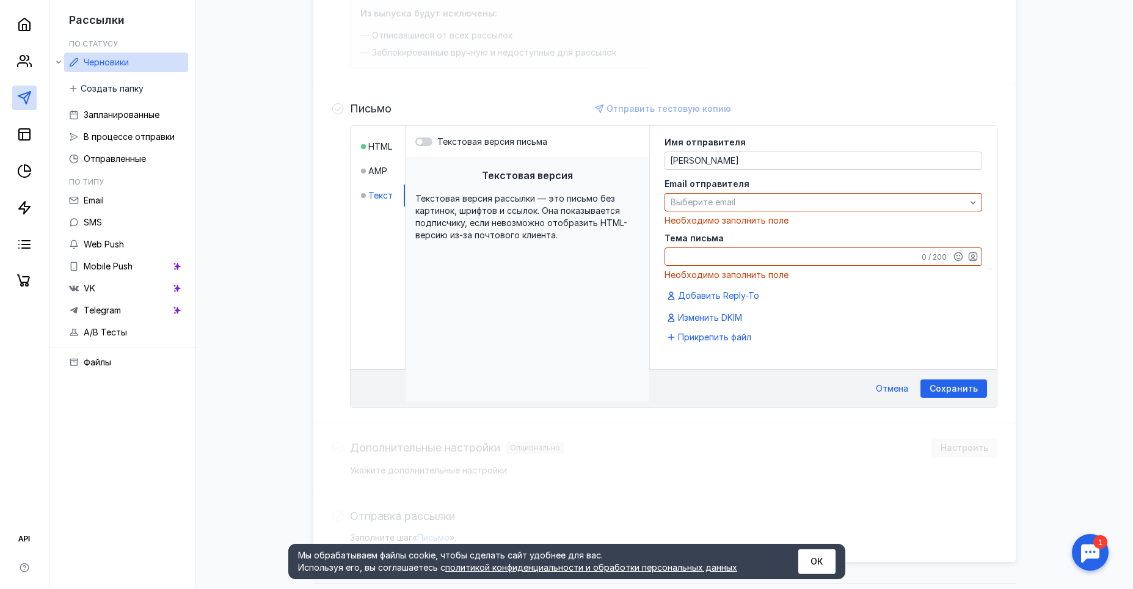
click at [1028, 209] on div "Черновики Новый выпуск [DATE] 06:35:20 Отправить Аудитория Изменить Сегмент Дос…" at bounding box center [664, 204] width 912 height 743
click at [897, 391] on span "Отмена" at bounding box center [892, 389] width 32 height 10
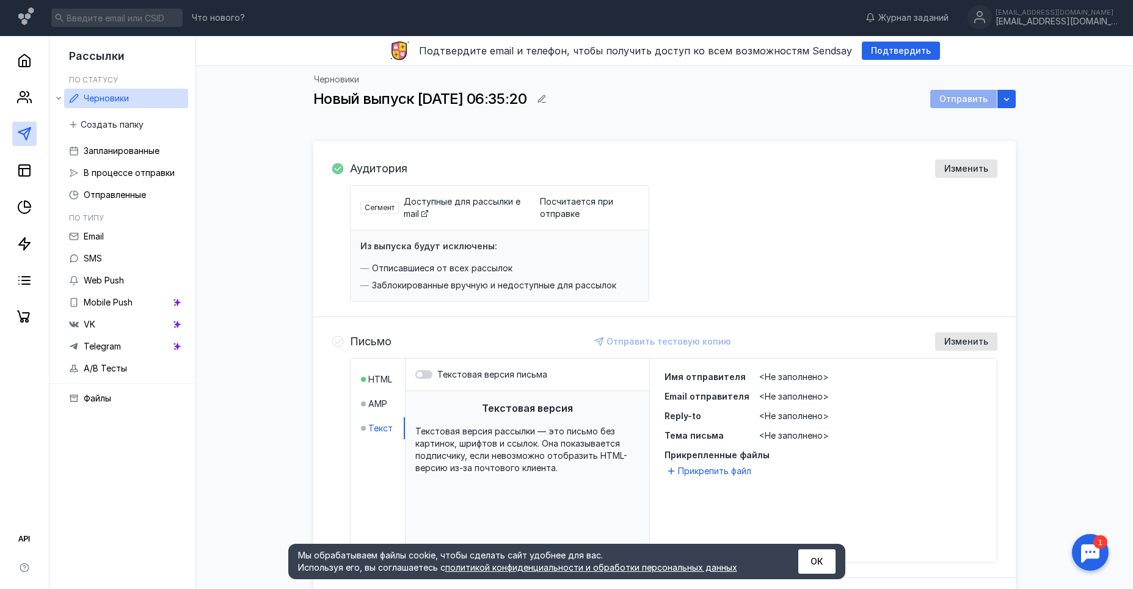
scroll to position [0, 0]
click at [1007, 100] on icon "button" at bounding box center [1007, 100] width 10 height 10
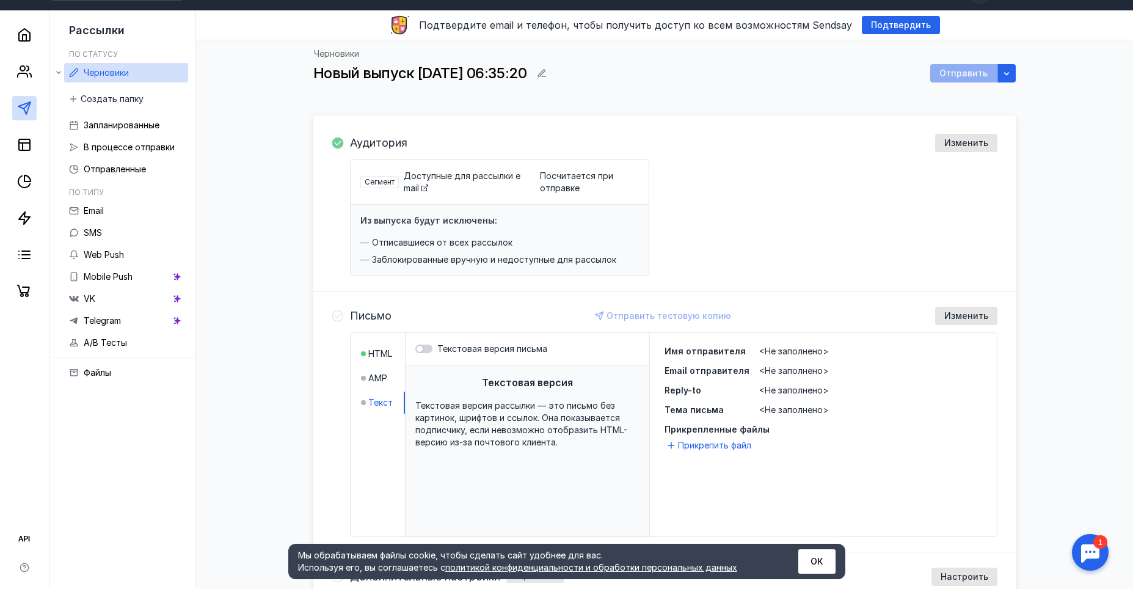
scroll to position [186, 0]
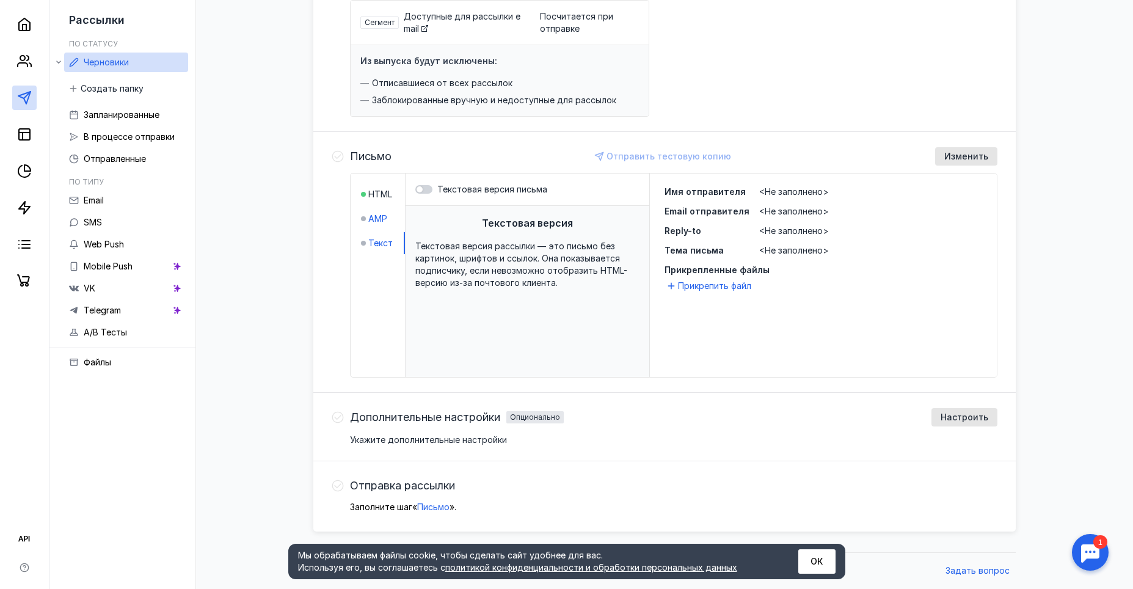
click at [375, 222] on span "AMP" at bounding box center [377, 219] width 19 height 12
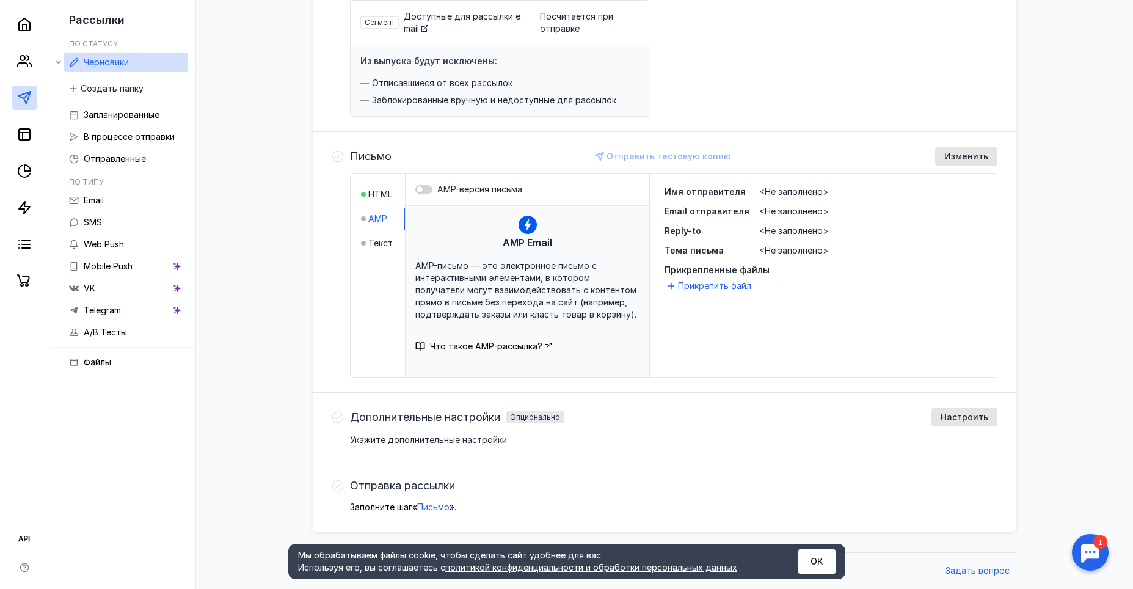
click at [374, 182] on div "HTML AMP Текст" at bounding box center [378, 274] width 55 height 203
click at [374, 183] on li "HTML" at bounding box center [383, 194] width 44 height 22
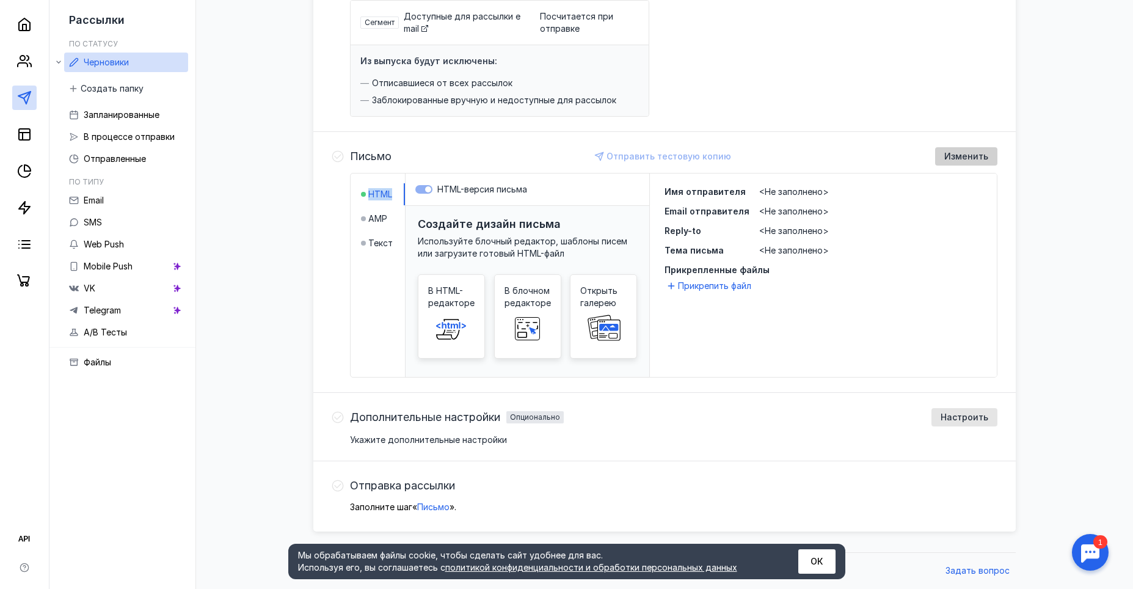
click at [969, 158] on span "Изменить" at bounding box center [966, 156] width 44 height 10
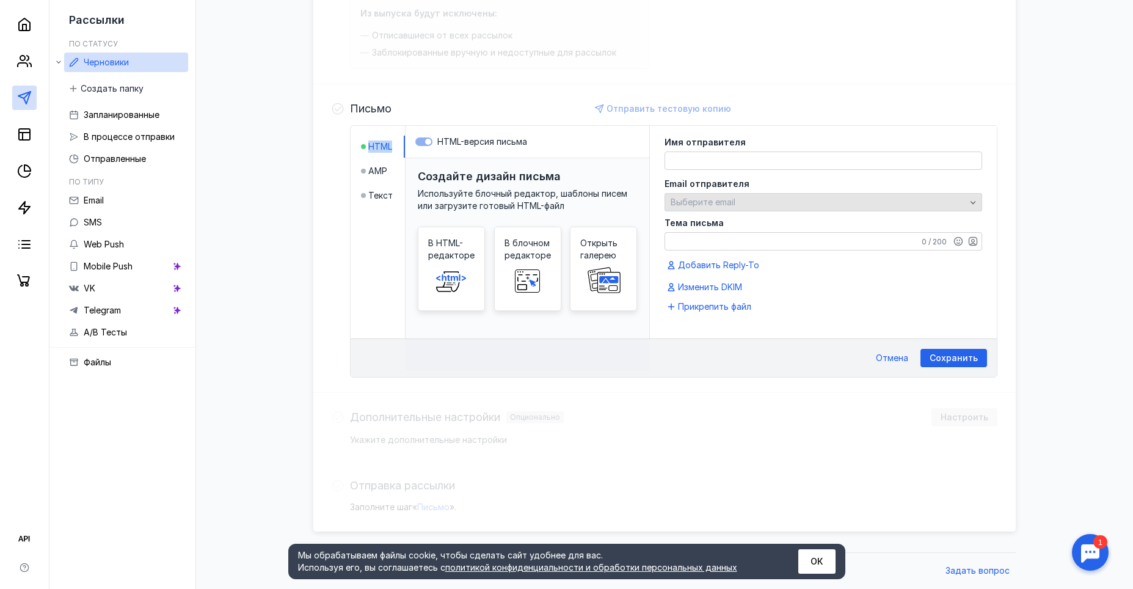
click at [790, 203] on div "Выберите email" at bounding box center [818, 202] width 301 height 10
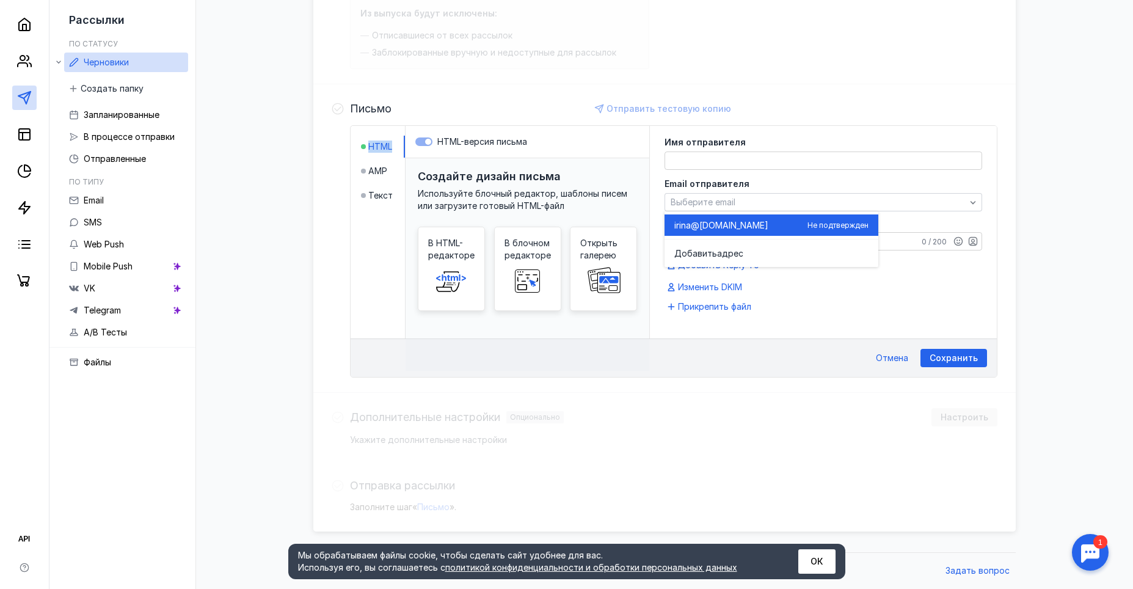
click at [752, 225] on div "irin a@[DOMAIN_NAME]" at bounding box center [738, 225] width 128 height 12
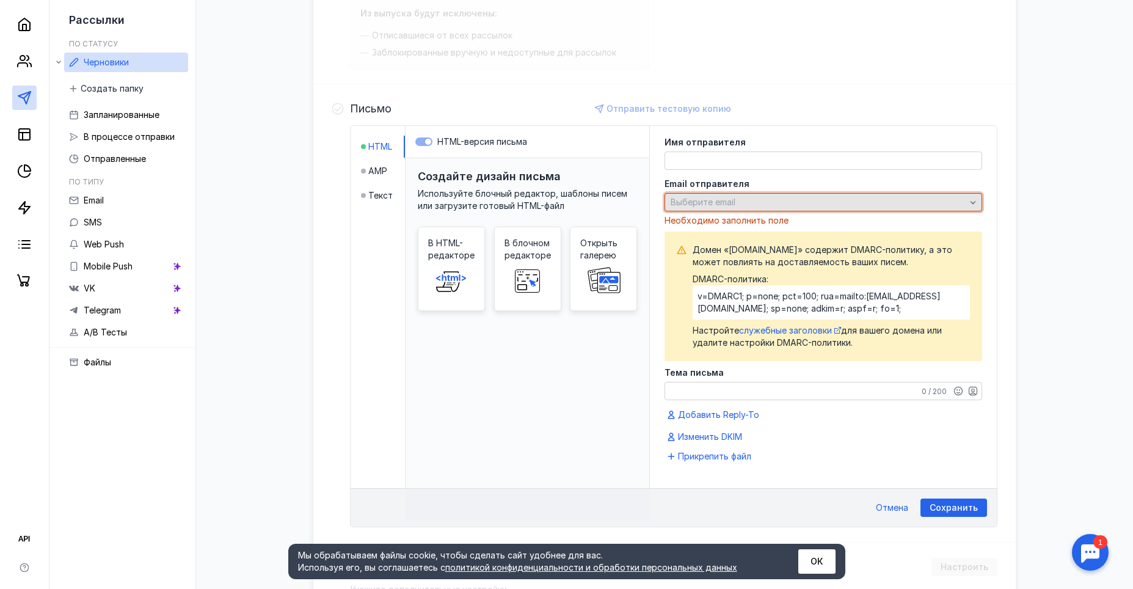
click at [812, 205] on div "Выберите email" at bounding box center [818, 202] width 301 height 10
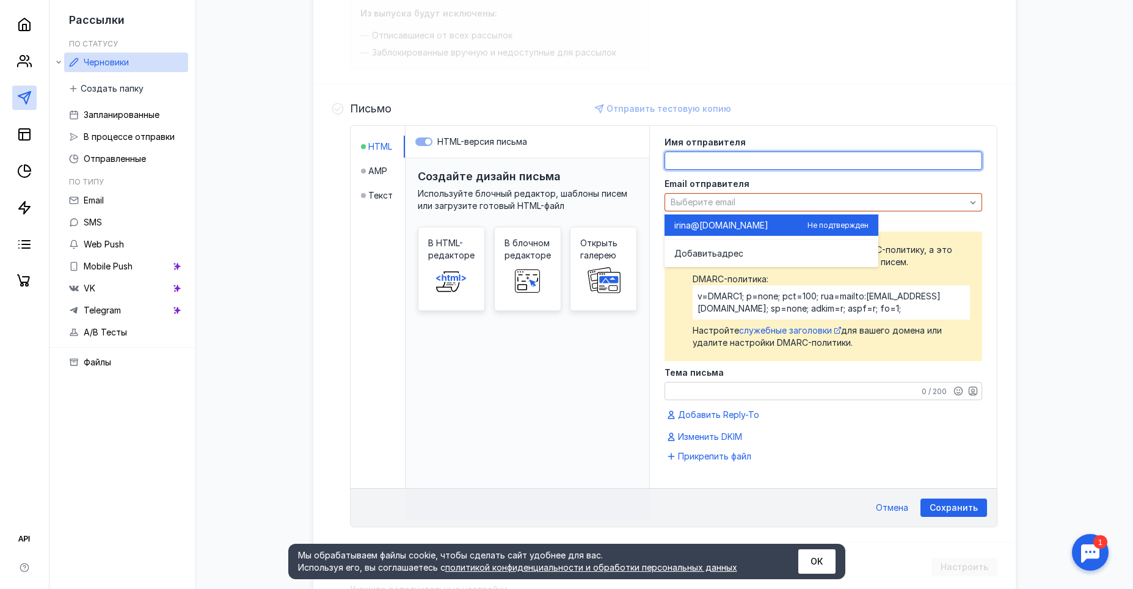
click at [823, 167] on textarea at bounding box center [823, 160] width 316 height 17
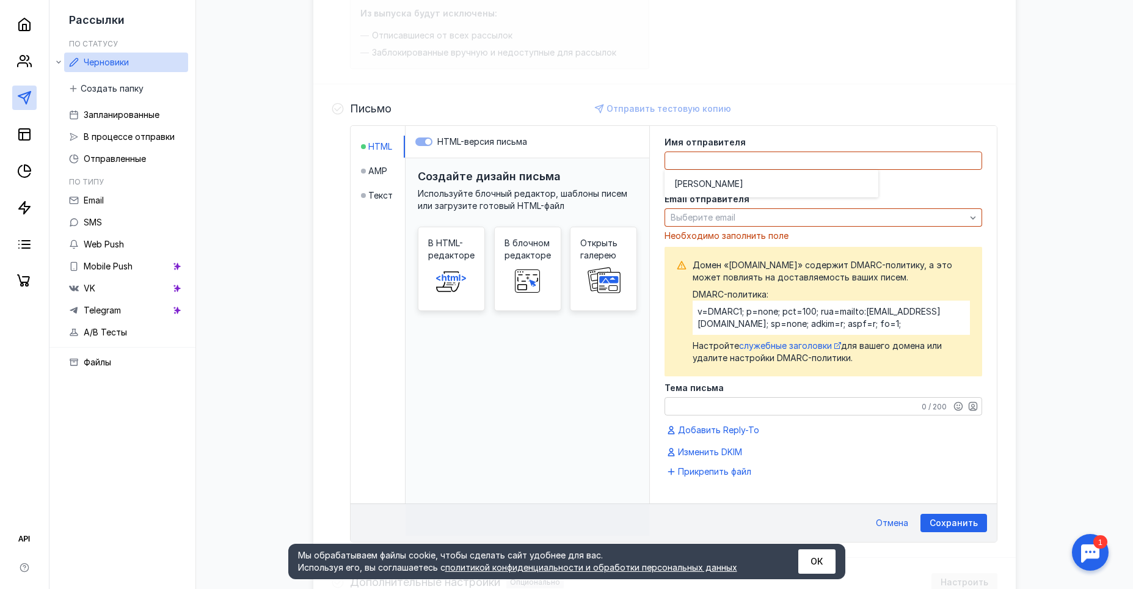
click at [1052, 297] on div "Черновики Новый выпуск [DATE] 06:35:20 Отправить Аудитория Изменить Сегмент Дос…" at bounding box center [664, 272] width 912 height 878
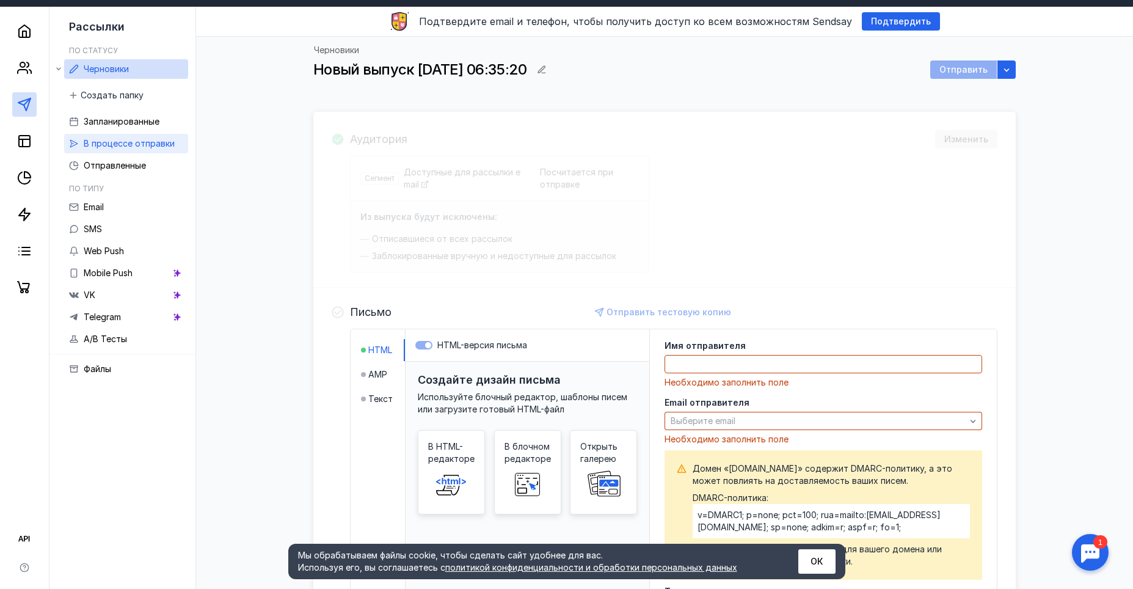
scroll to position [0, 0]
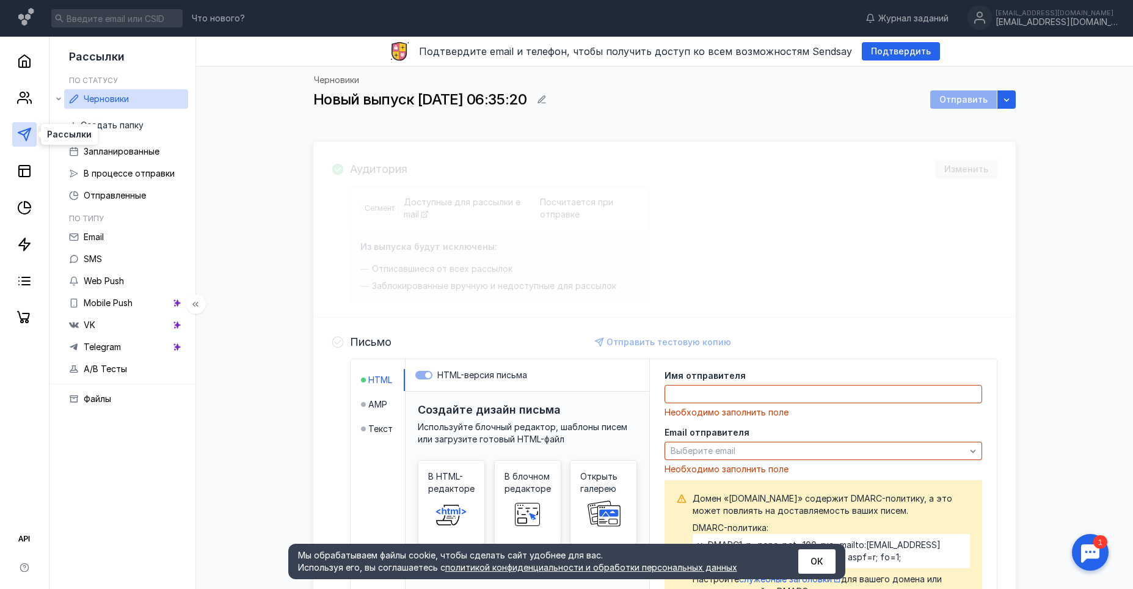
click at [24, 140] on icon at bounding box center [24, 134] width 15 height 15
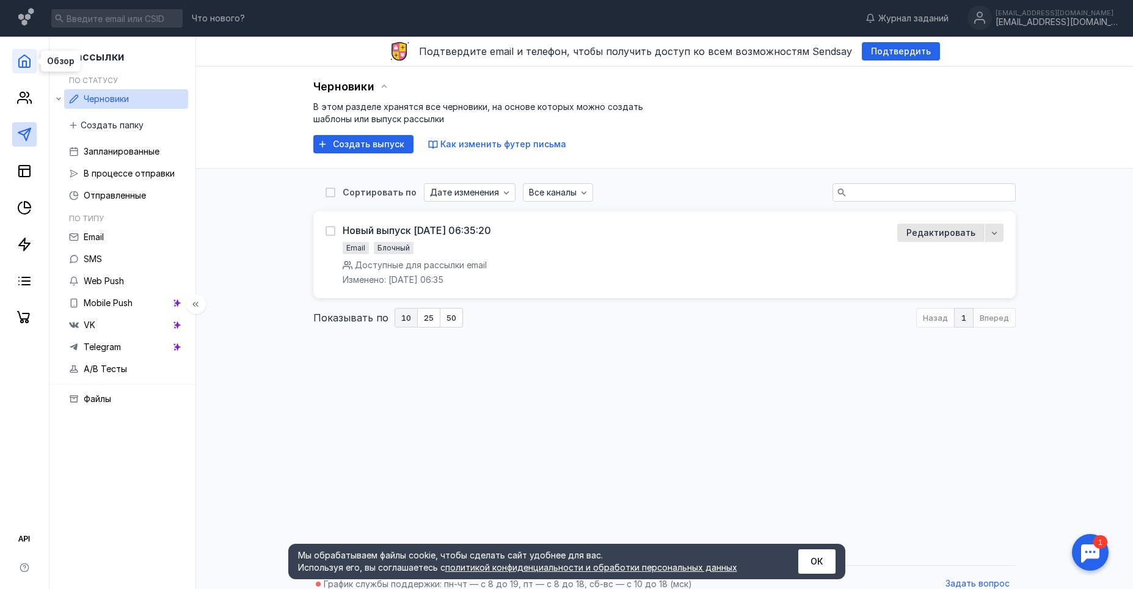
click at [26, 63] on polyline at bounding box center [25, 64] width 4 height 6
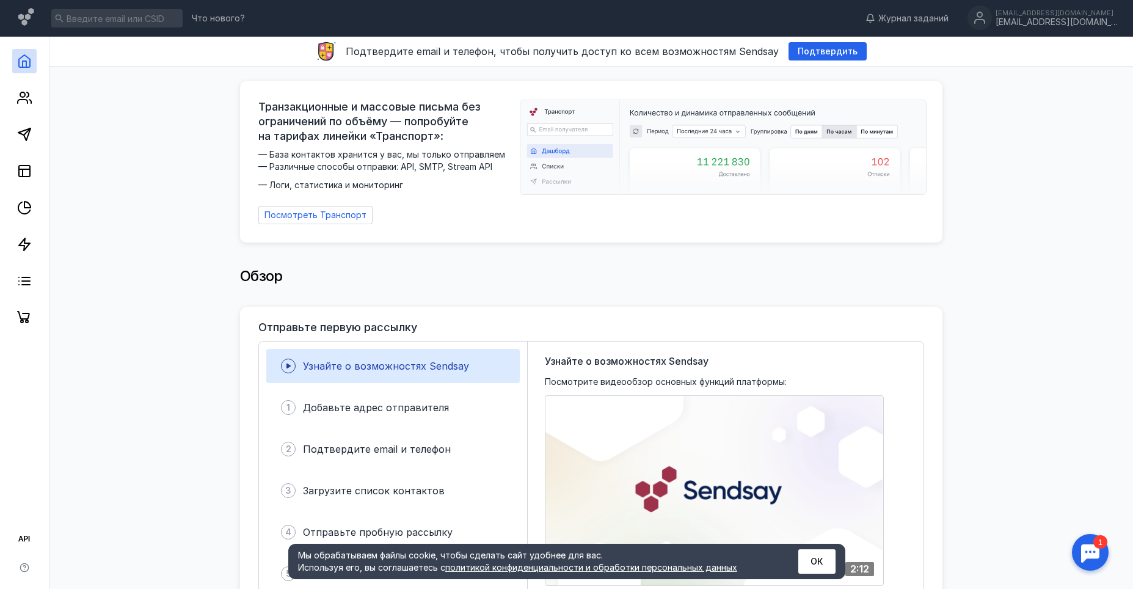
scroll to position [183, 0]
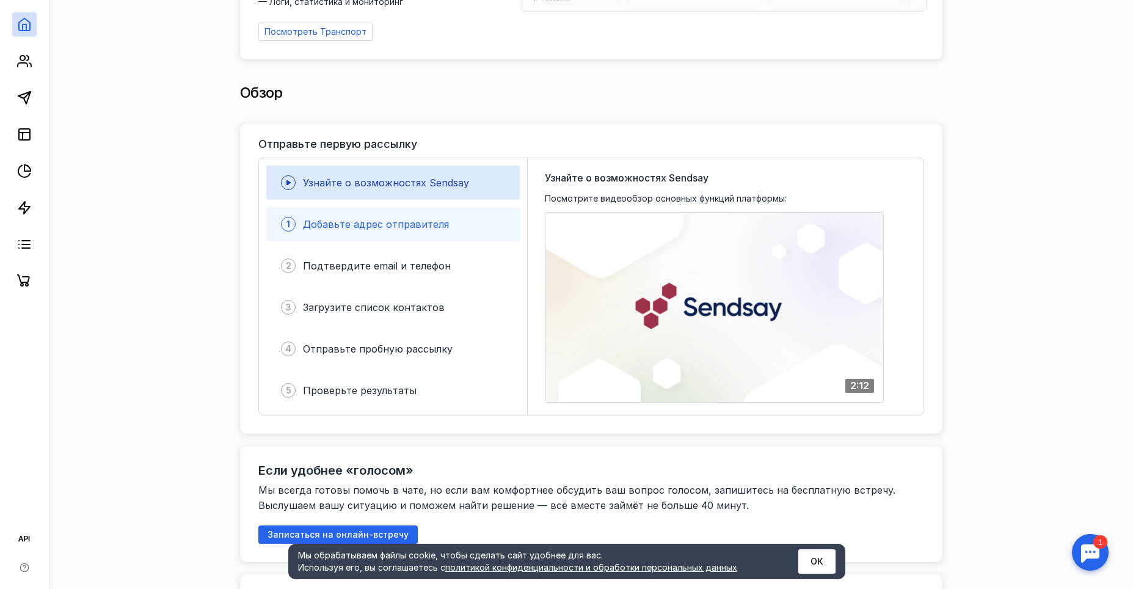
click at [461, 231] on div "1 Добавьте адрес отправителя" at bounding box center [392, 224] width 253 height 34
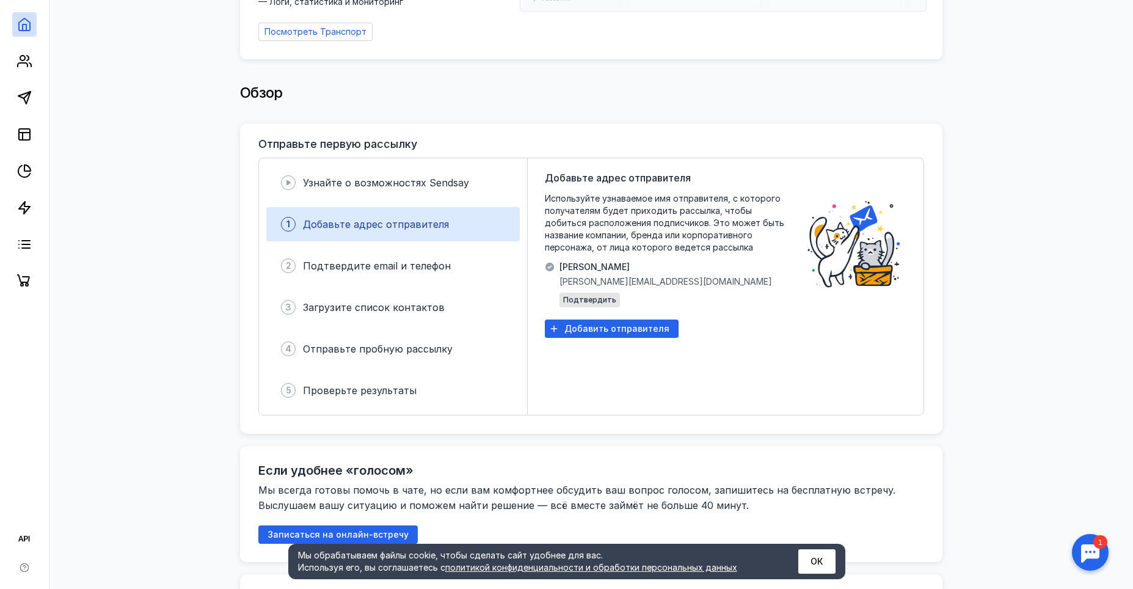
click at [583, 279] on span "[PERSON_NAME][EMAIL_ADDRESS][DOMAIN_NAME]" at bounding box center [665, 281] width 213 height 12
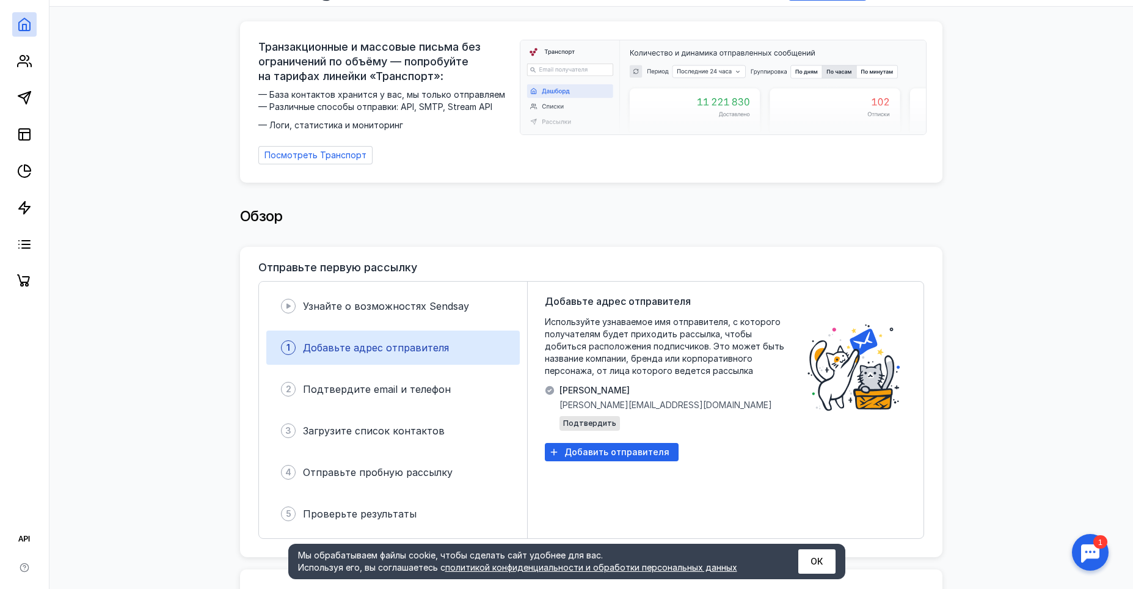
scroll to position [0, 0]
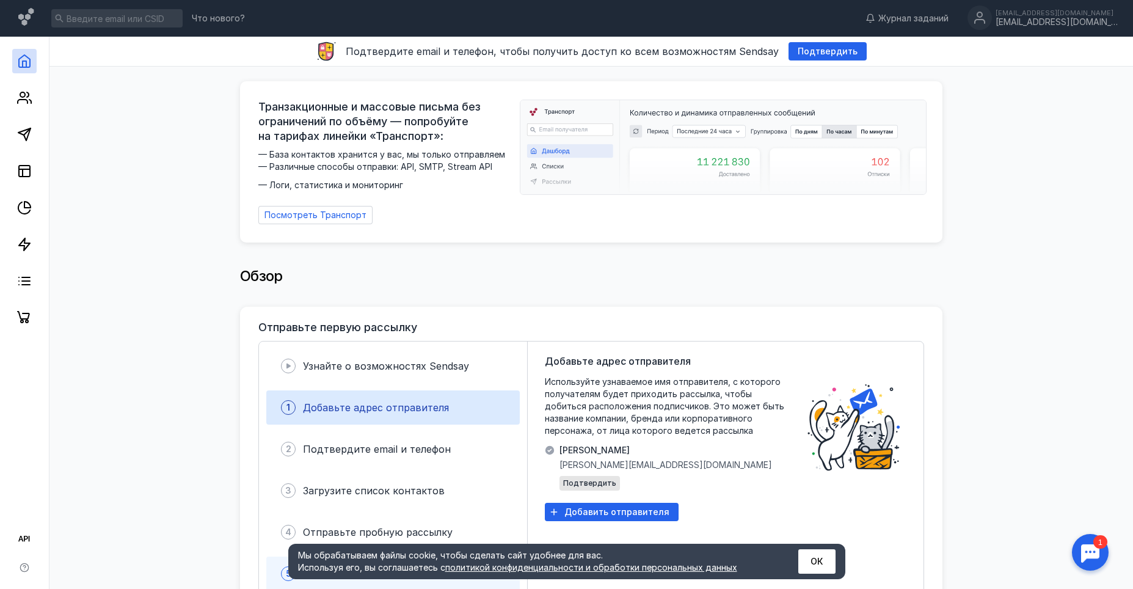
click at [378, 588] on div "5 Проверьте результаты" at bounding box center [392, 573] width 253 height 34
